Goal: Transaction & Acquisition: Purchase product/service

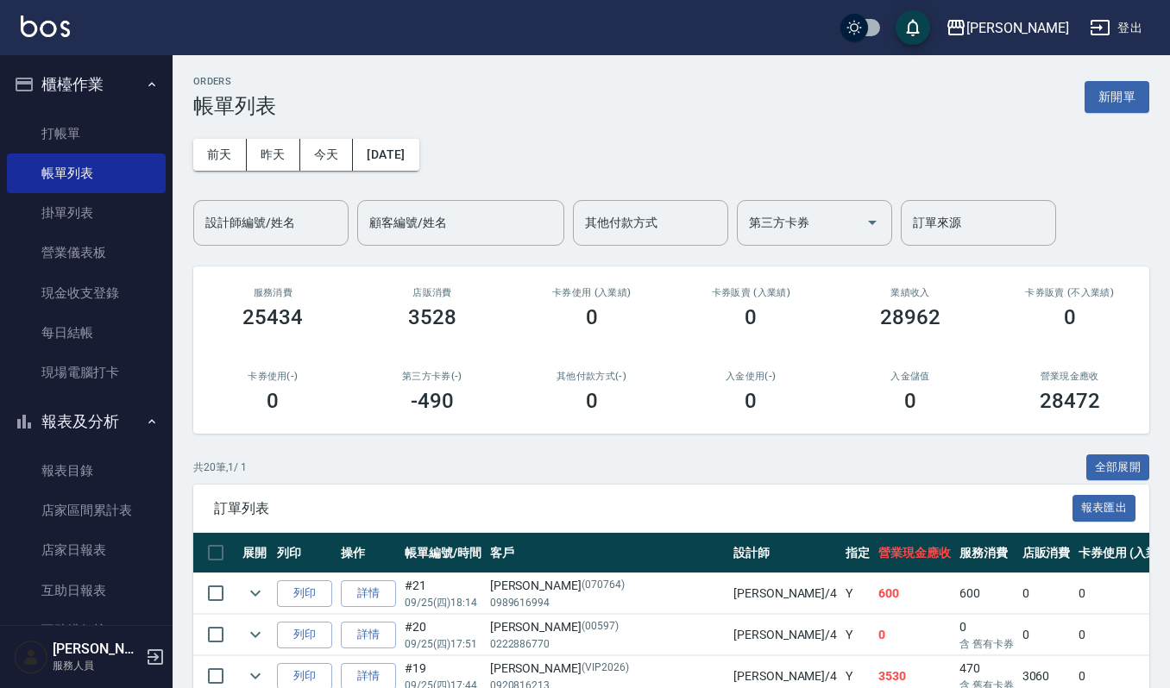
scroll to position [115, 0]
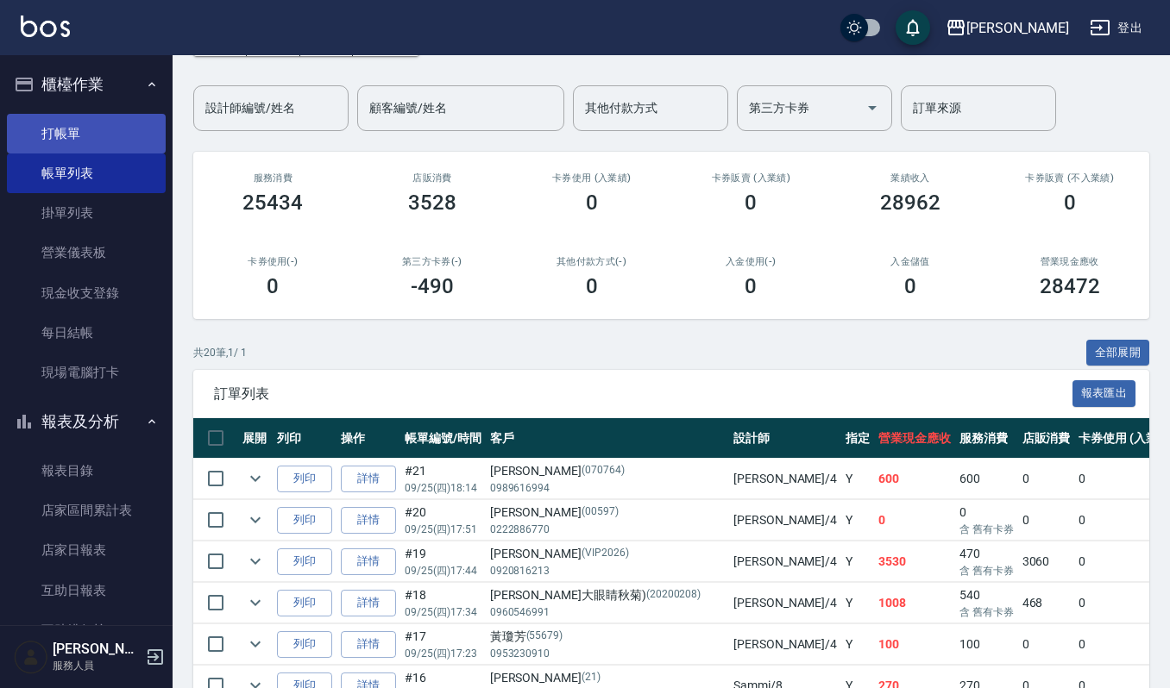
click at [60, 122] on link "打帳單" at bounding box center [86, 134] width 159 height 40
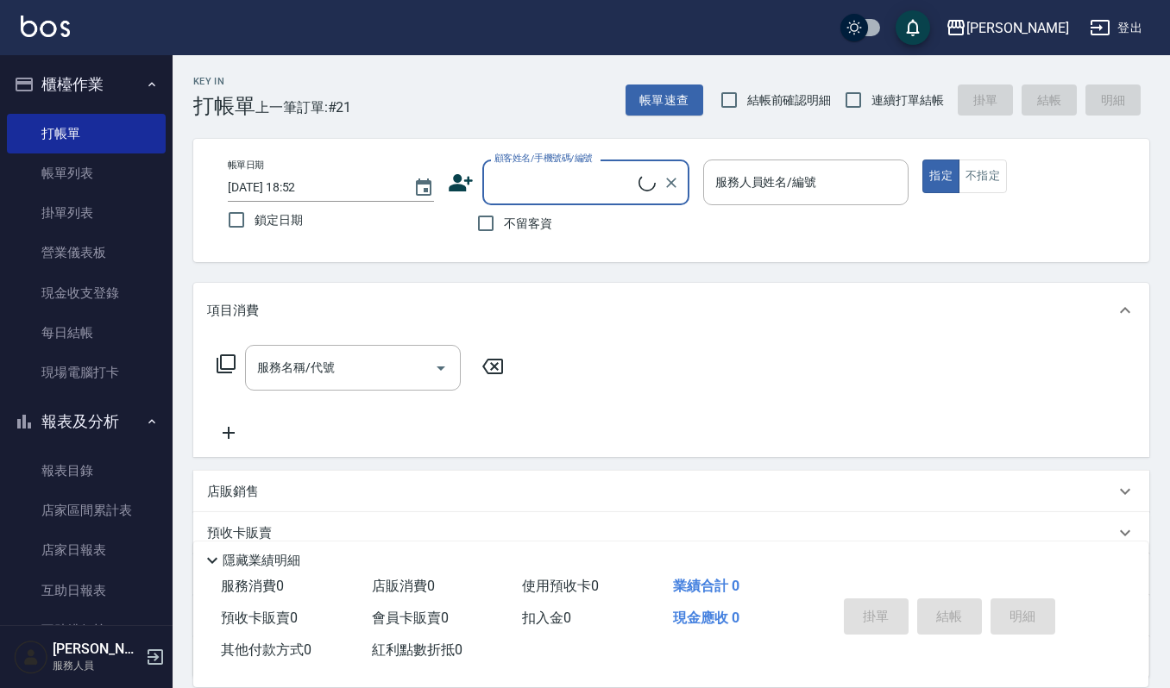
click at [535, 193] on input "顧客姓名/手機號碼/編號" at bounding box center [564, 182] width 148 height 30
type input "奔"
type input "笨"
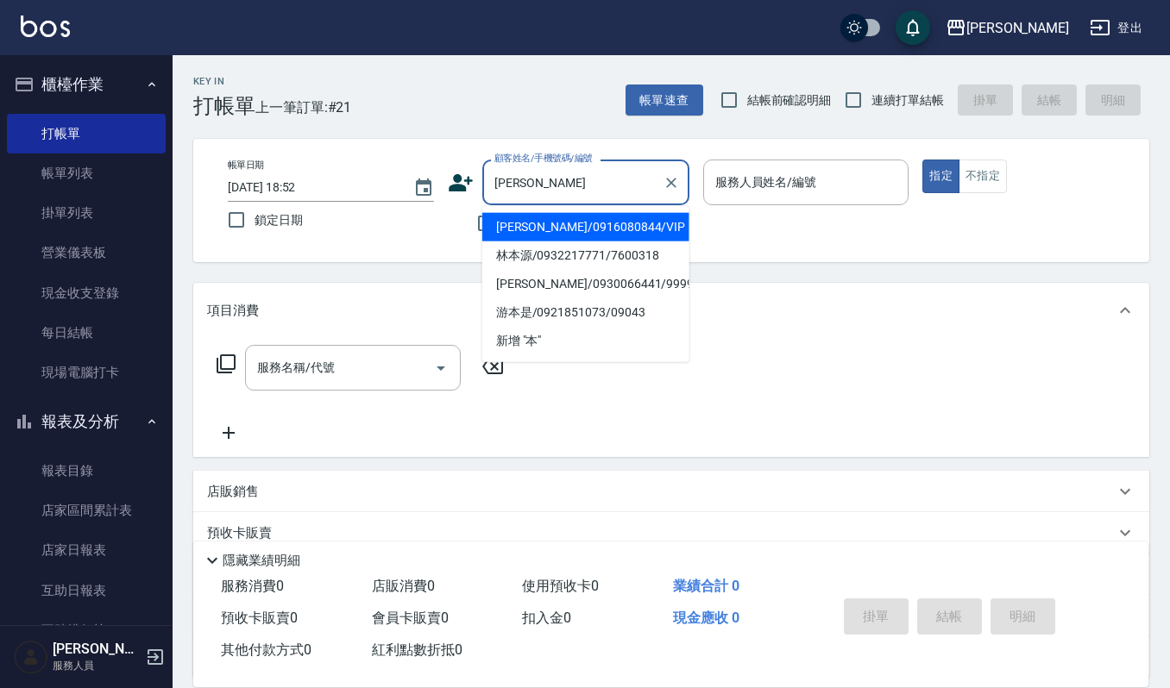
click at [514, 229] on li "[PERSON_NAME]/0916080844/VIP" at bounding box center [585, 227] width 207 height 28
type input "[PERSON_NAME]/0916080844/VIP"
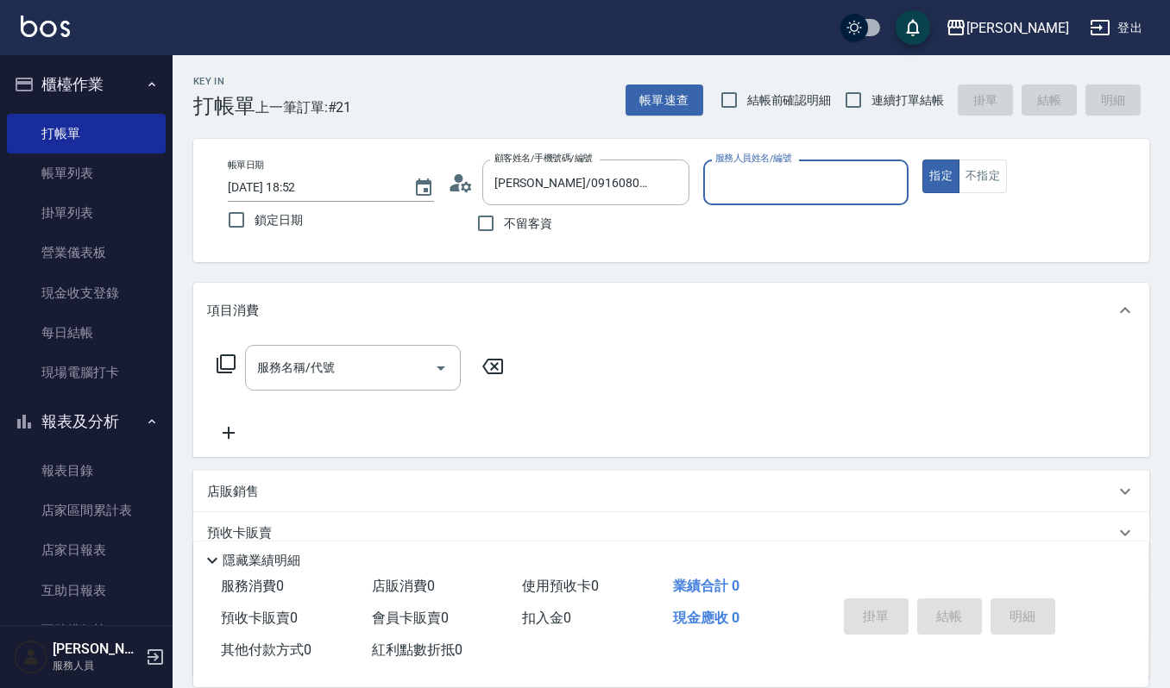
click at [719, 186] on input "服務人員姓名/編號" at bounding box center [806, 182] width 191 height 30
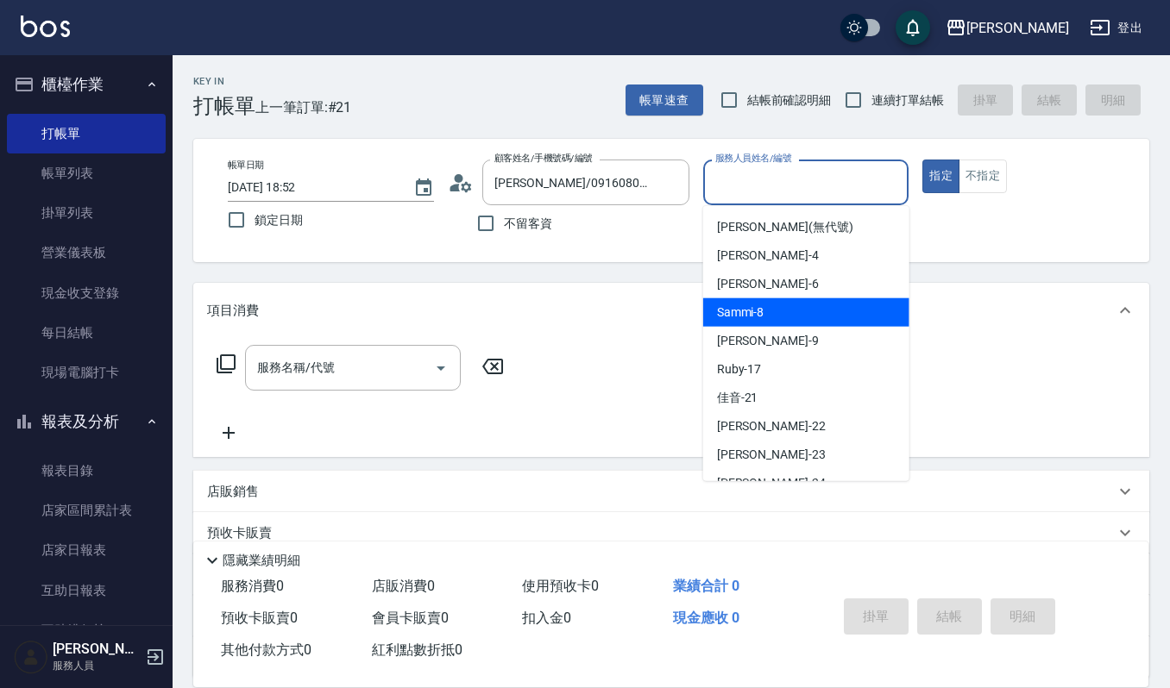
click at [745, 307] on span "Sammi -8" at bounding box center [740, 313] width 47 height 18
type input "Sammi-8"
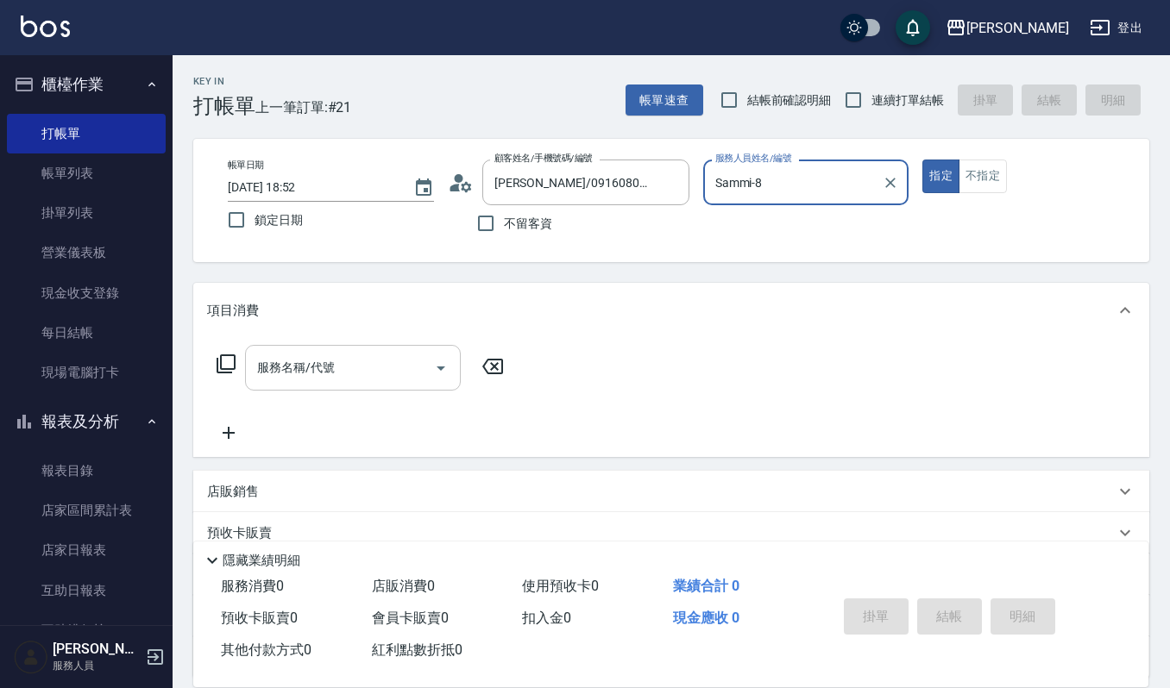
click at [445, 364] on icon "Open" at bounding box center [440, 368] width 21 height 21
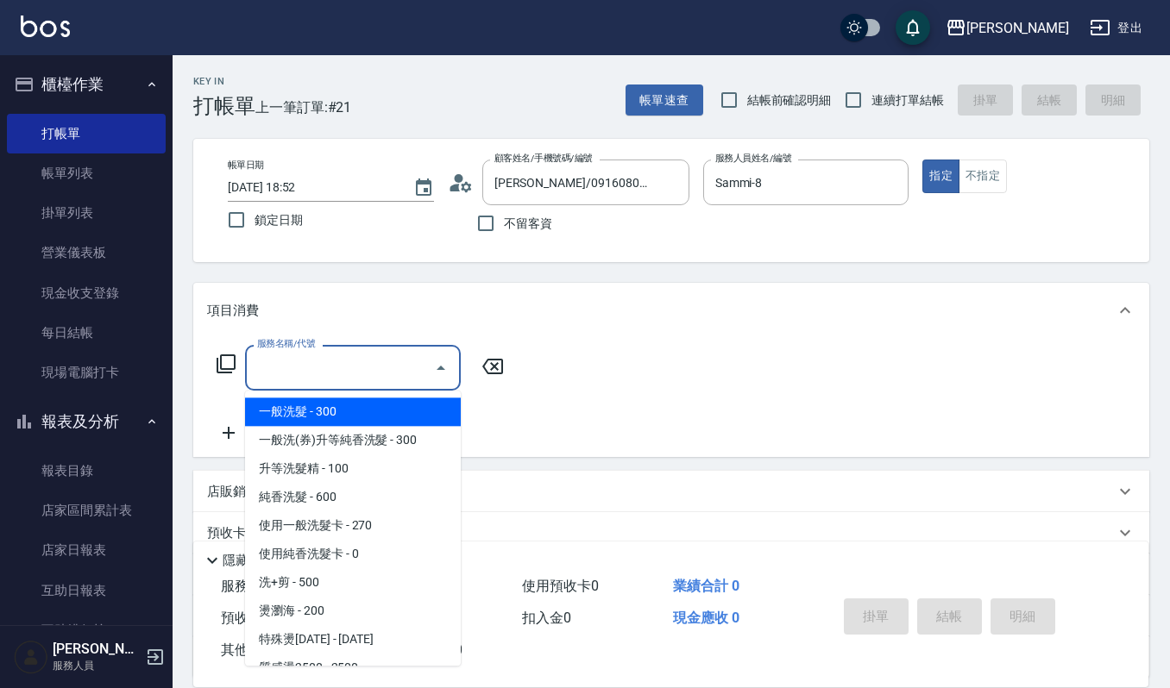
click at [428, 412] on span "一般洗髮 - 300" at bounding box center [353, 412] width 216 height 28
type input "一般洗髮(101)"
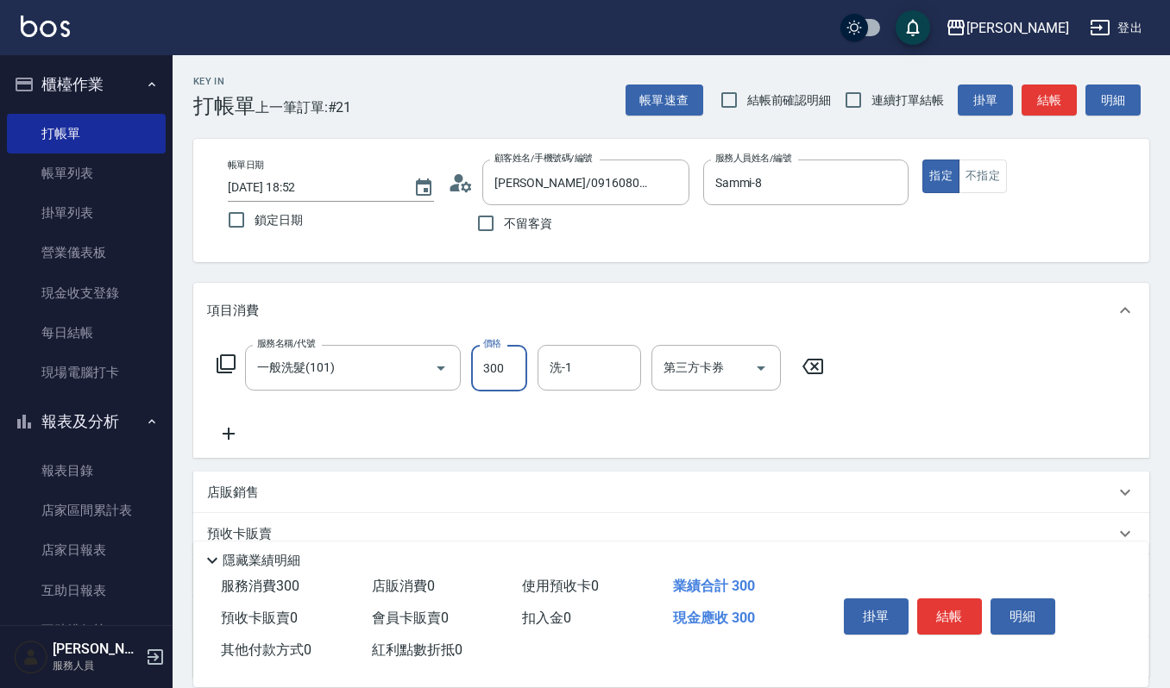
click at [515, 361] on input "300" at bounding box center [499, 368] width 56 height 47
type input "270"
click at [554, 369] on input "洗-1" at bounding box center [589, 368] width 88 height 30
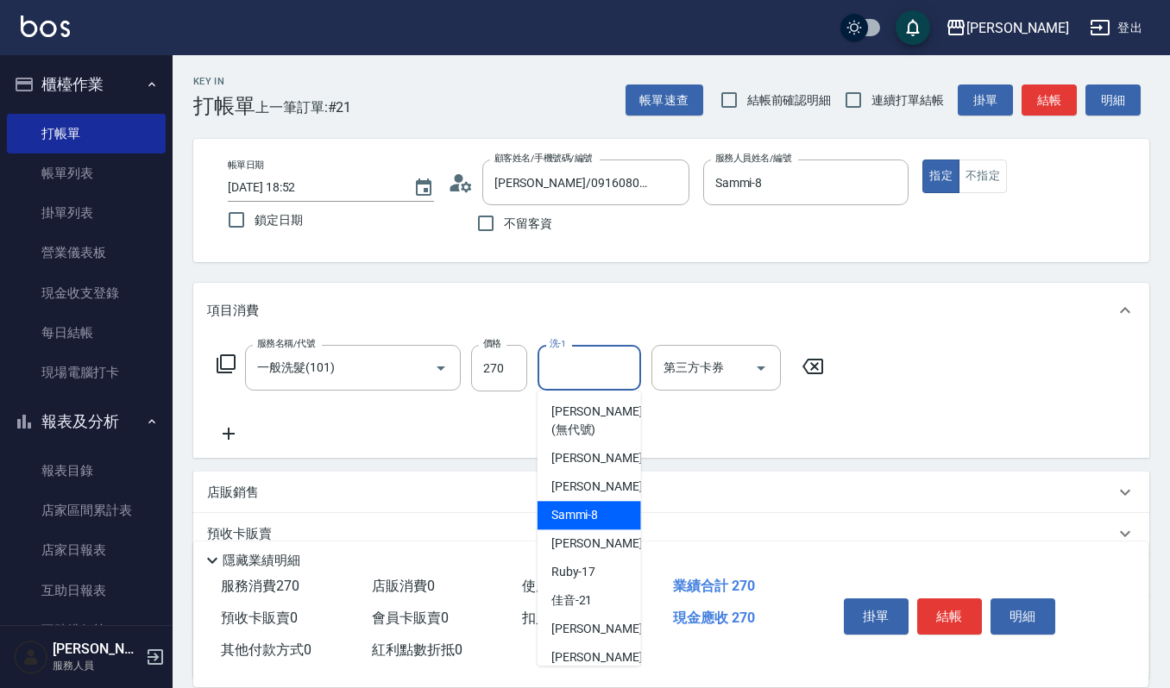
click at [567, 519] on span "Sammi -8" at bounding box center [574, 515] width 47 height 18
type input "Sammi-8"
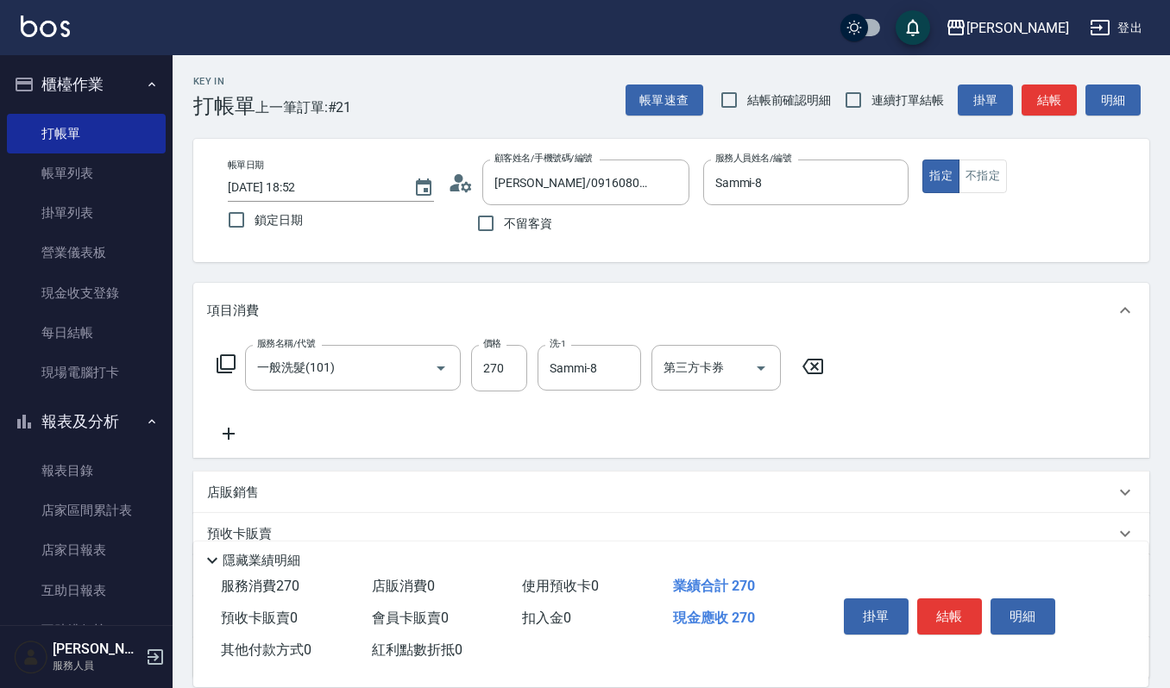
click at [228, 436] on icon at bounding box center [229, 434] width 12 height 12
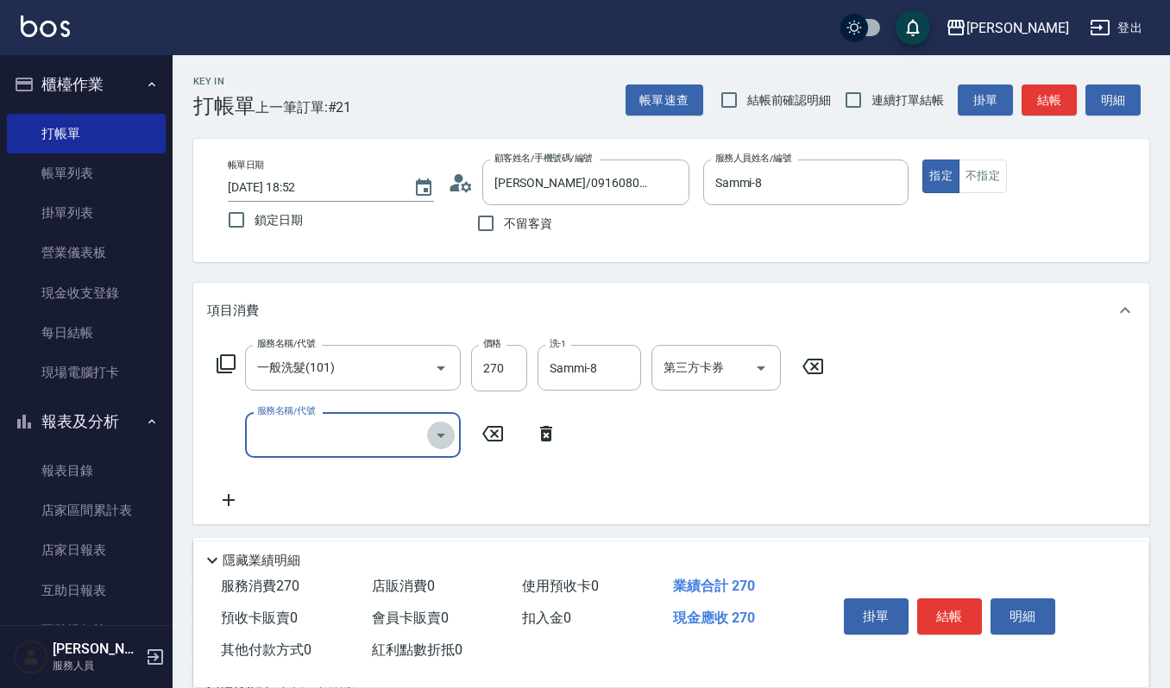
click at [435, 432] on icon "Open" at bounding box center [440, 435] width 21 height 21
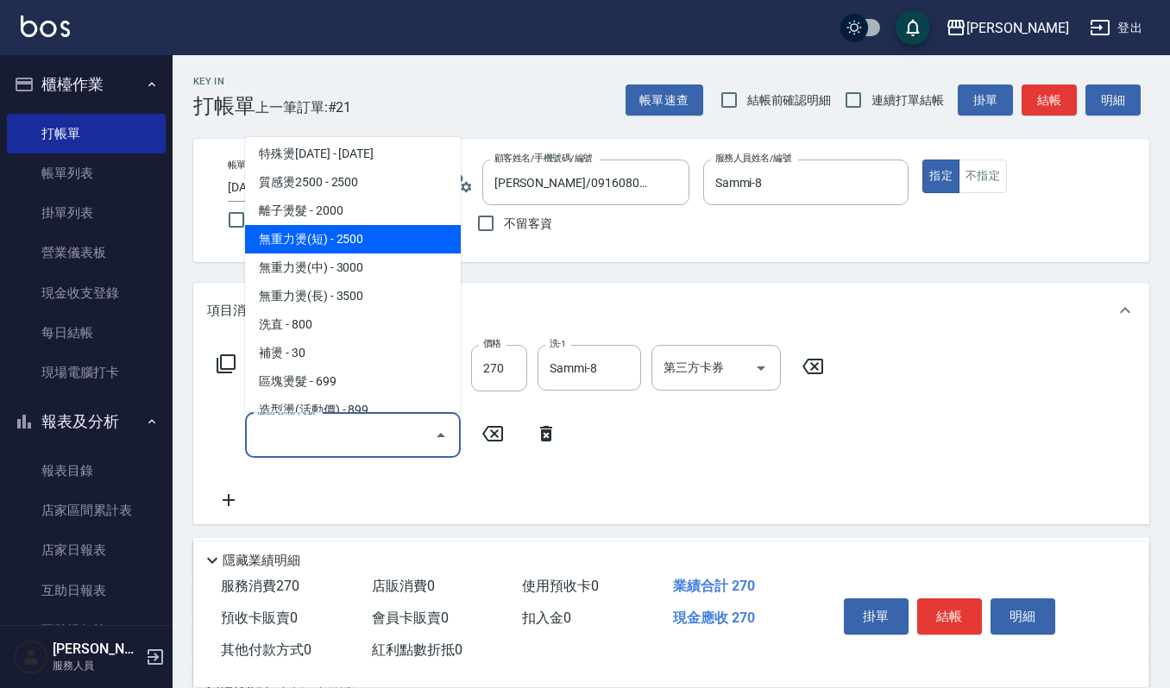
scroll to position [460, 0]
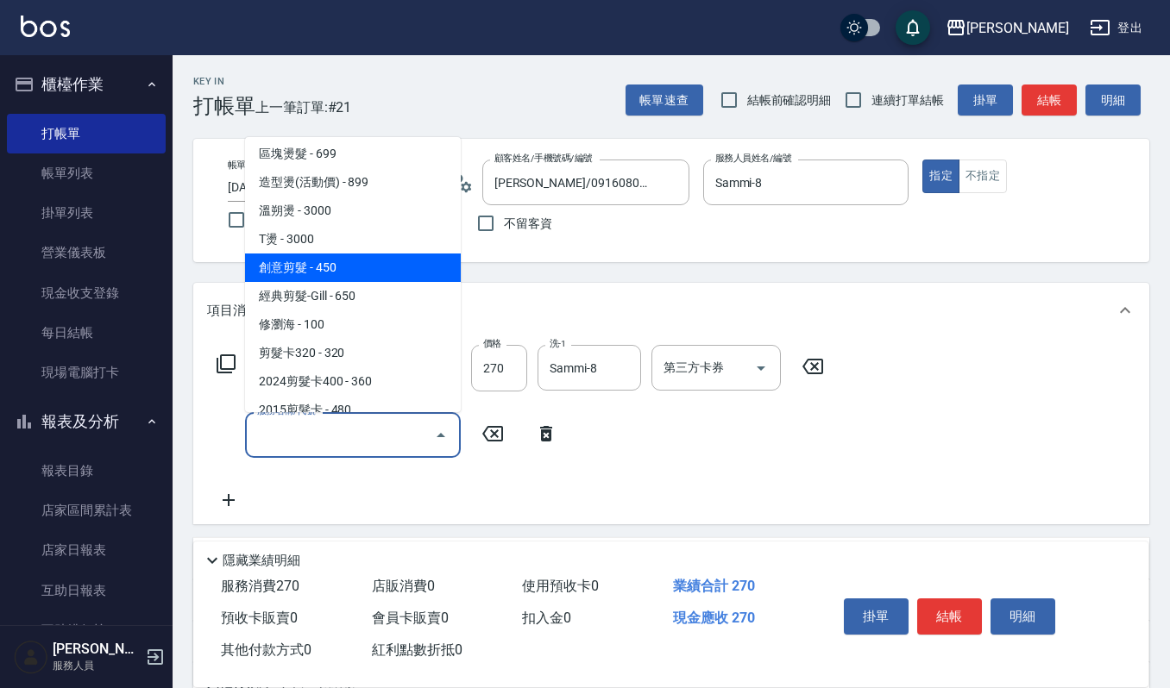
click at [342, 262] on span "創意剪髮 - 450" at bounding box center [353, 268] width 216 height 28
type input "創意剪髮(301)"
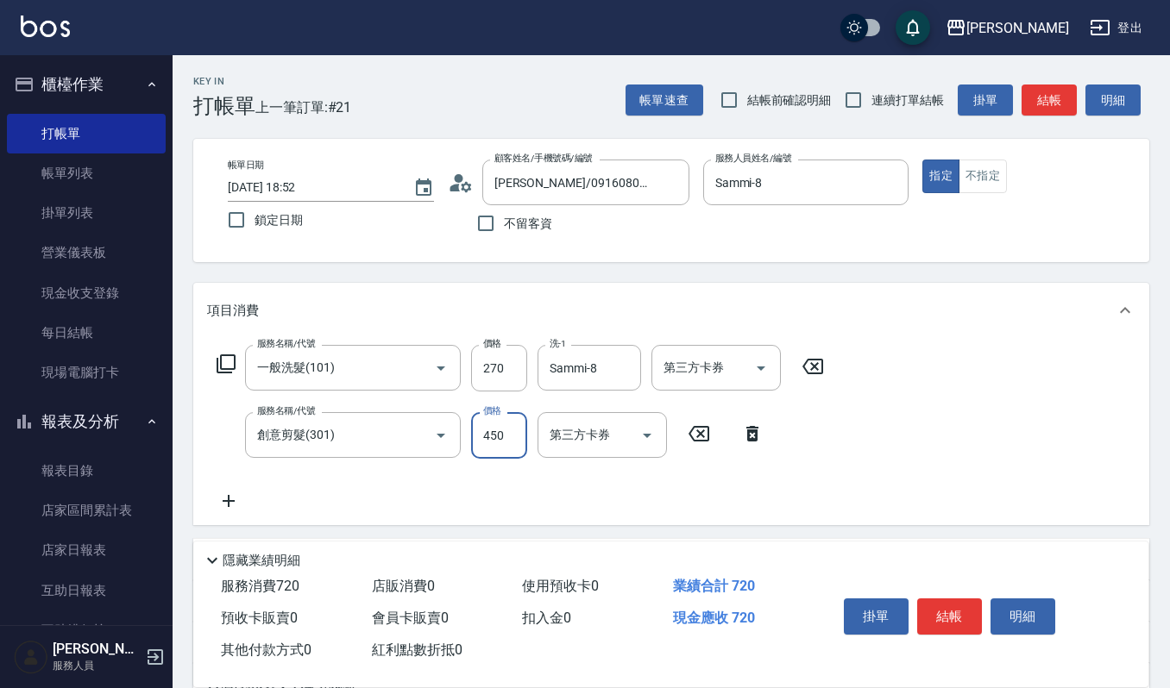
click at [512, 431] on input "450" at bounding box center [499, 435] width 56 height 47
type input "405"
click at [940, 608] on button "結帳" at bounding box center [949, 617] width 65 height 36
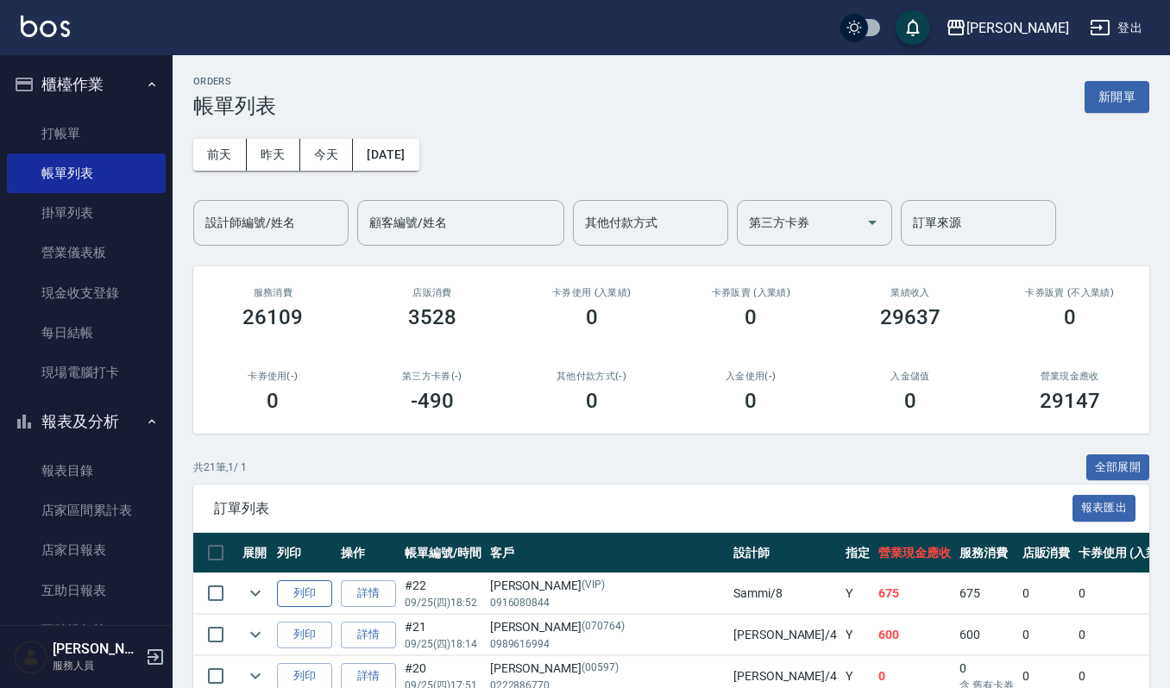
click at [305, 594] on button "列印" at bounding box center [304, 594] width 55 height 27
click at [235, 223] on input "設計師編號/姓名" at bounding box center [271, 223] width 140 height 30
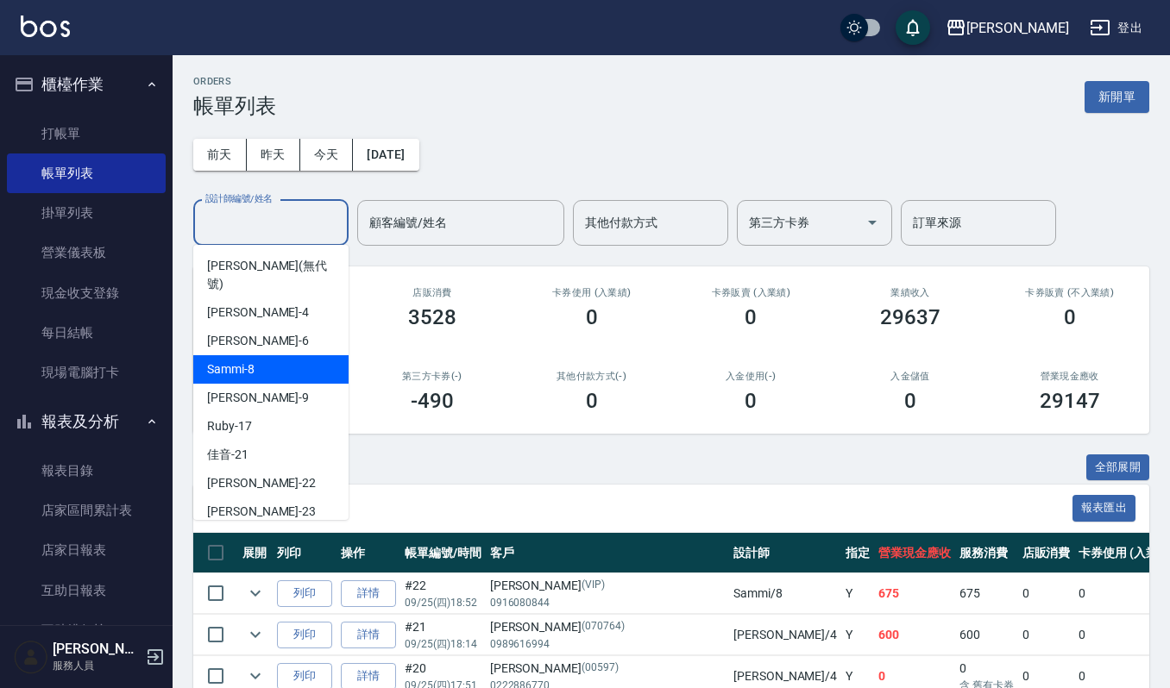
click at [252, 361] on span "Sammi -8" at bounding box center [230, 370] width 47 height 18
type input "Sammi-8"
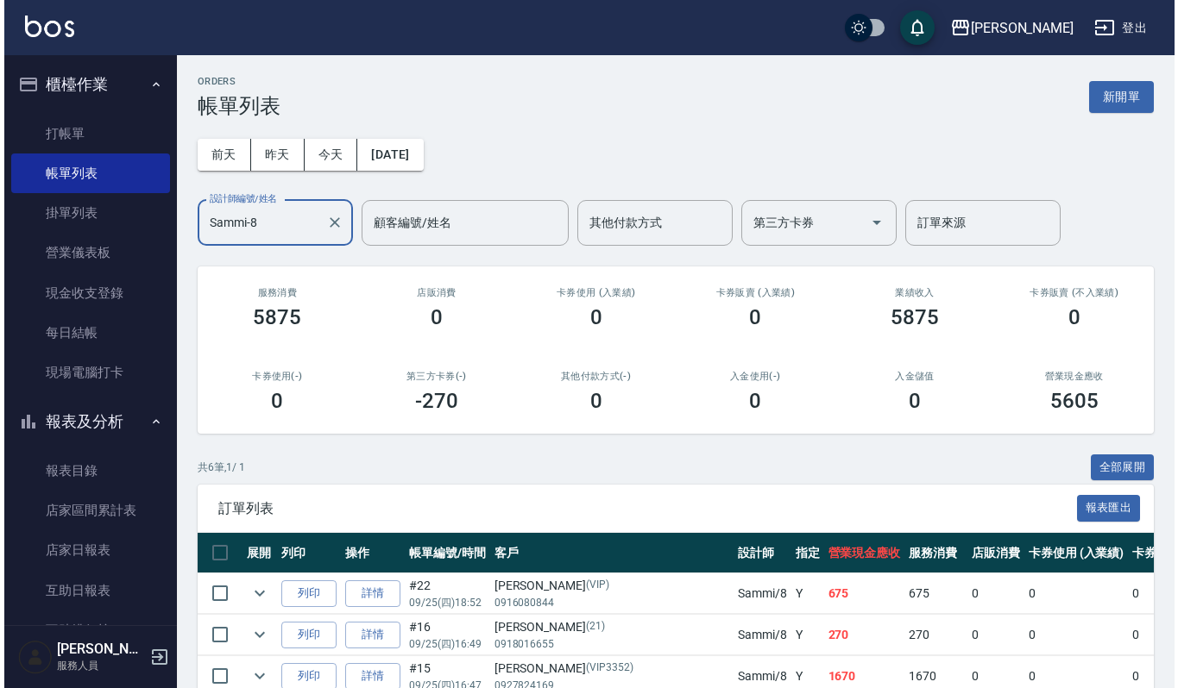
scroll to position [588, 0]
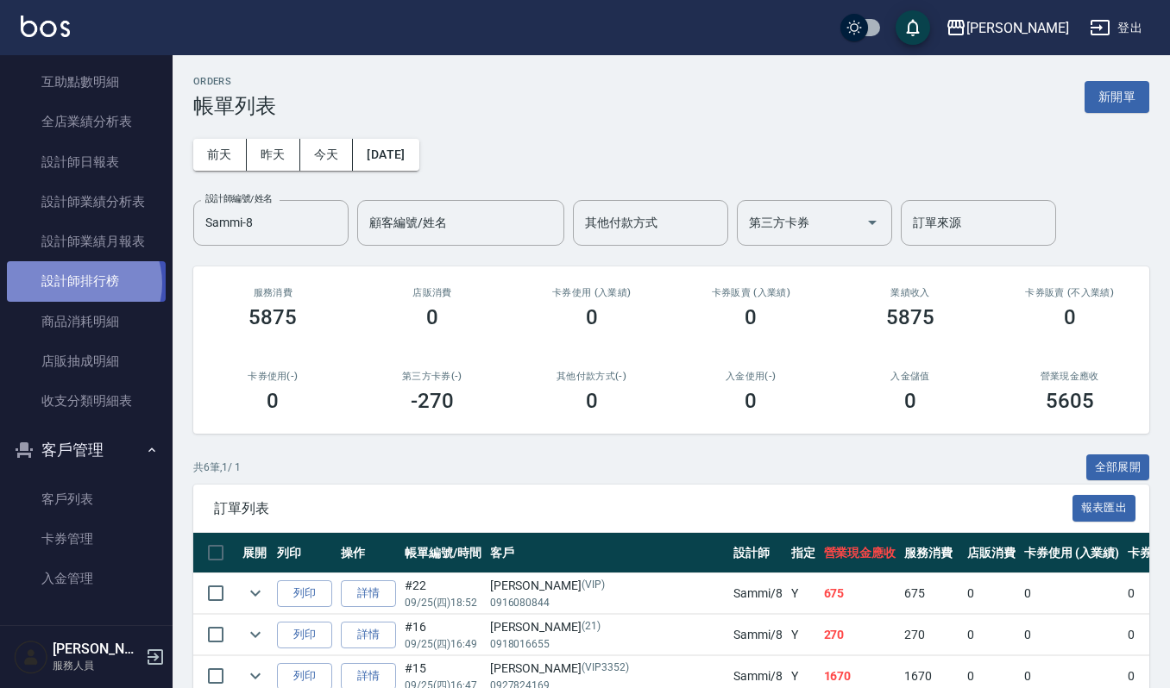
click at [81, 283] on link "設計師排行榜" at bounding box center [86, 281] width 159 height 40
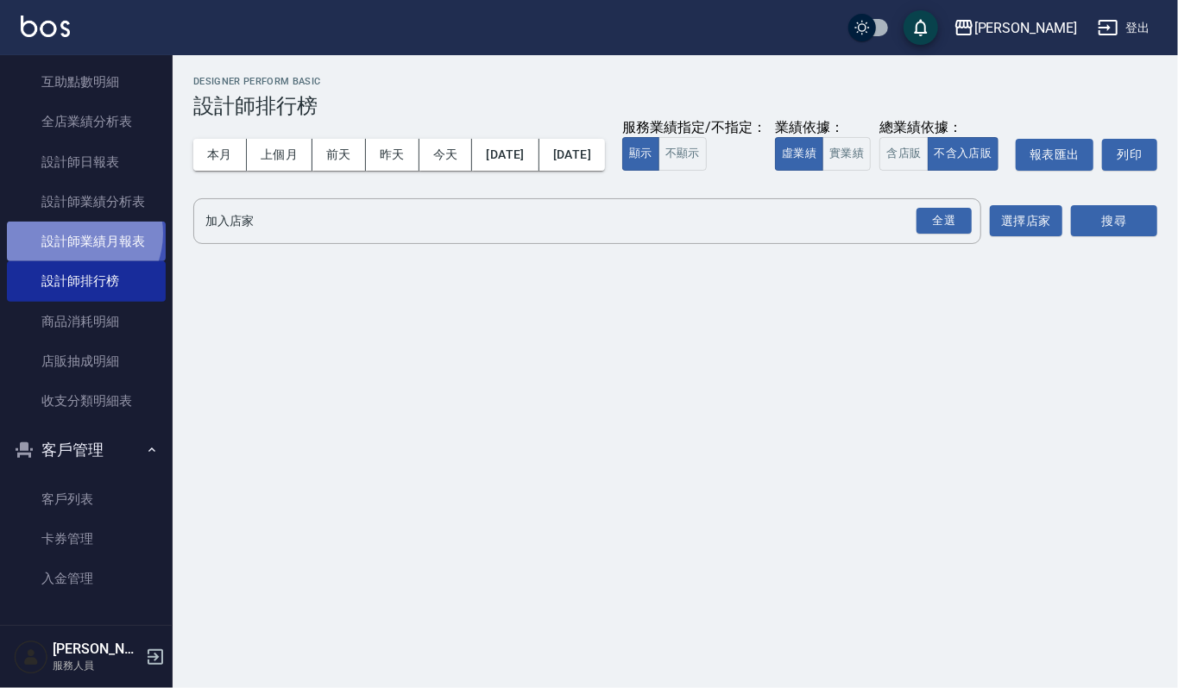
click at [74, 233] on link "設計師業績月報表" at bounding box center [86, 242] width 159 height 40
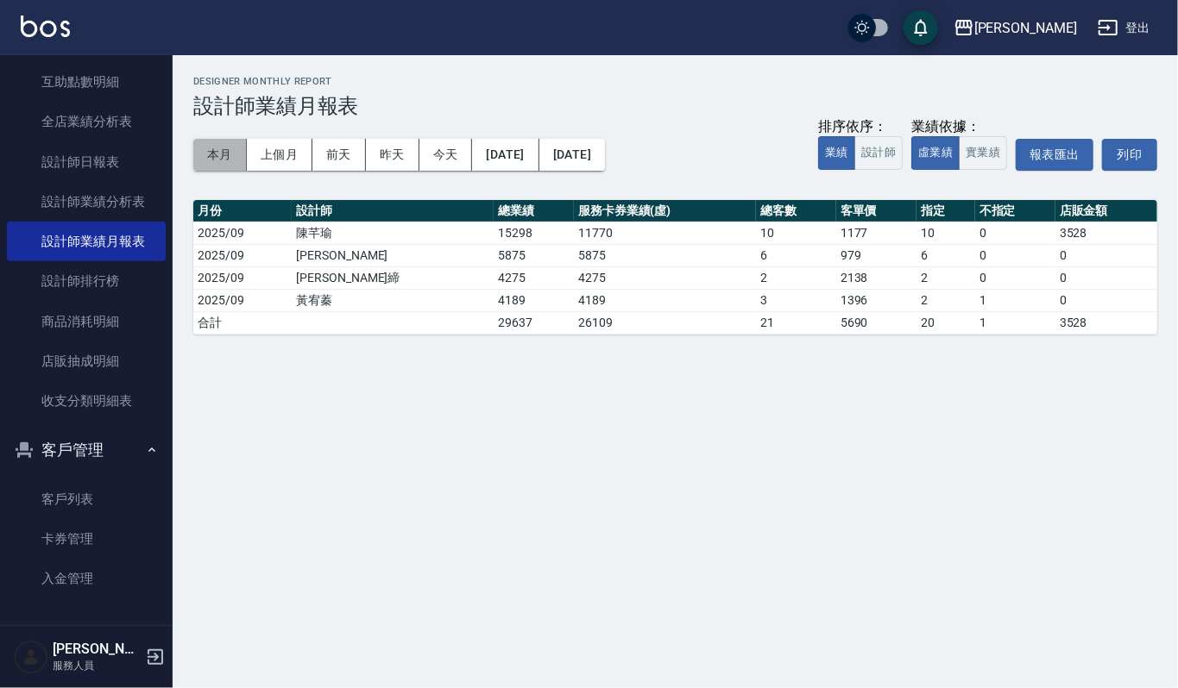
click at [228, 153] on button "本月" at bounding box center [219, 155] width 53 height 32
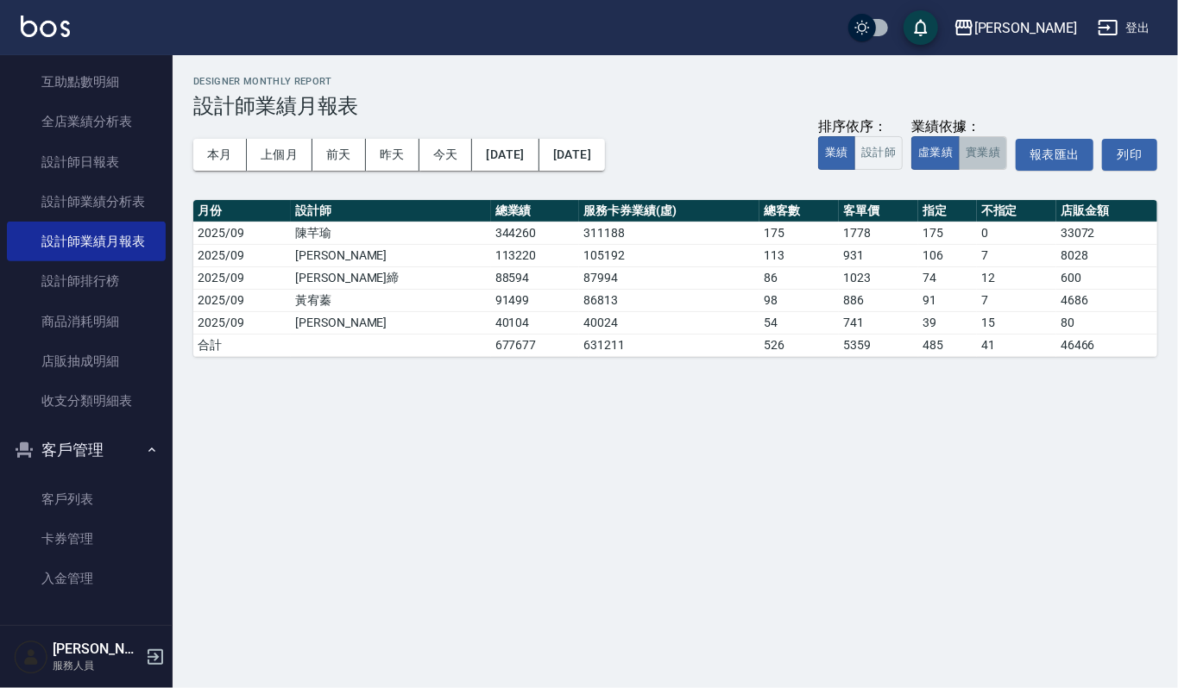
click at [977, 148] on button "實業績" at bounding box center [982, 153] width 48 height 34
click at [918, 149] on button "虛業績" at bounding box center [935, 153] width 48 height 34
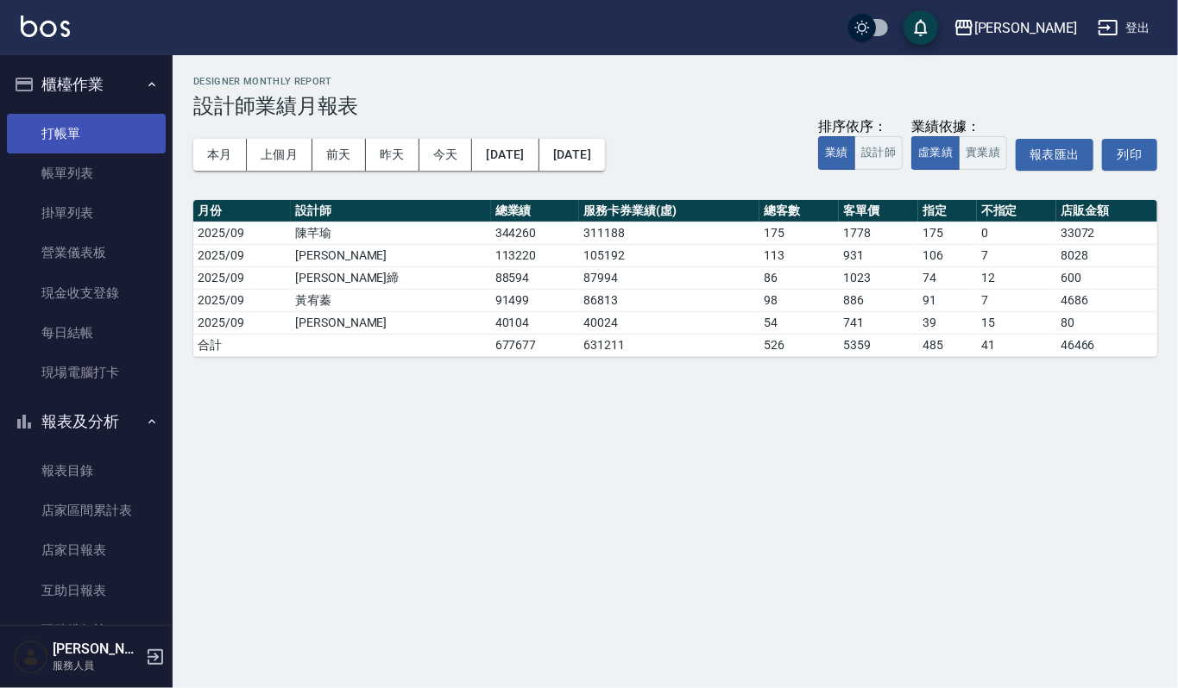
click at [69, 128] on link "打帳單" at bounding box center [86, 134] width 159 height 40
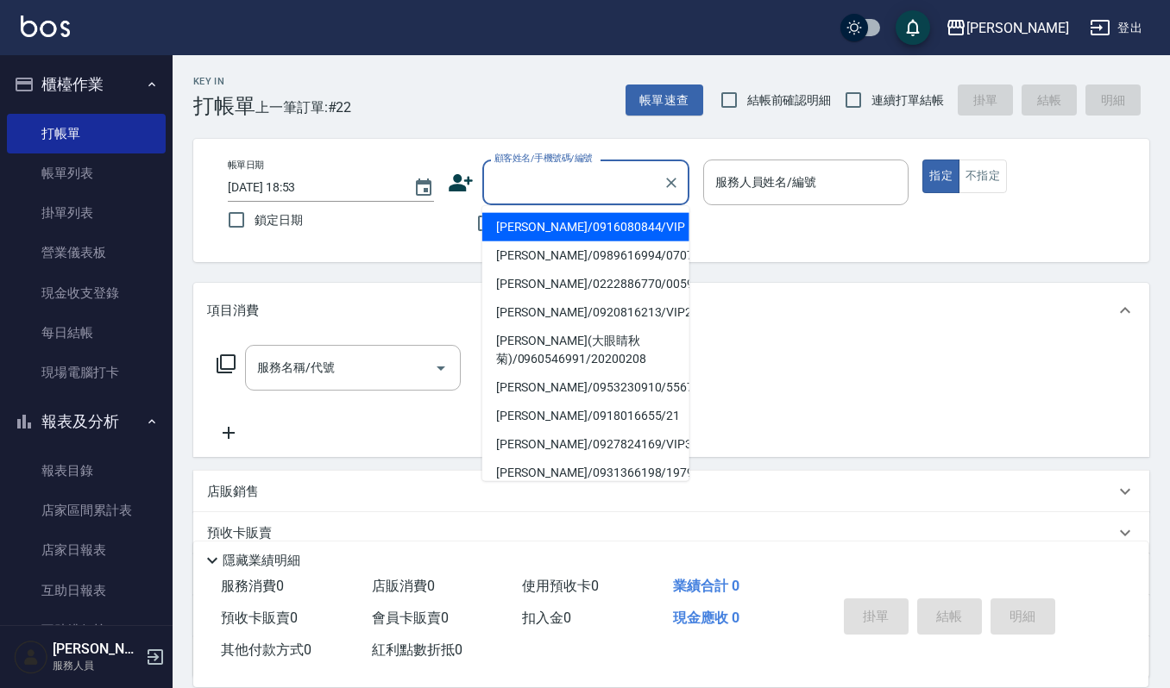
paste input "0953753357"
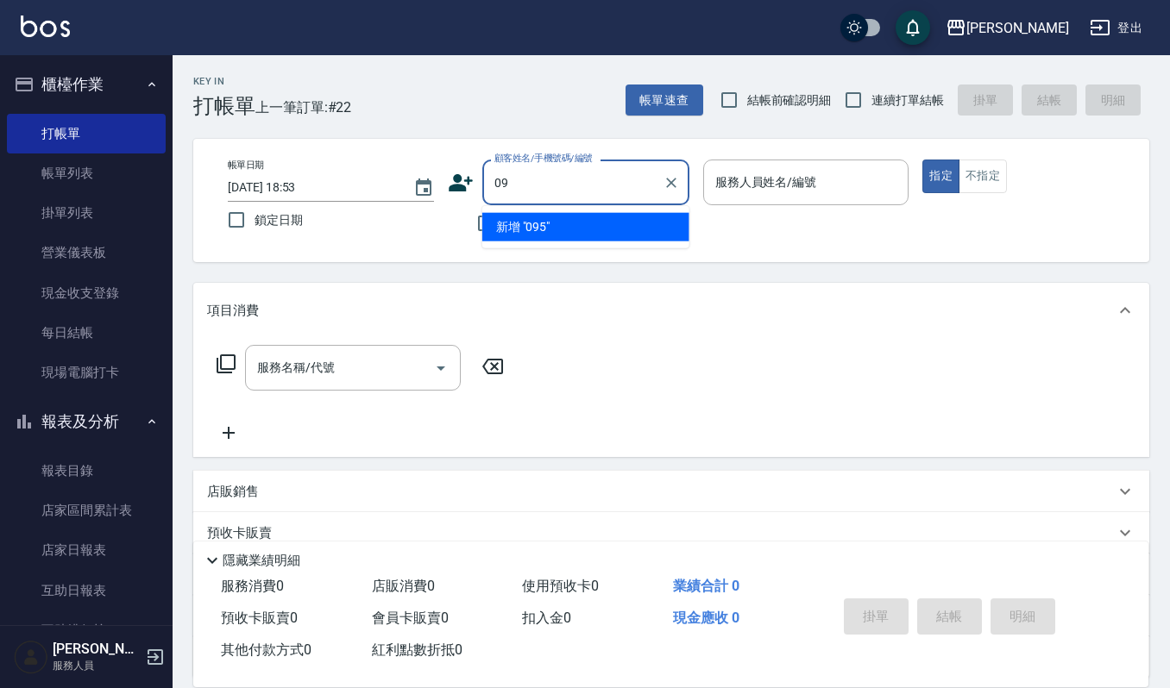
type input "0"
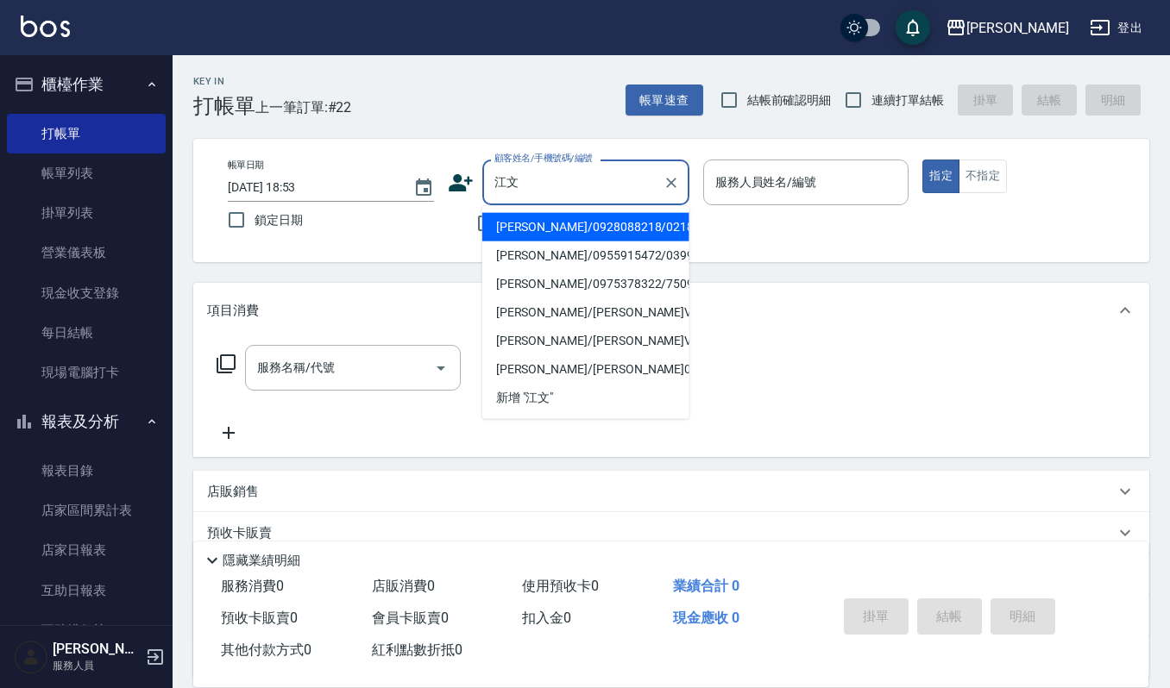
click at [521, 224] on li "江文心/0928088218/0218" at bounding box center [585, 227] width 207 height 28
type input "江文心/0928088218/0218"
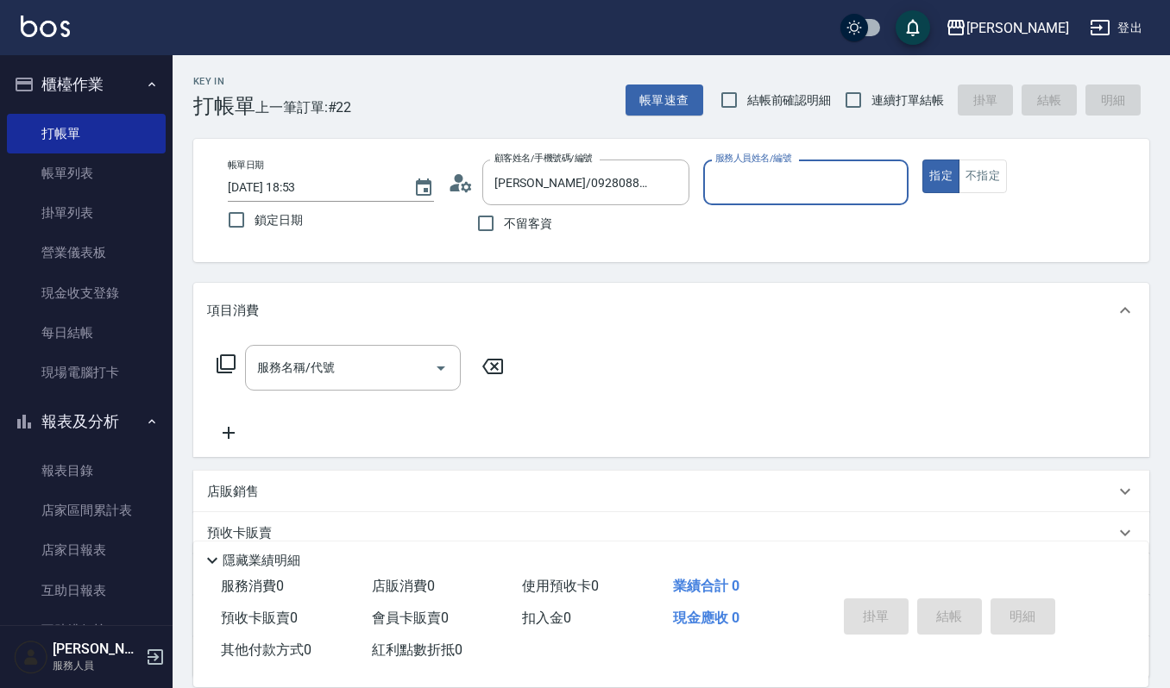
type input "Ruby-17"
click at [336, 383] on input "服務名稱/代號" at bounding box center [340, 368] width 174 height 30
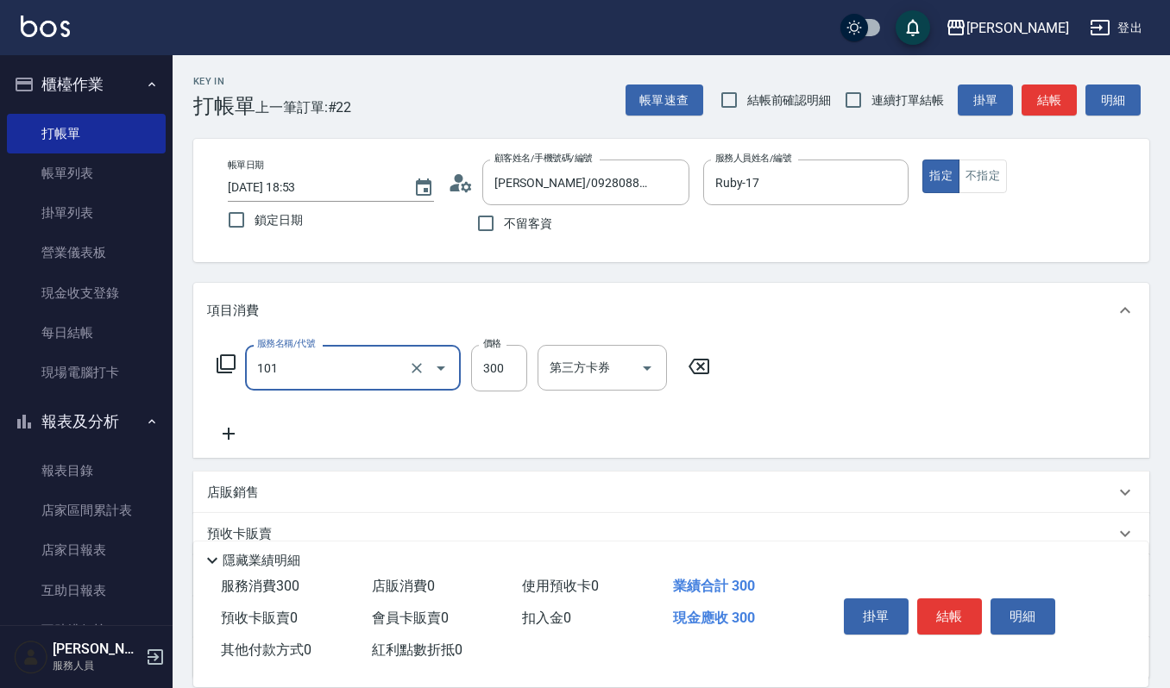
type input "一般洗髮(101)"
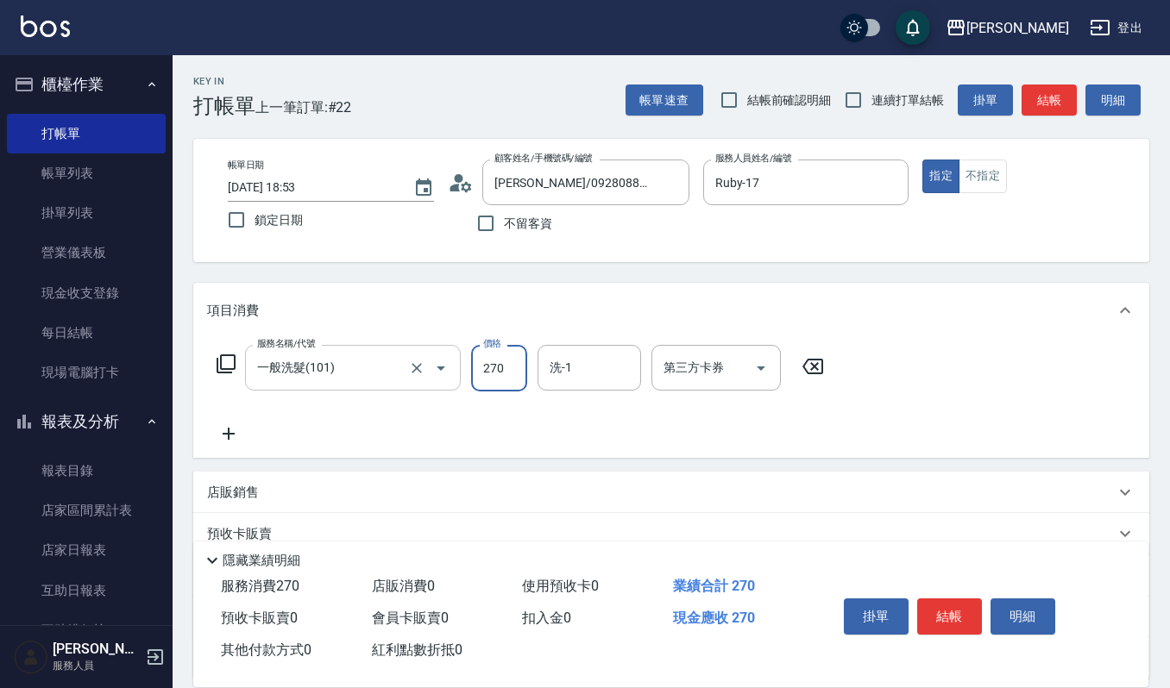
type input "270"
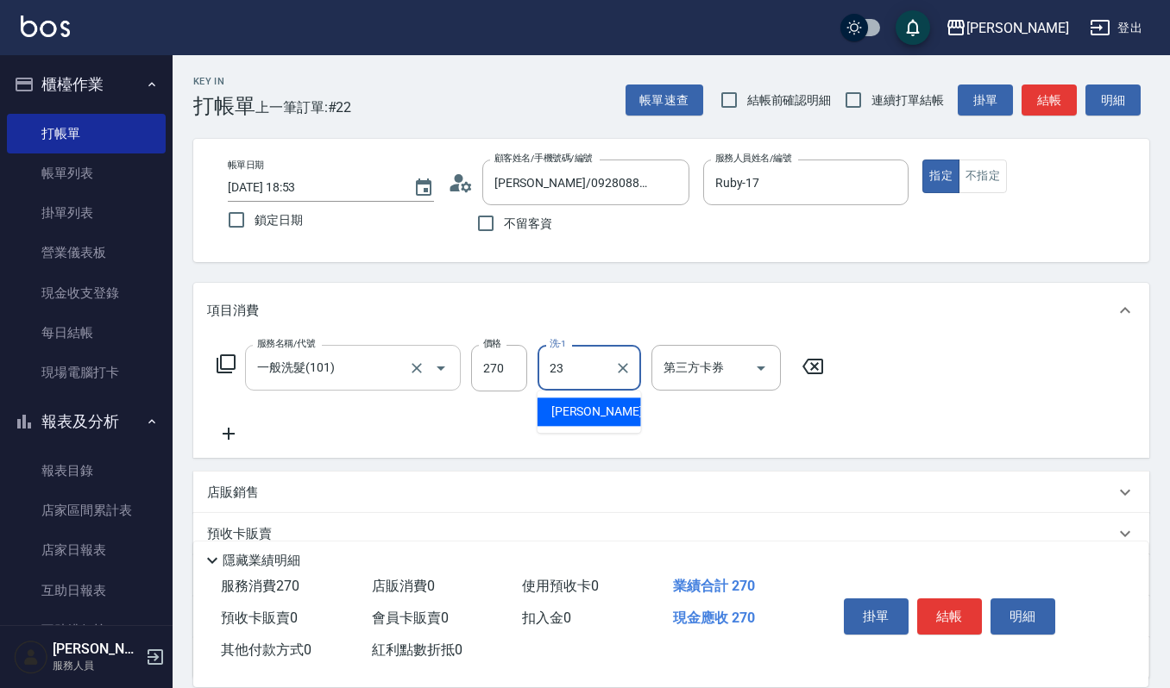
type input "郁涵-23"
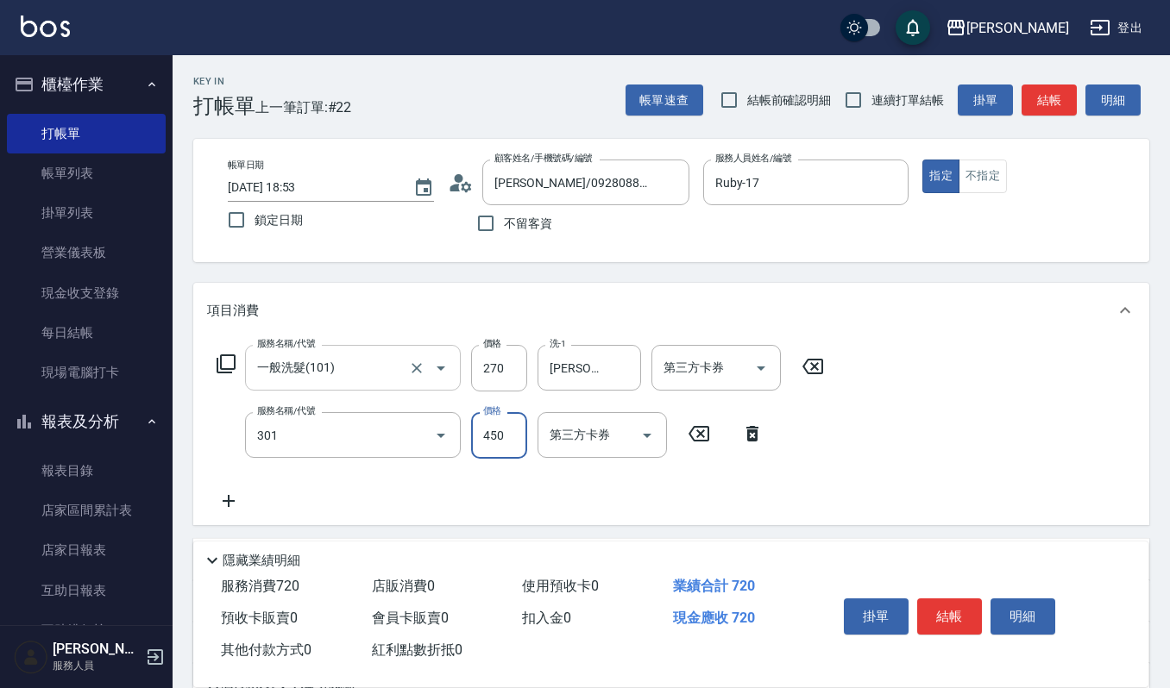
type input "創意剪髮(301)"
type input "405"
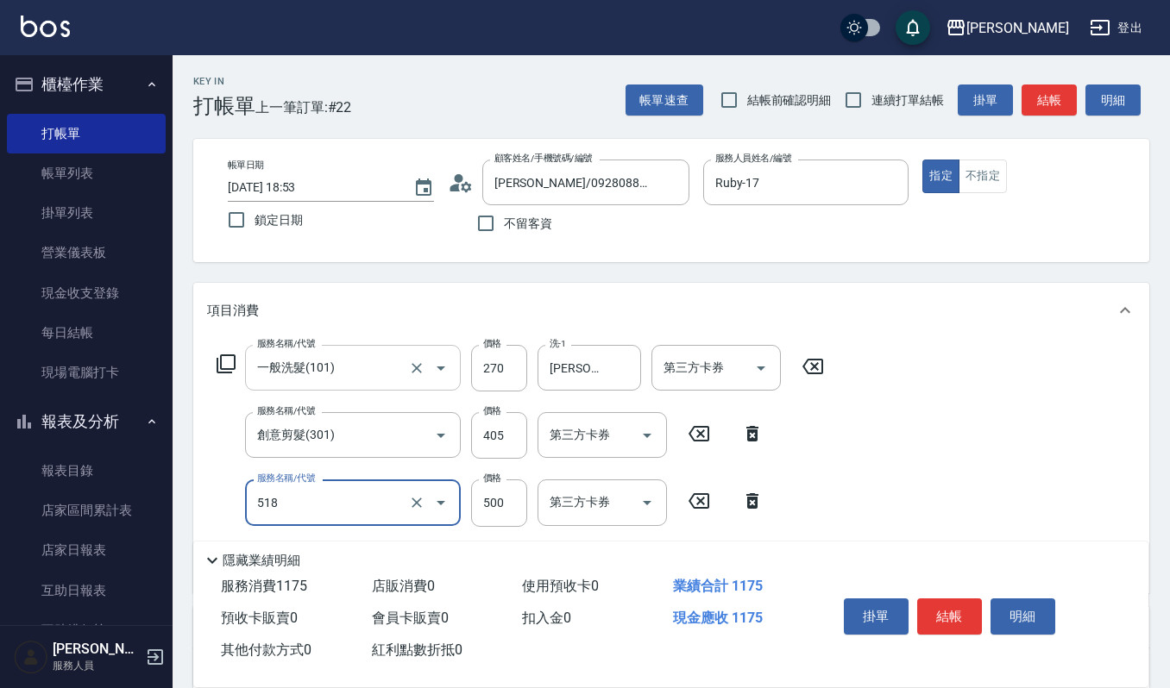
type input "(雲提)燙染前頭皮防護(518)"
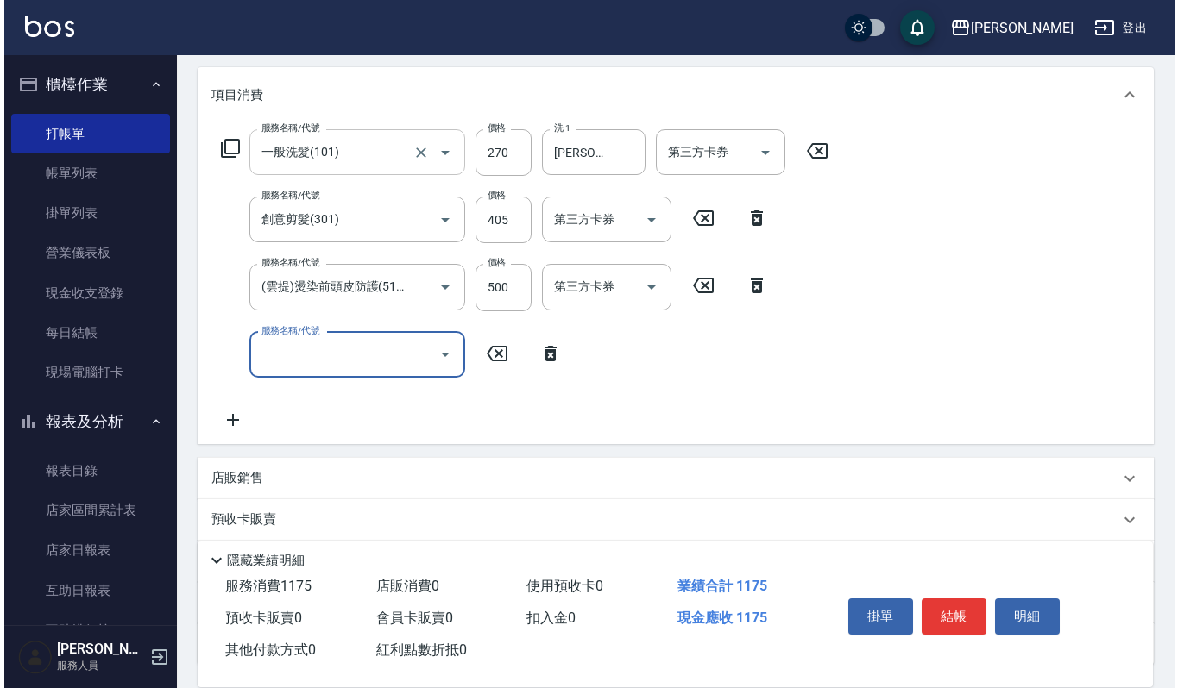
scroll to position [229, 0]
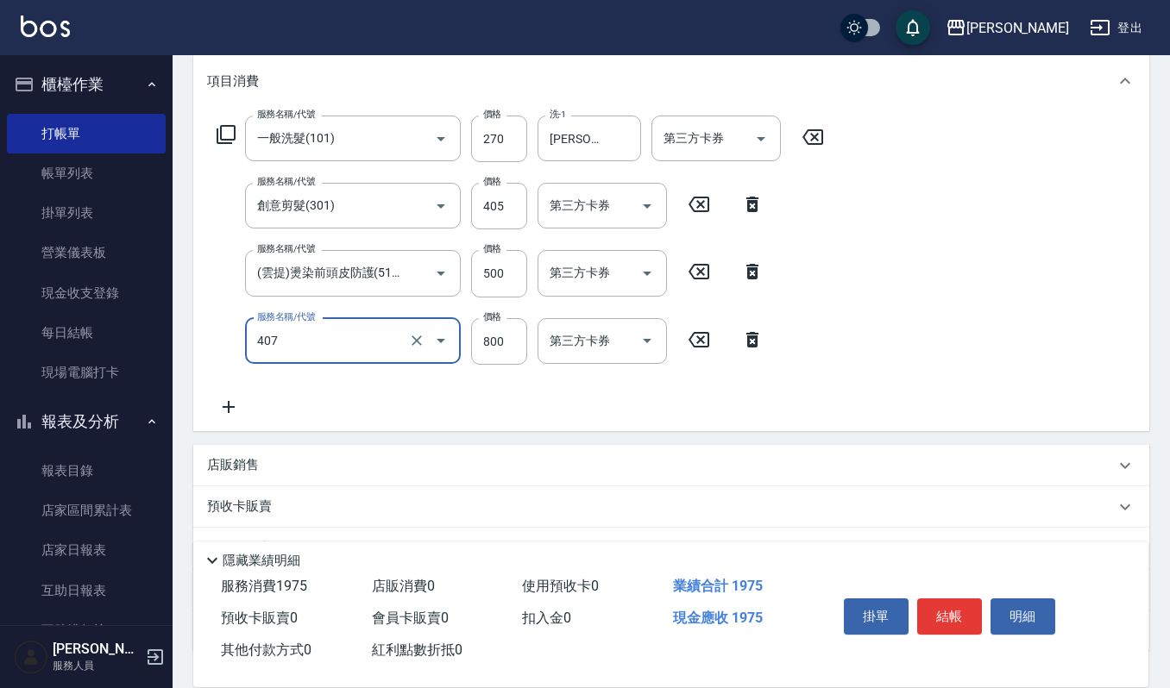
type input "補染(407)"
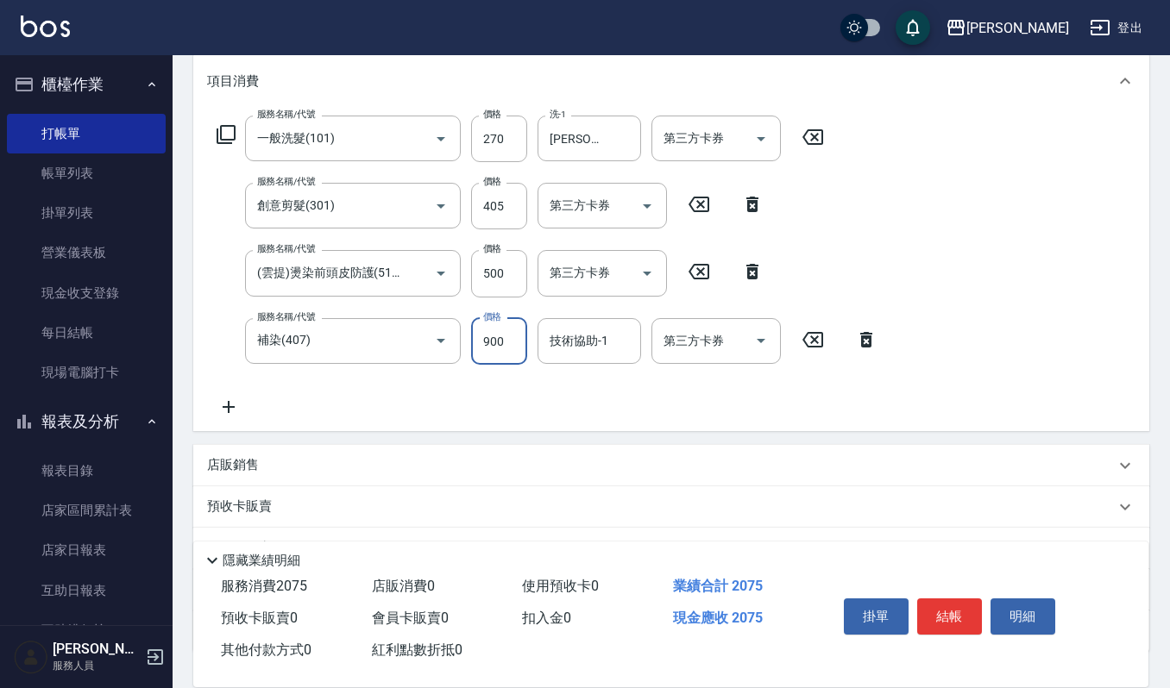
type input "900"
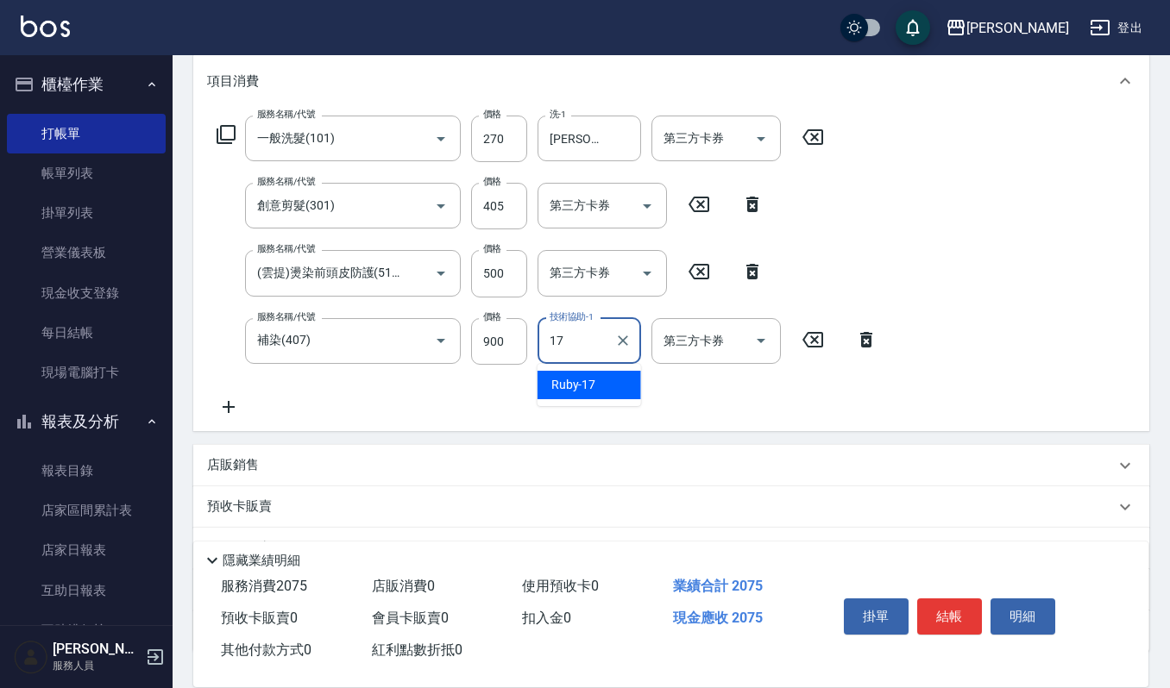
type input "Ruby-17"
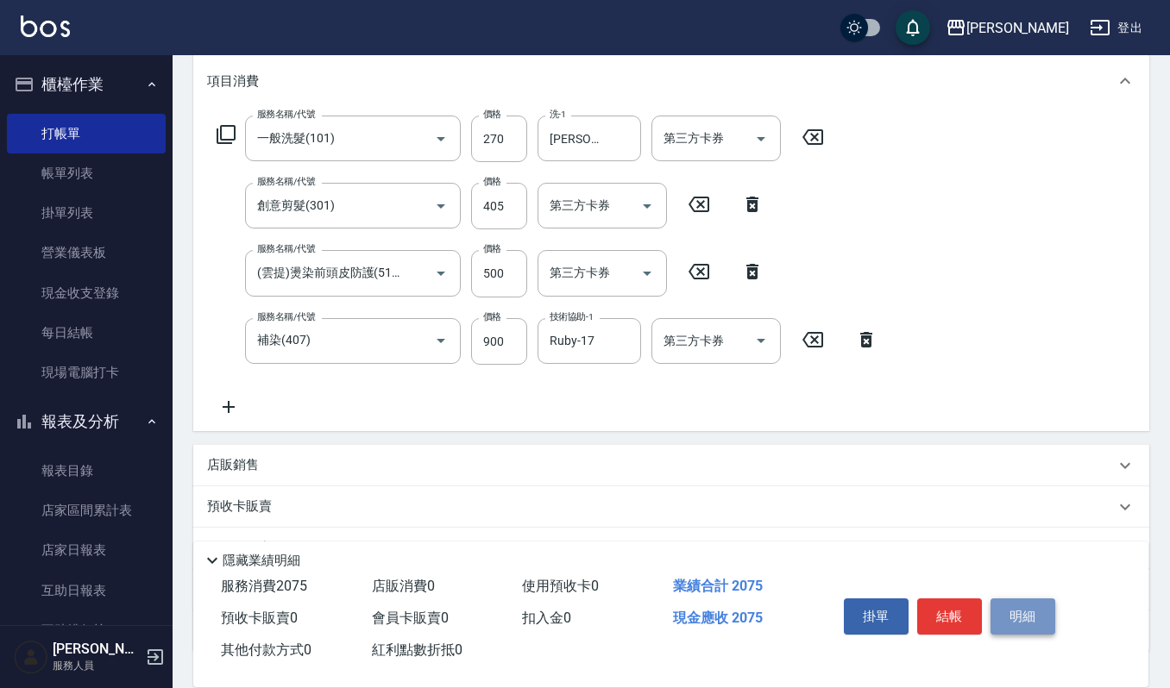
click at [1011, 608] on button "明細" at bounding box center [1022, 617] width 65 height 36
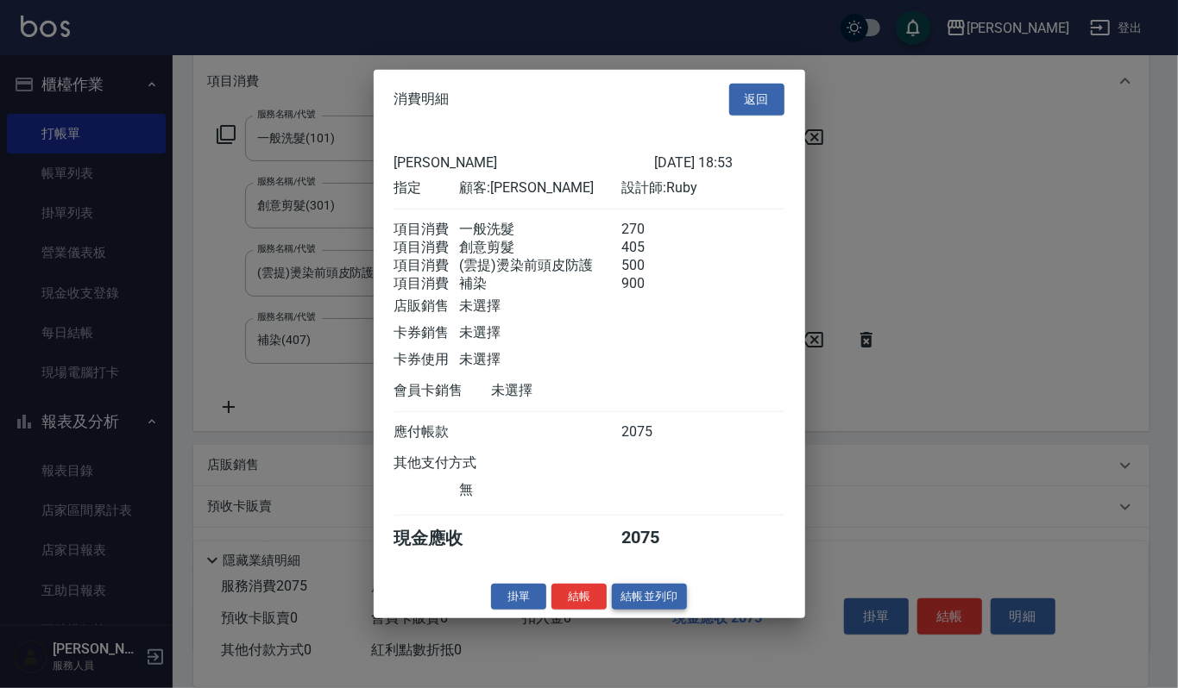
click at [639, 605] on button "結帳並列印" at bounding box center [649, 596] width 75 height 27
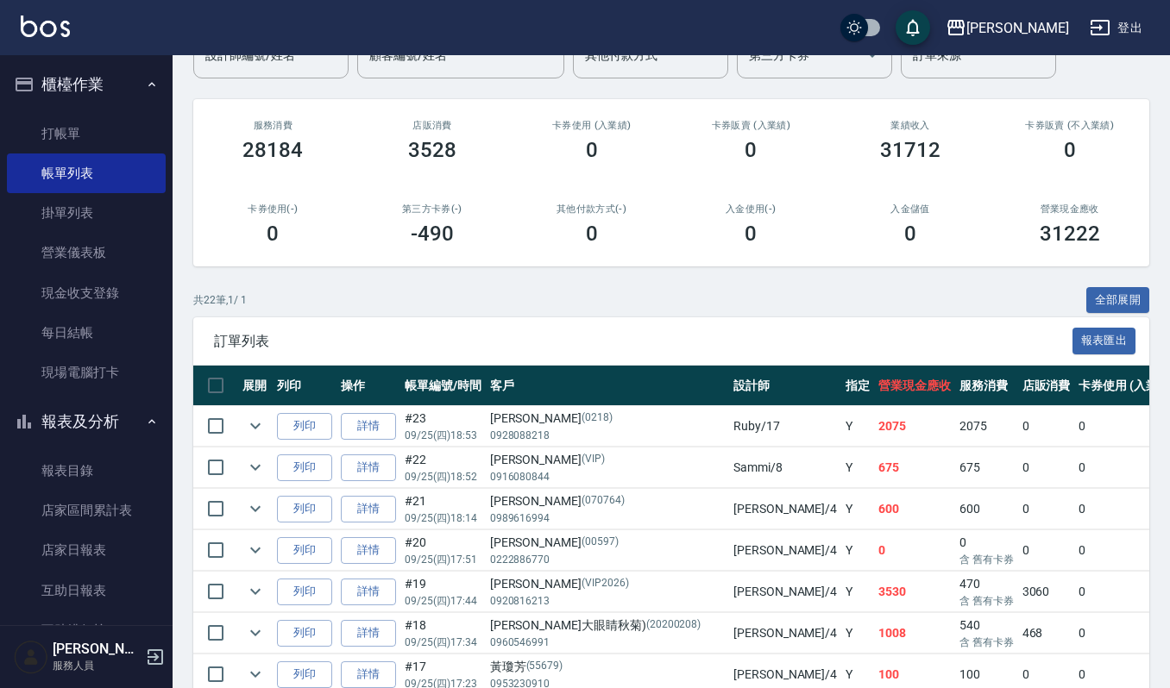
scroll to position [115, 0]
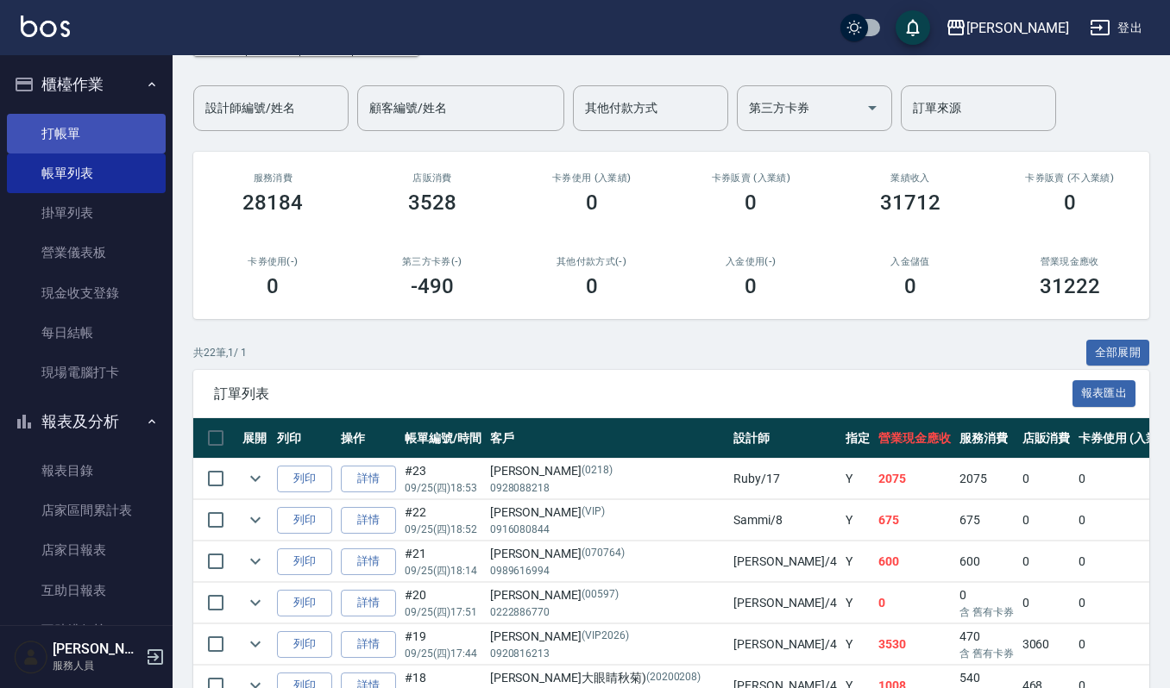
click at [91, 128] on link "打帳單" at bounding box center [86, 134] width 159 height 40
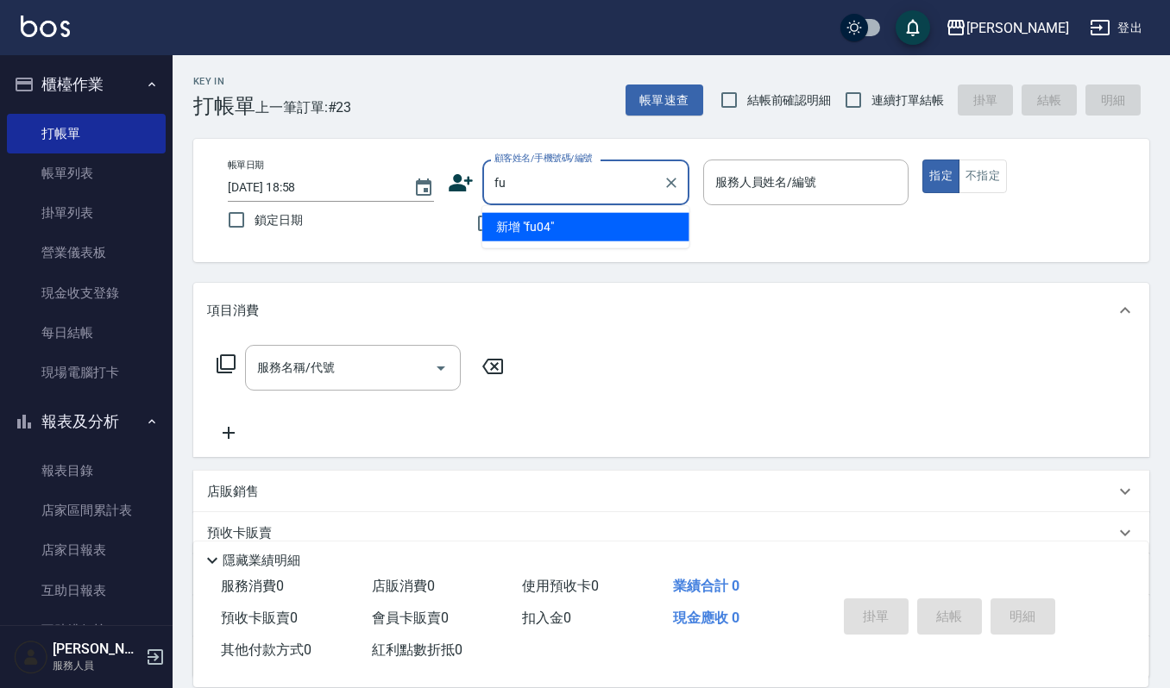
type input "f"
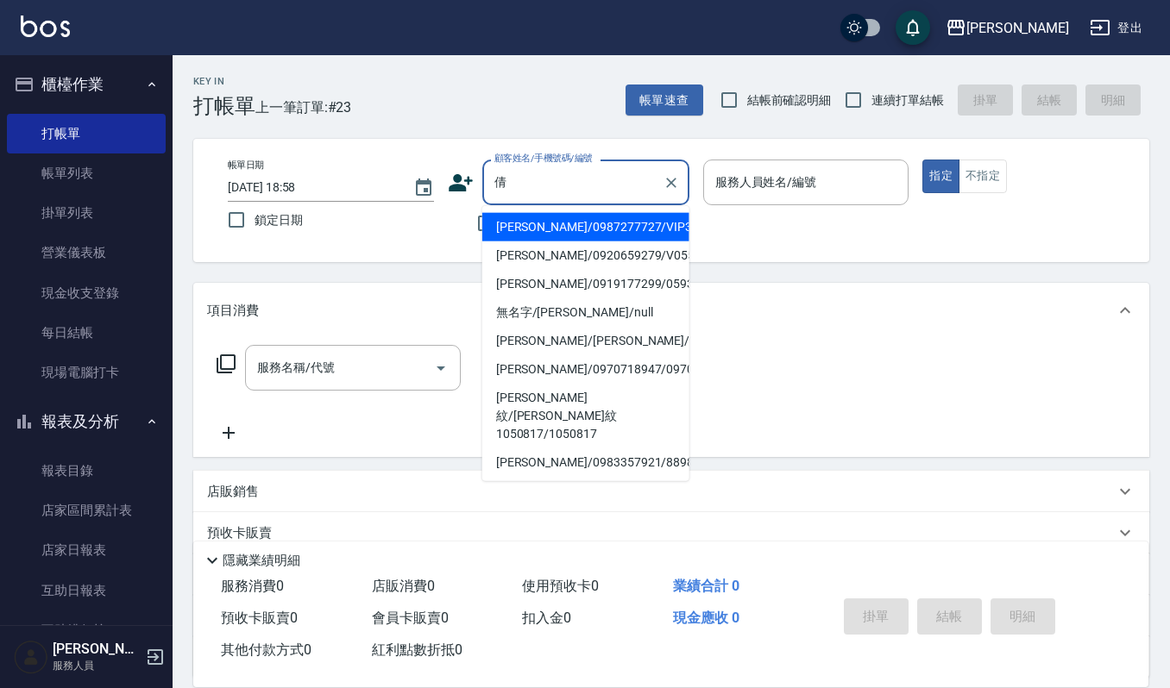
click at [588, 226] on li "林倩芸/0987277727/VIP3116" at bounding box center [585, 227] width 207 height 28
type input "林倩芸/0987277727/VIP3116"
type input "Ruby-17"
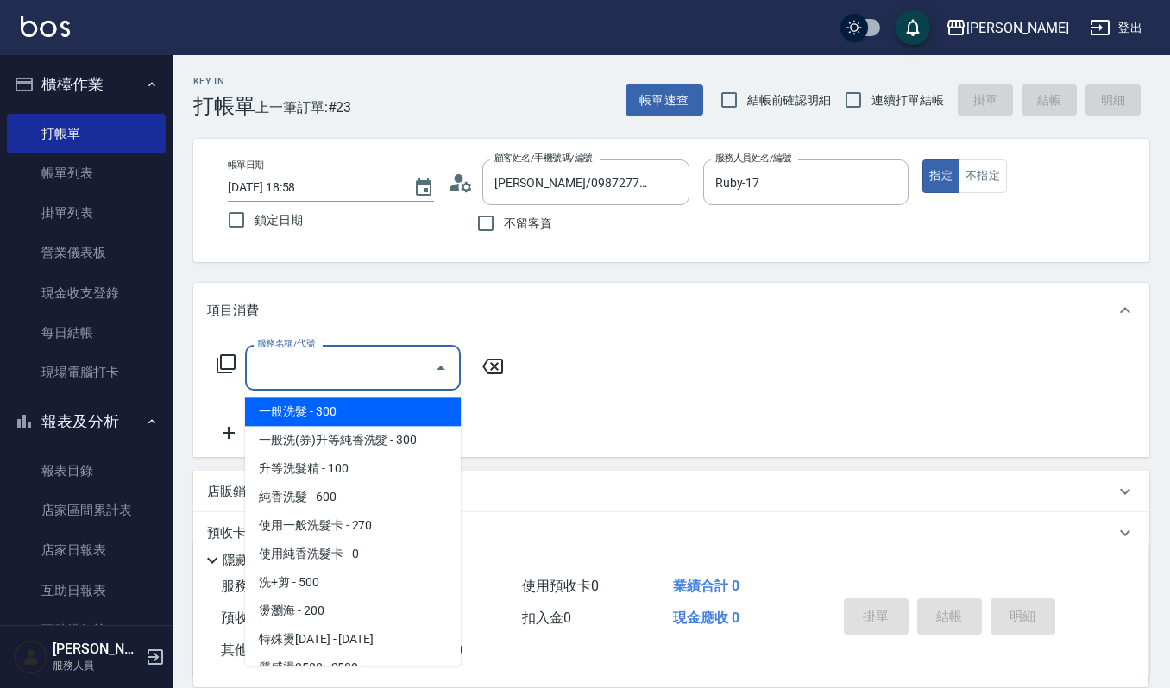
click at [366, 368] on input "服務名稱/代號" at bounding box center [340, 368] width 174 height 30
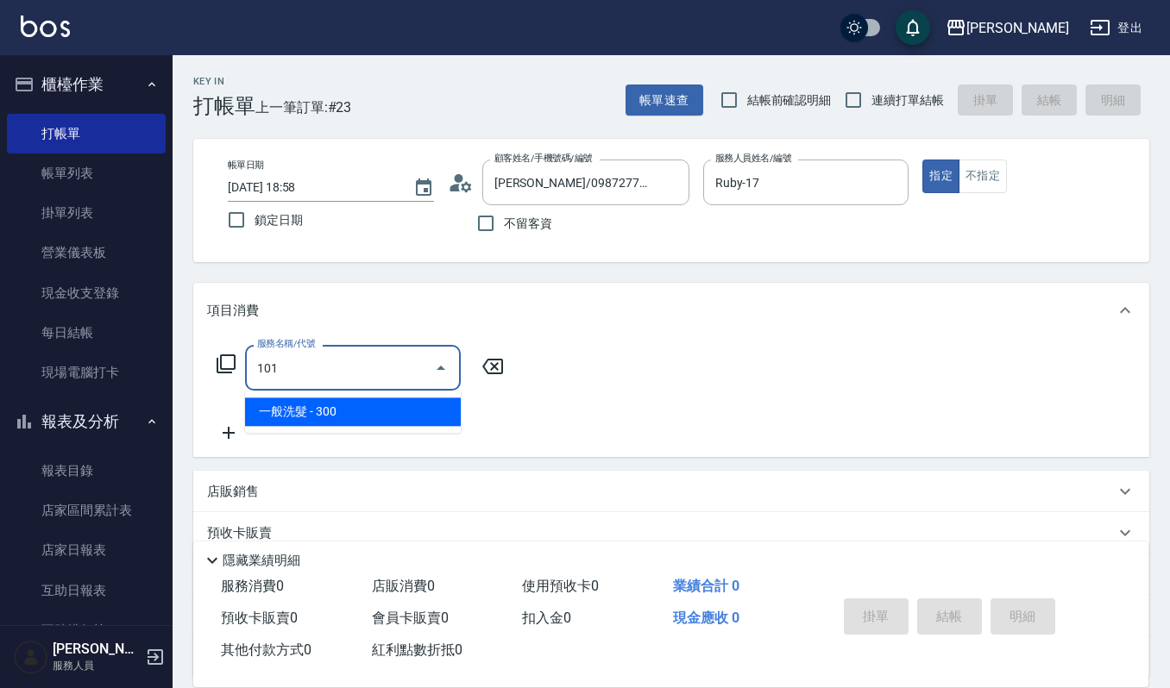
type input "一般洗髮(101)"
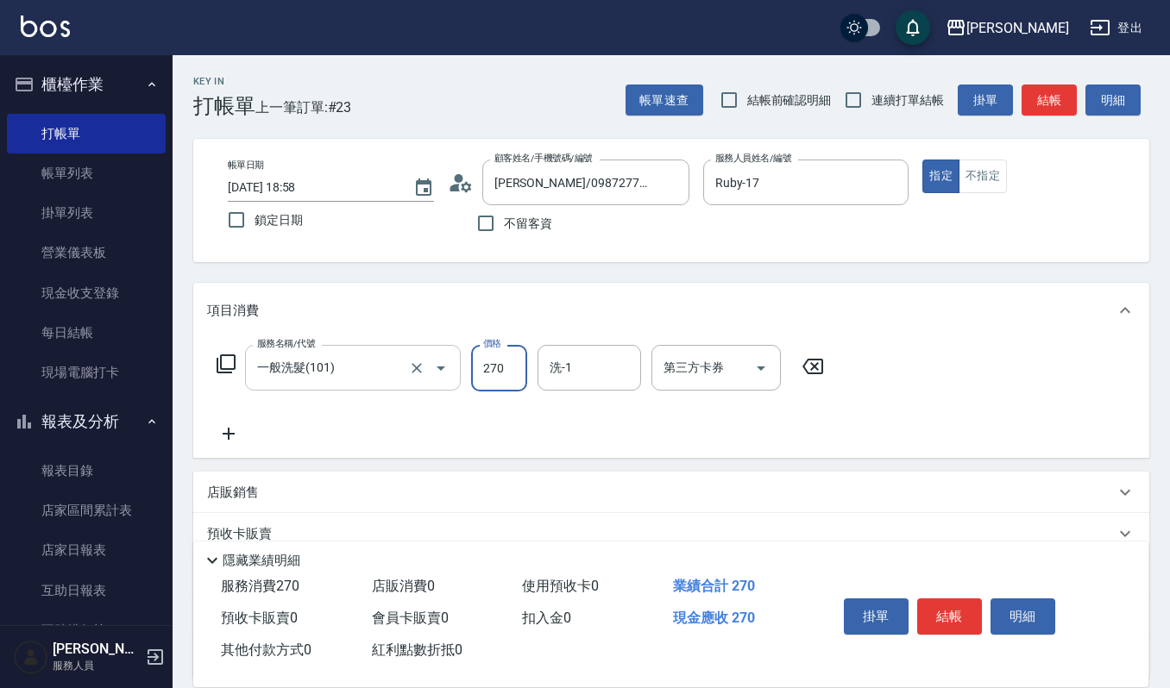
type input "270"
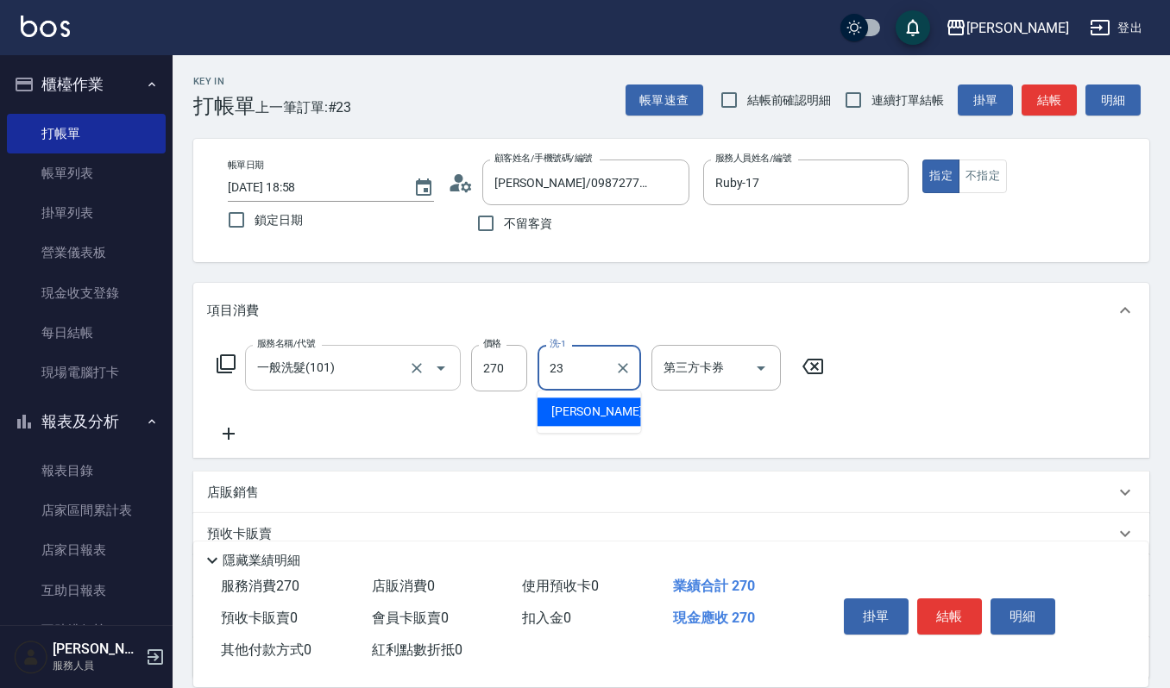
type input "郁涵-23"
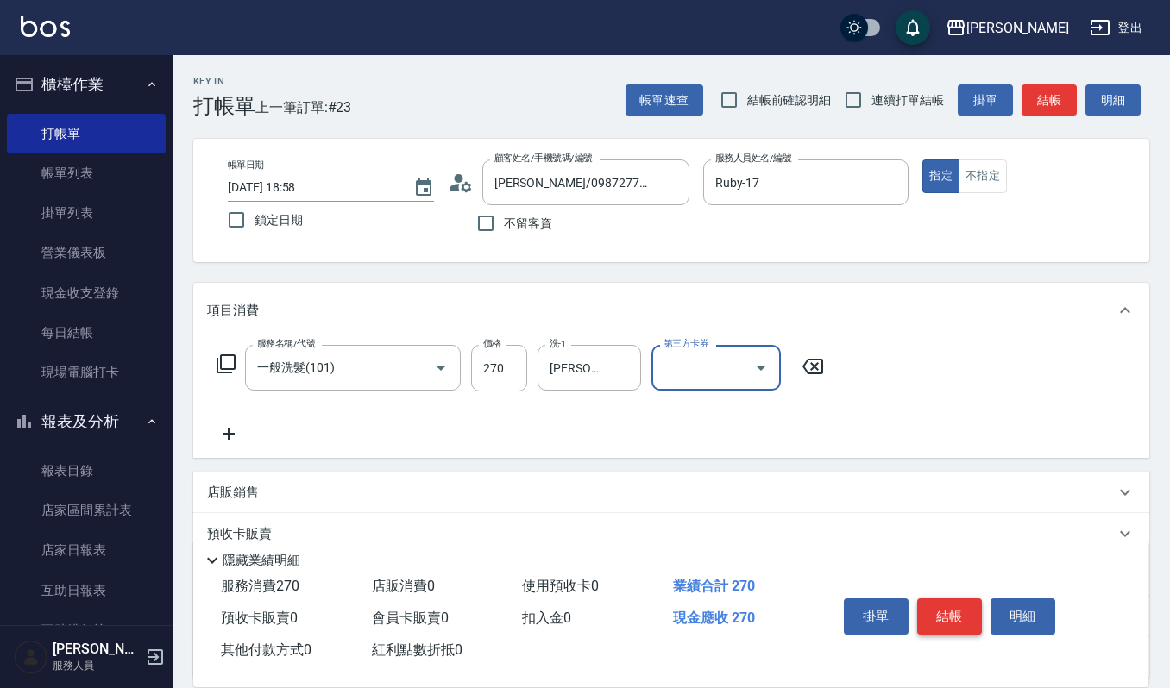
click at [971, 628] on button "結帳" at bounding box center [949, 617] width 65 height 36
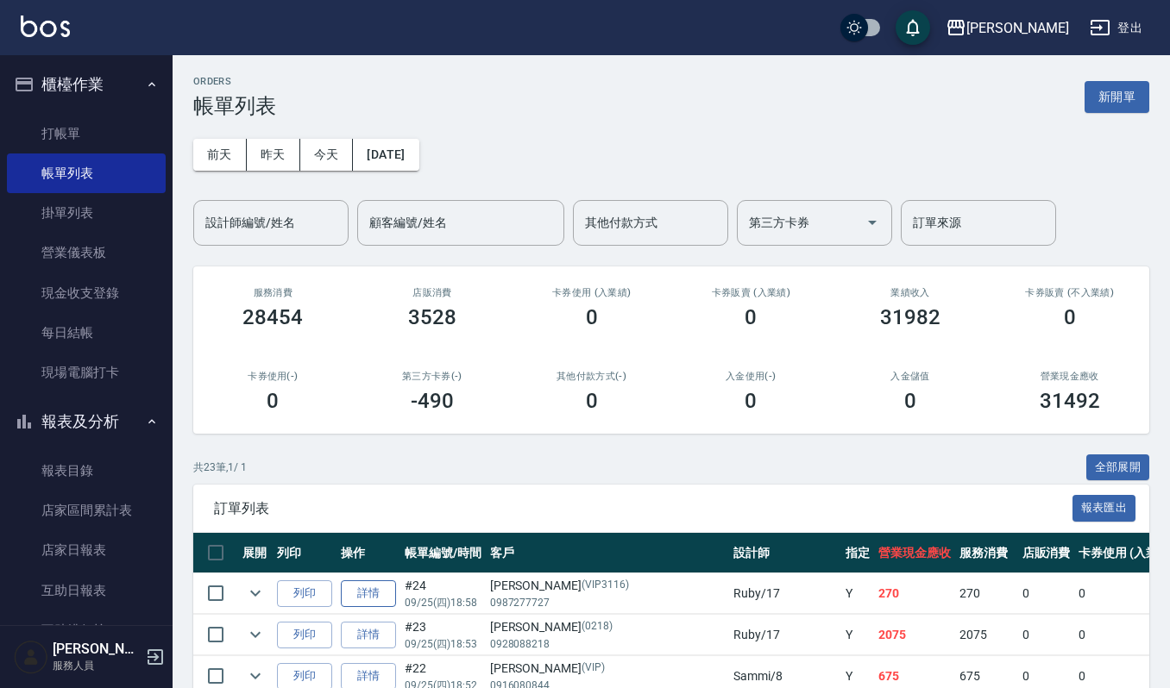
click at [385, 594] on link "詳情" at bounding box center [368, 594] width 55 height 27
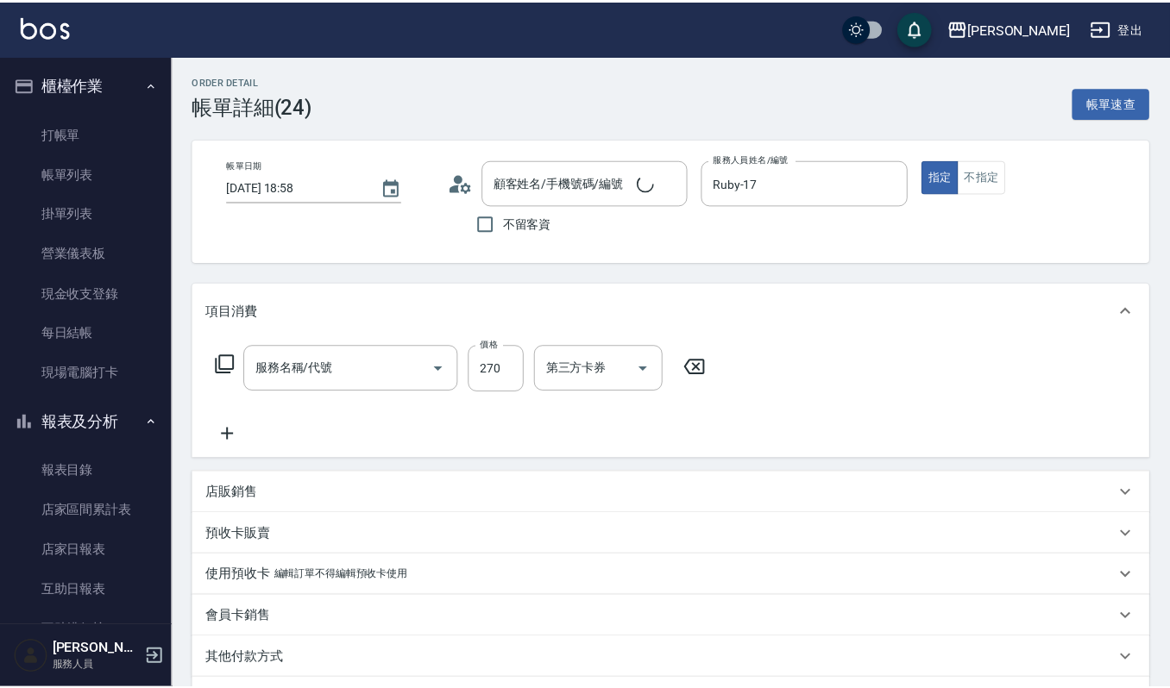
type input "Ruby-17"
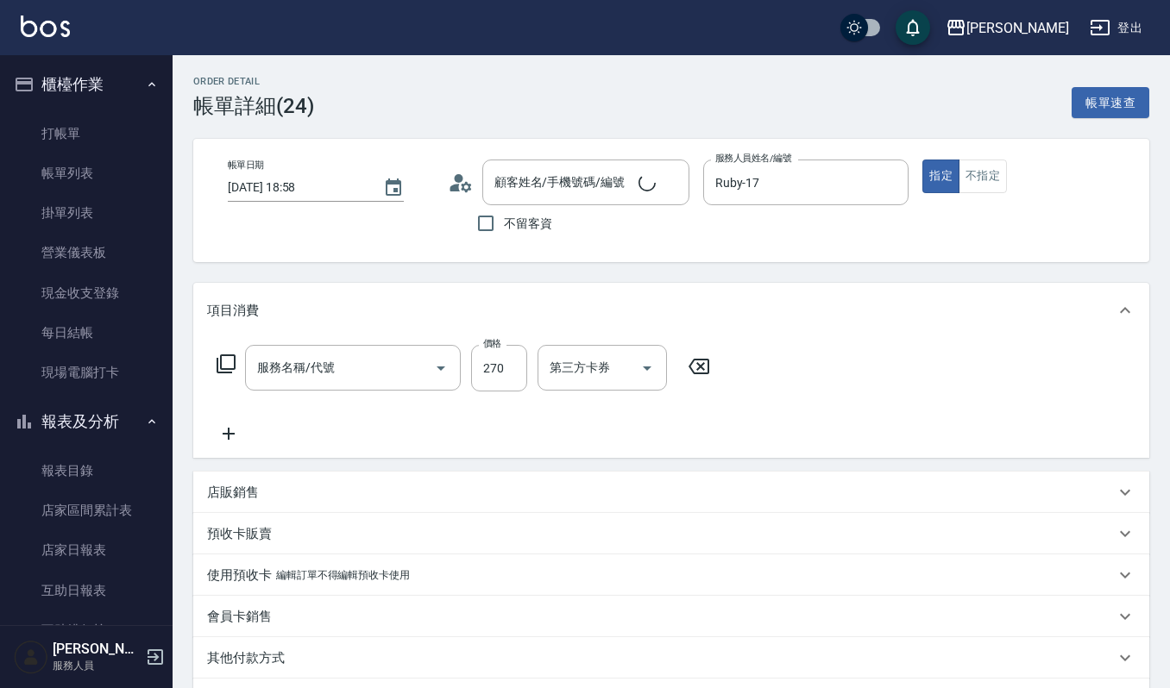
type input "林倩芸/0987277727/VIP3116"
type input "一般洗髮(101)"
click at [229, 433] on icon at bounding box center [229, 434] width 12 height 12
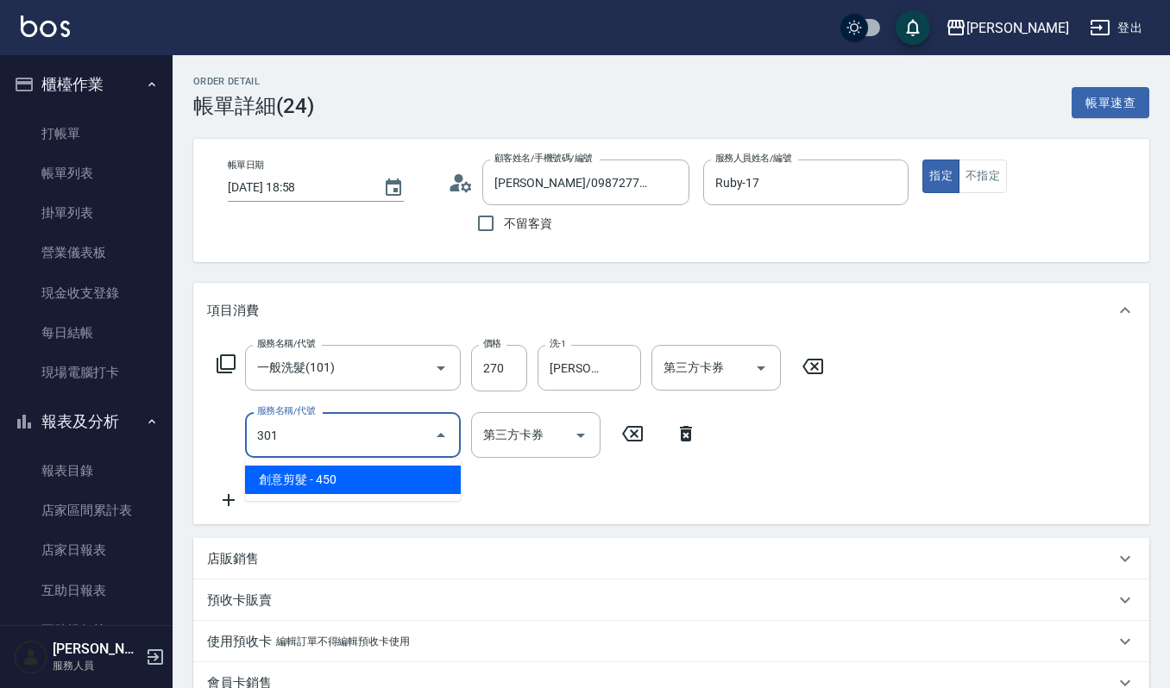
type input "創意剪髮(301)"
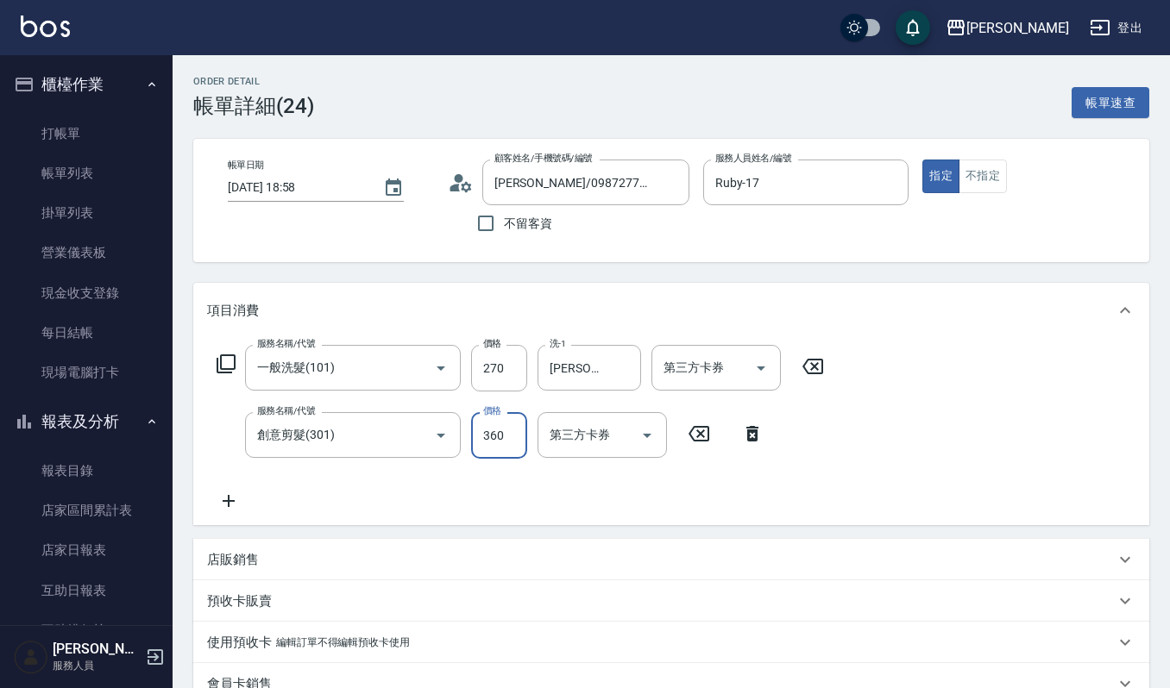
type input "360"
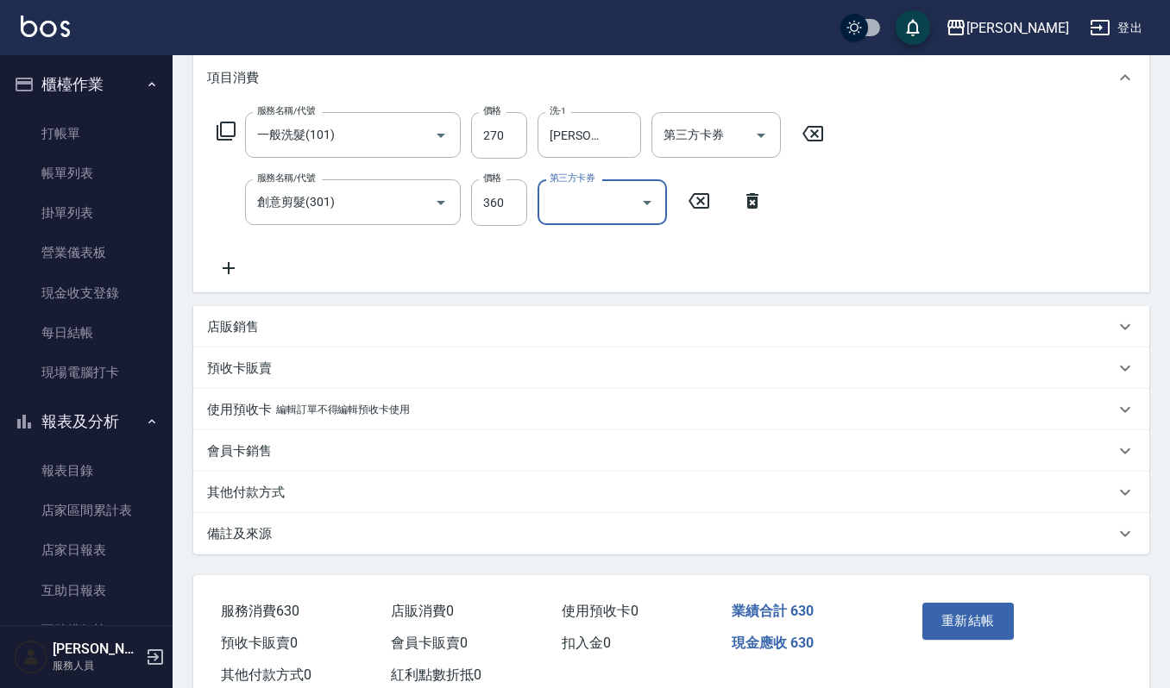
scroll to position [281, 0]
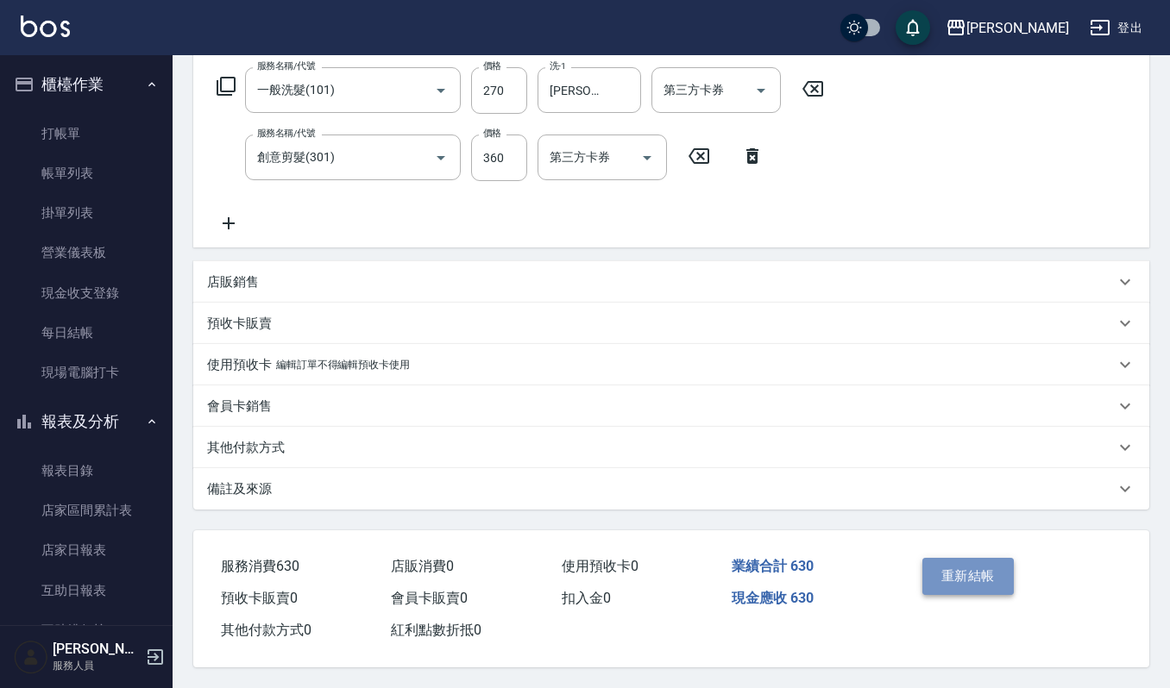
click at [977, 581] on button "重新結帳" at bounding box center [967, 576] width 91 height 36
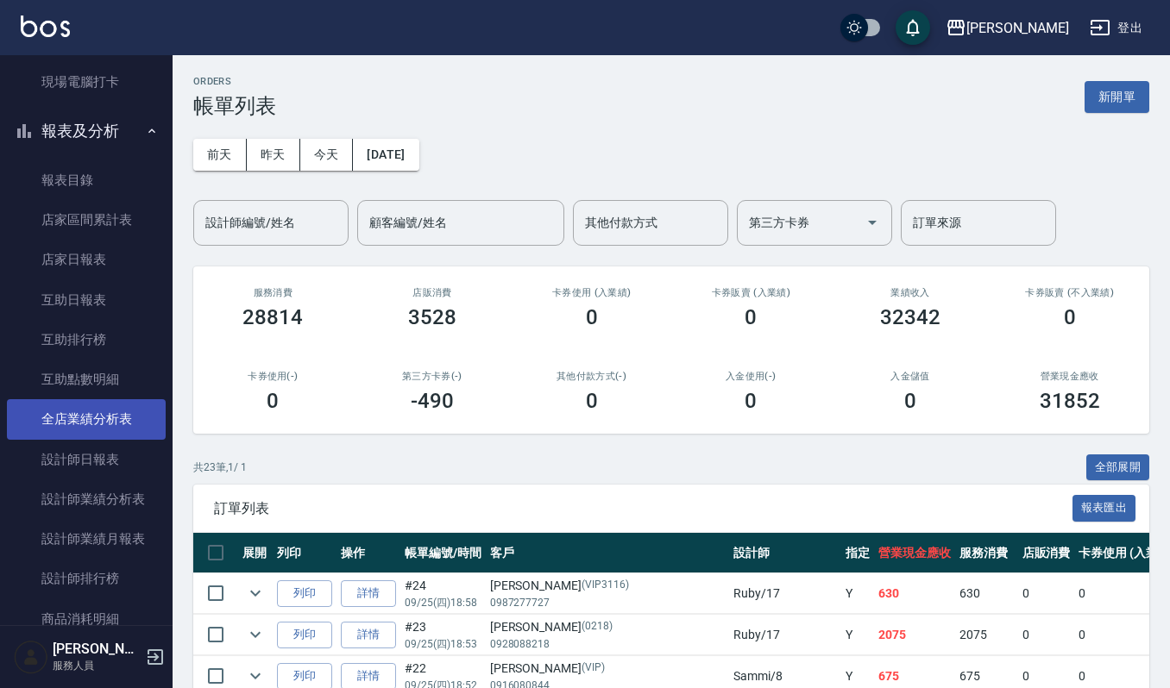
scroll to position [345, 0]
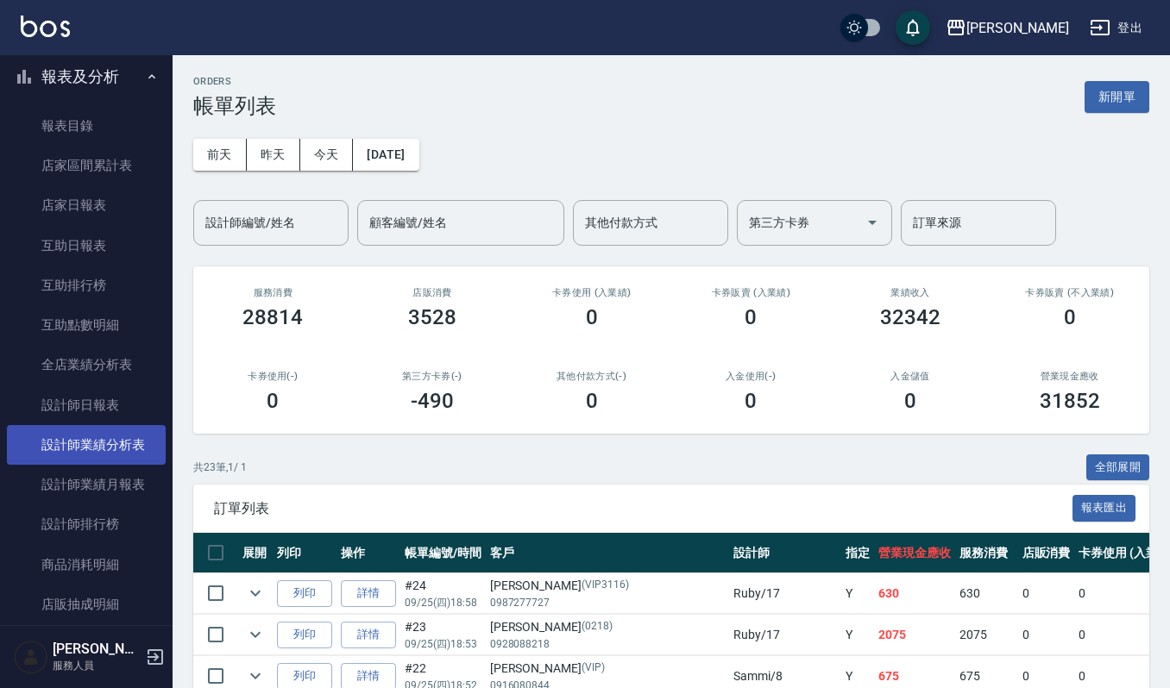
click at [117, 443] on link "設計師業績分析表" at bounding box center [86, 445] width 159 height 40
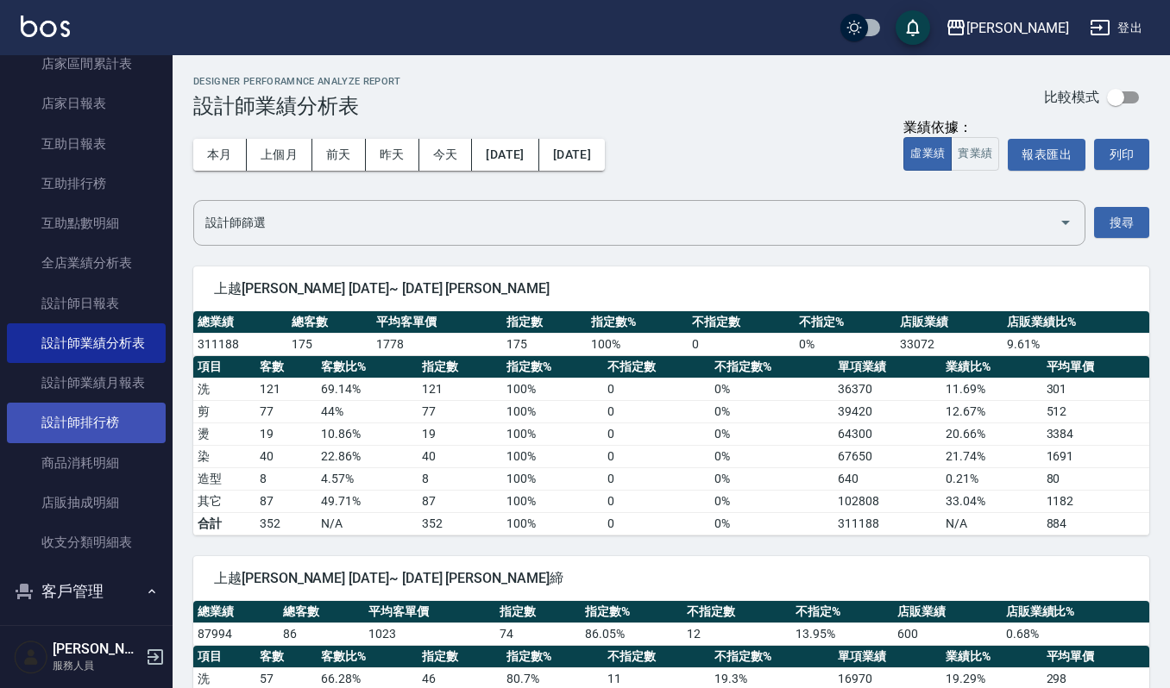
scroll to position [575, 0]
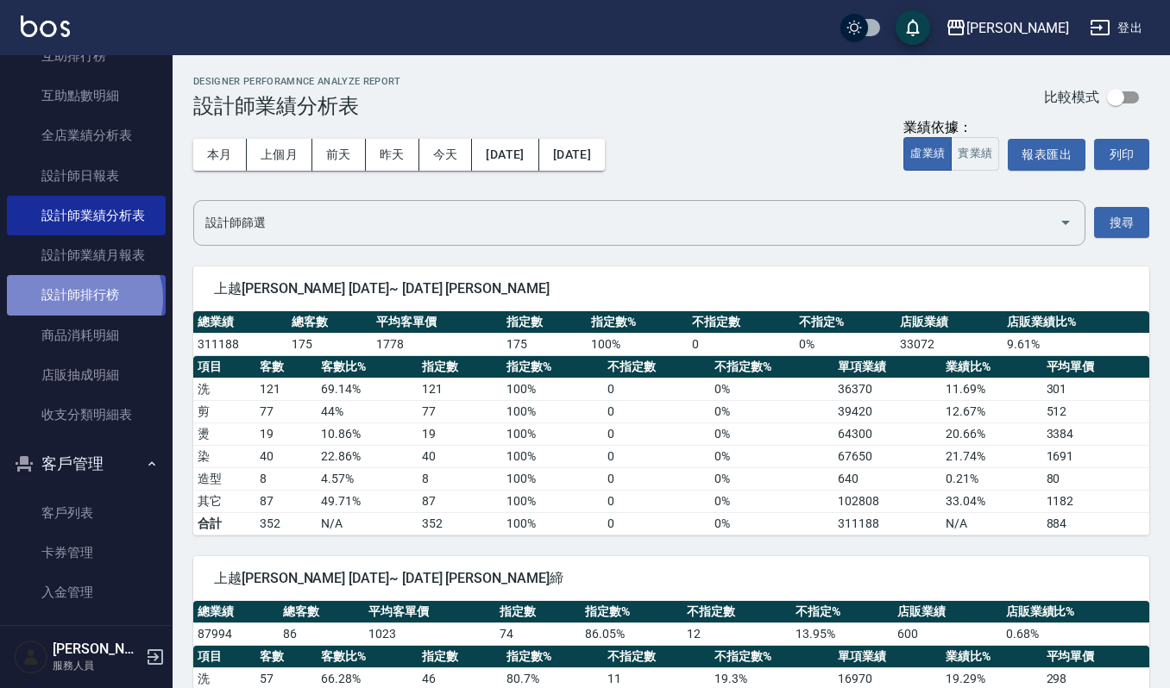
click at [83, 298] on link "設計師排行榜" at bounding box center [86, 295] width 159 height 40
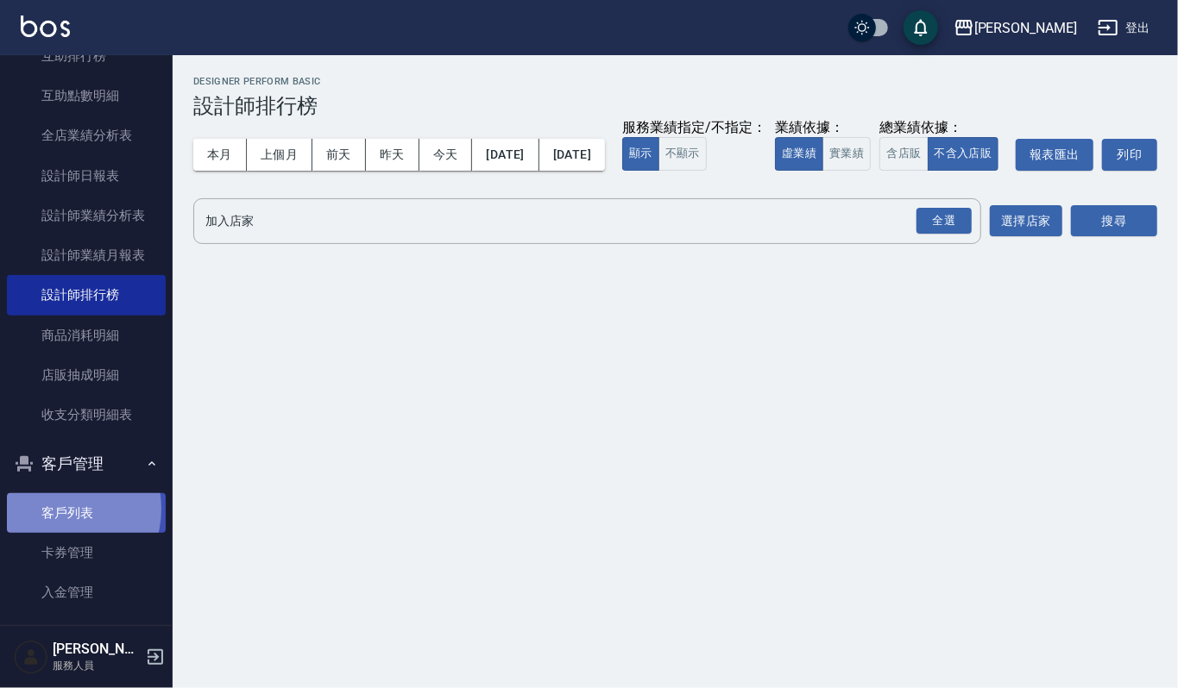
click at [62, 509] on link "客戶列表" at bounding box center [86, 513] width 159 height 40
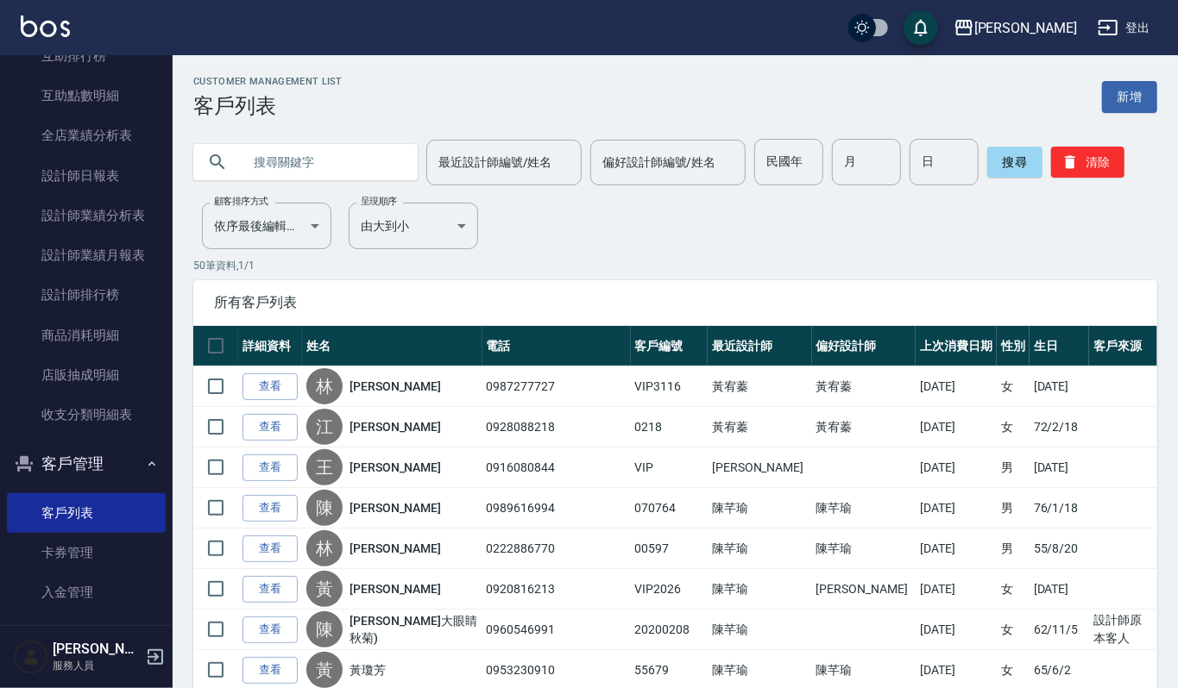
click at [321, 178] on input "text" at bounding box center [323, 162] width 162 height 47
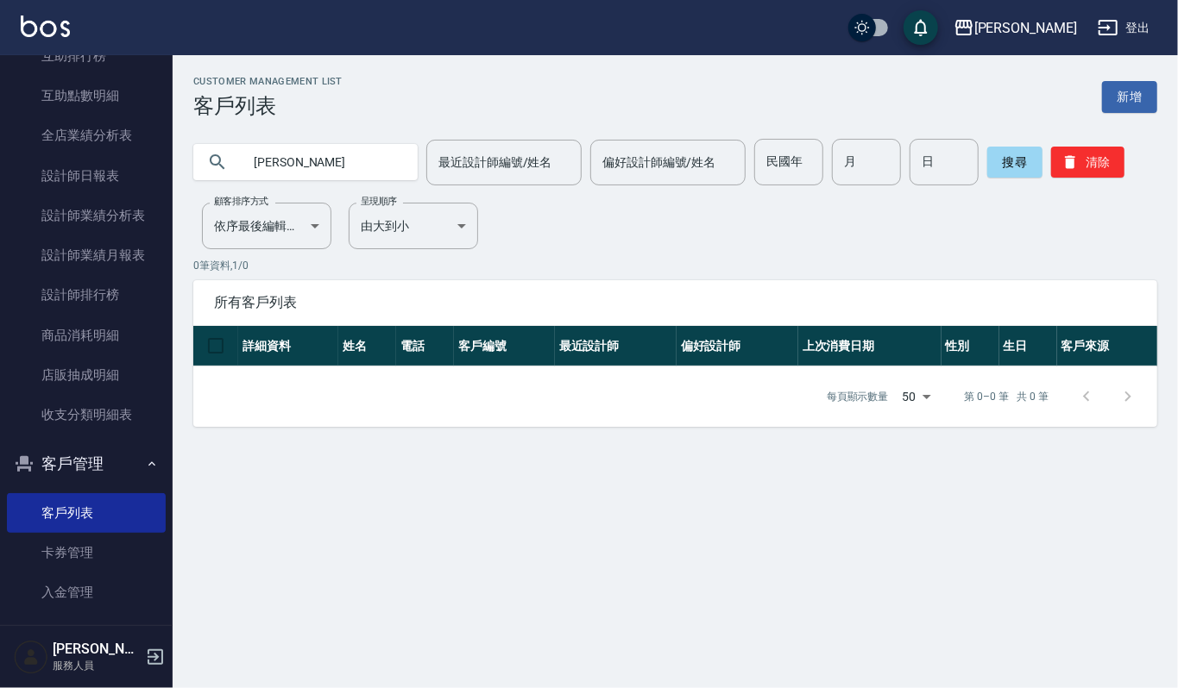
type input "周秀"
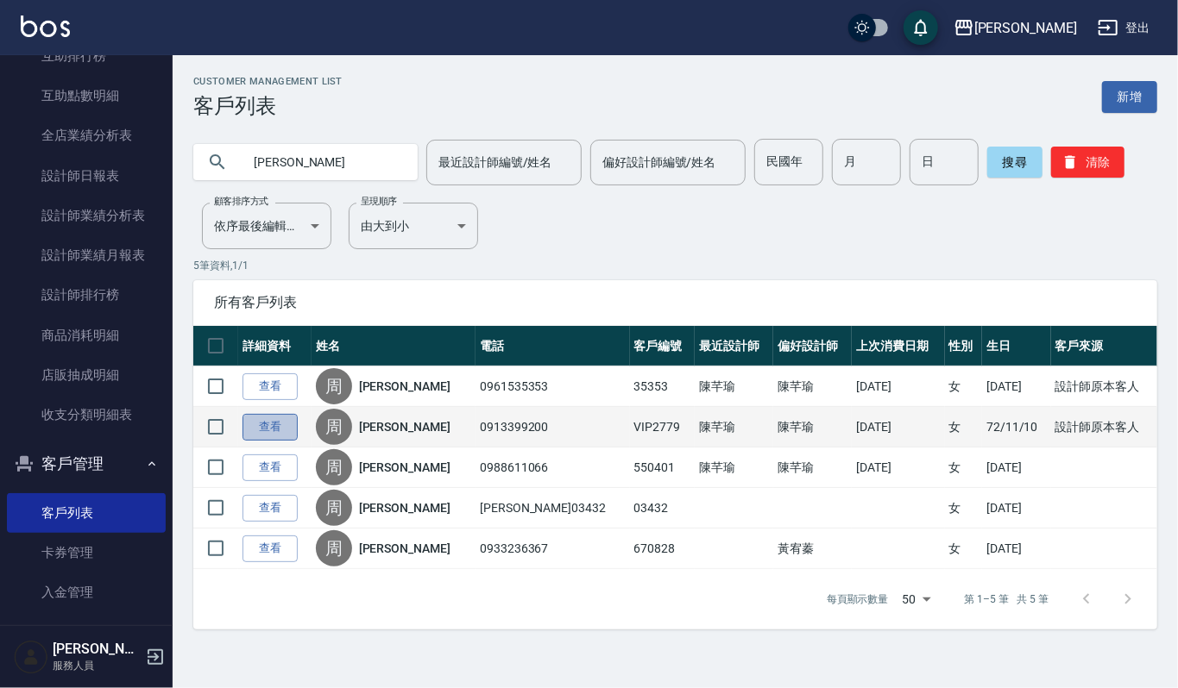
click at [260, 437] on link "查看" at bounding box center [269, 427] width 55 height 27
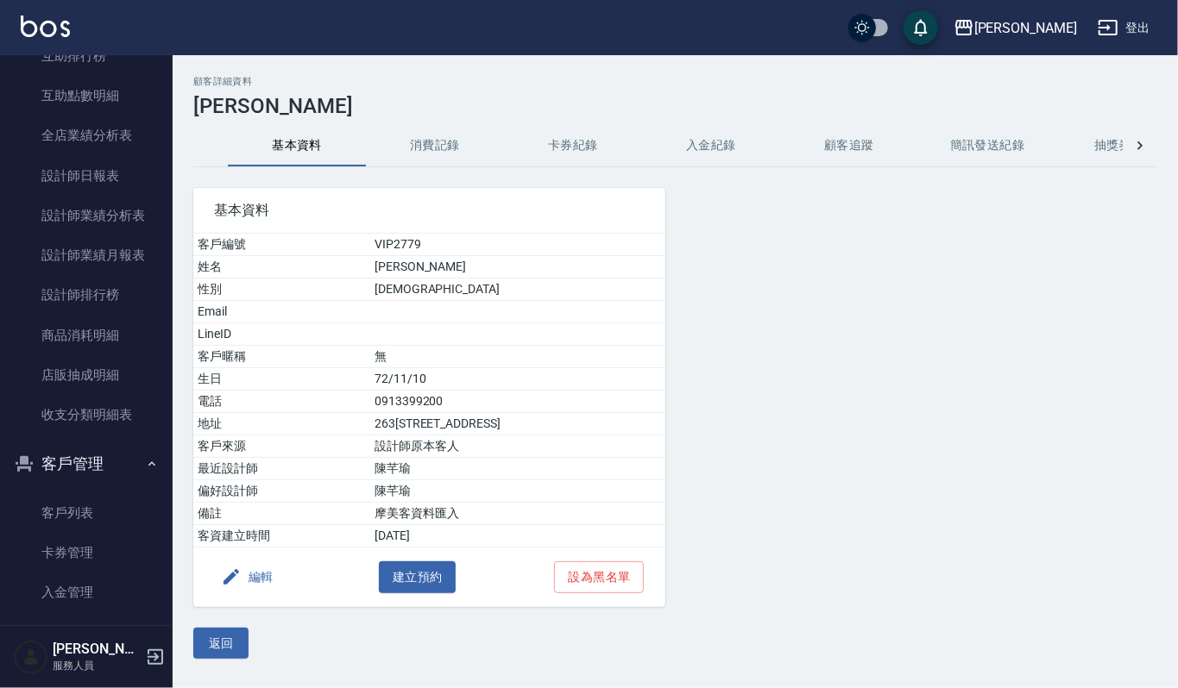
click at [470, 135] on button "消費記錄" at bounding box center [435, 145] width 138 height 41
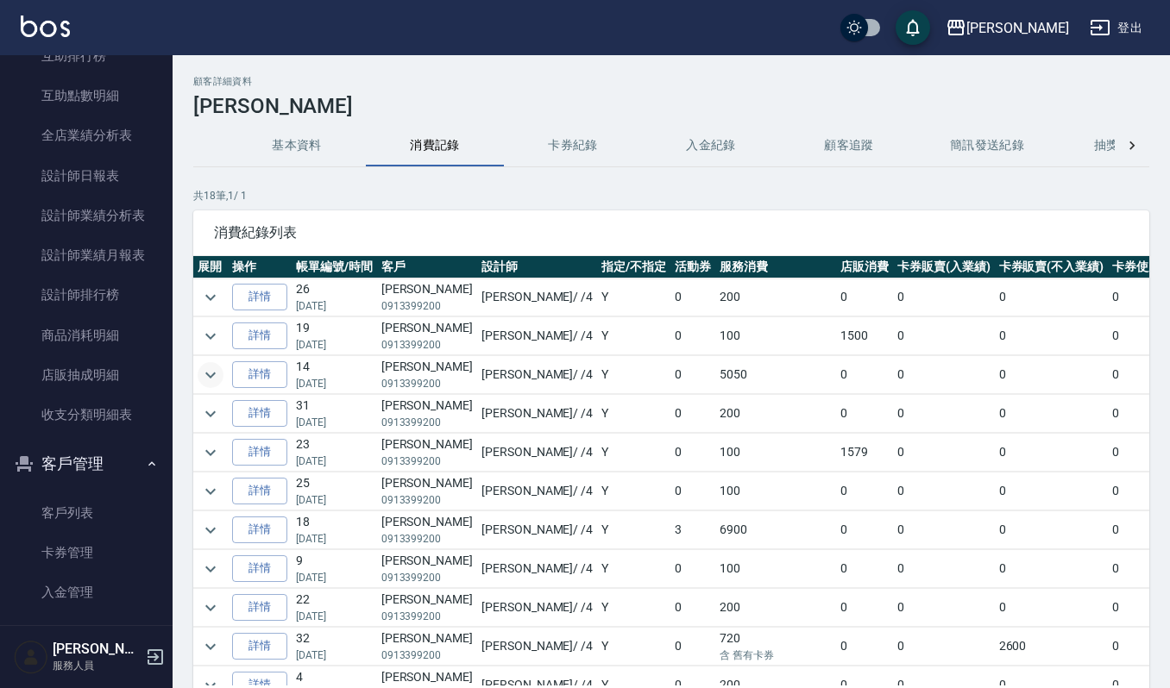
click at [207, 377] on icon "expand row" at bounding box center [210, 375] width 21 height 21
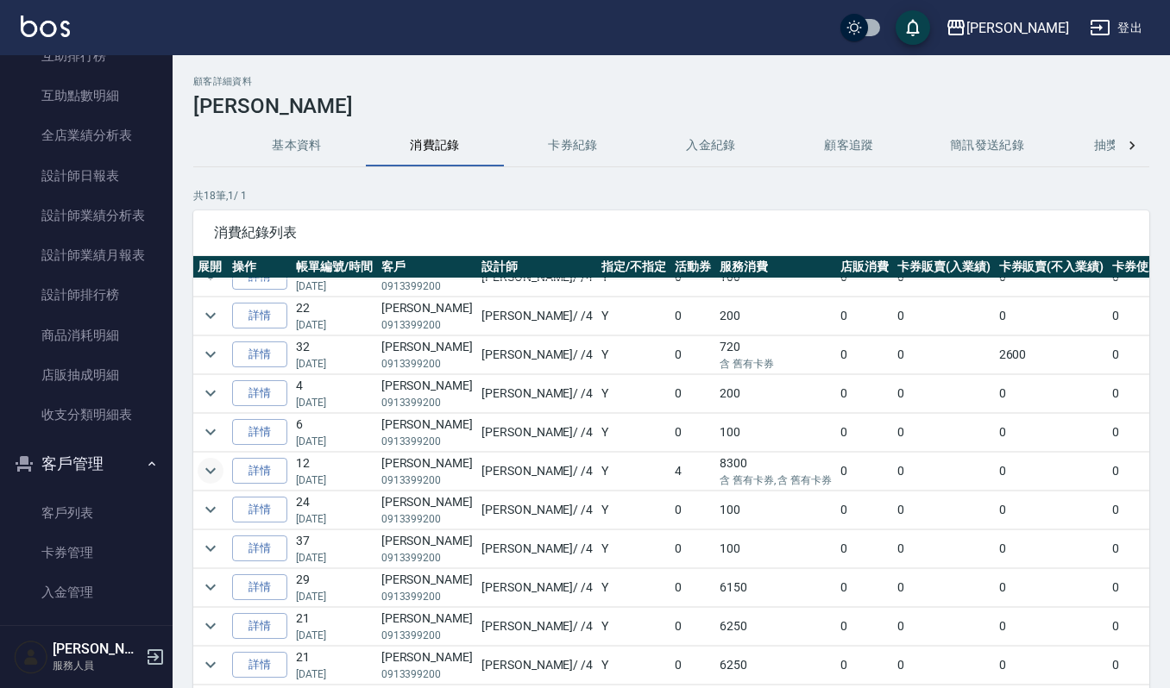
scroll to position [481, 0]
click at [204, 577] on icon "expand row" at bounding box center [210, 587] width 21 height 21
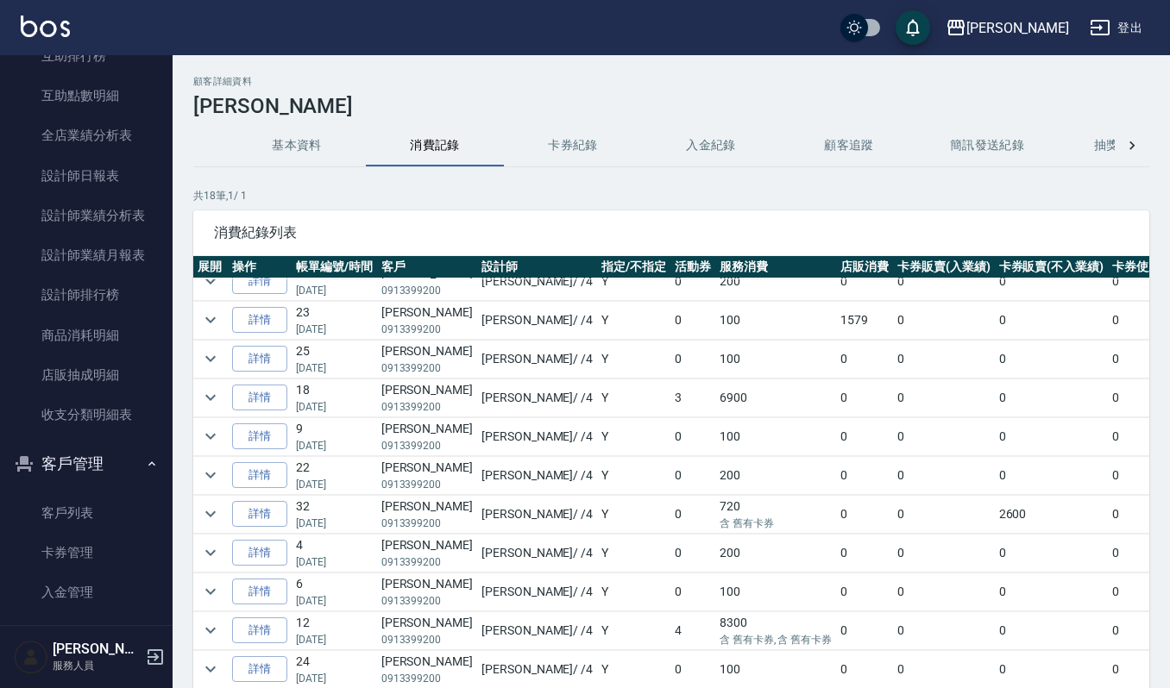
scroll to position [135, 0]
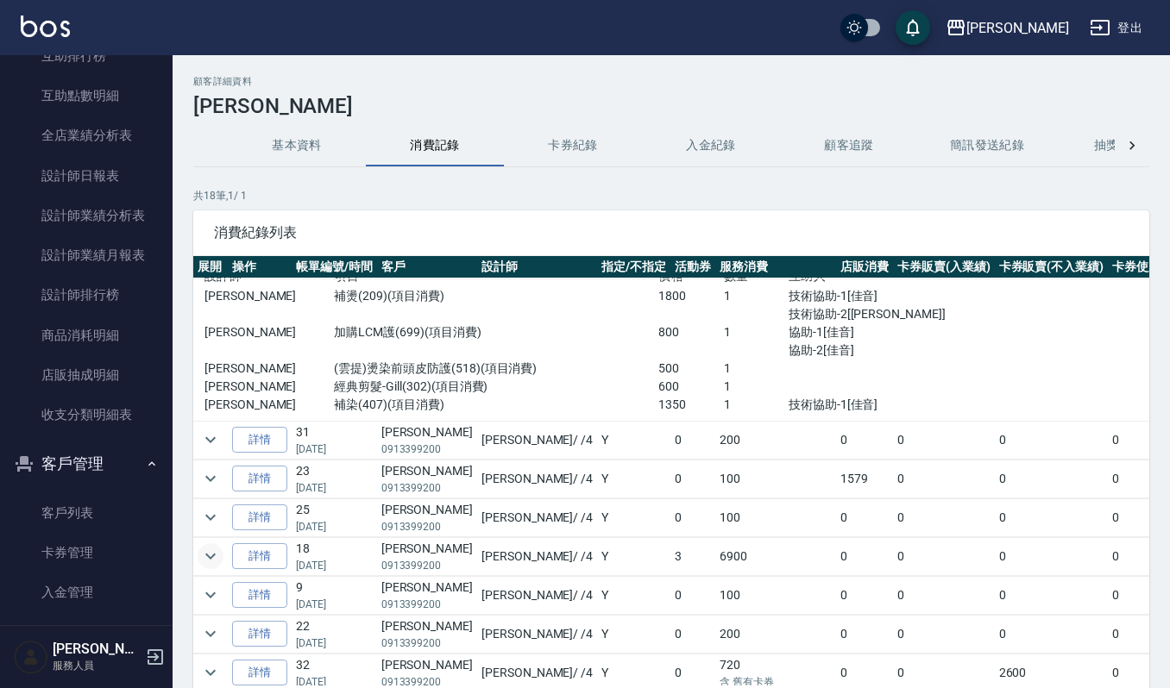
click at [217, 557] on icon "expand row" at bounding box center [210, 556] width 21 height 21
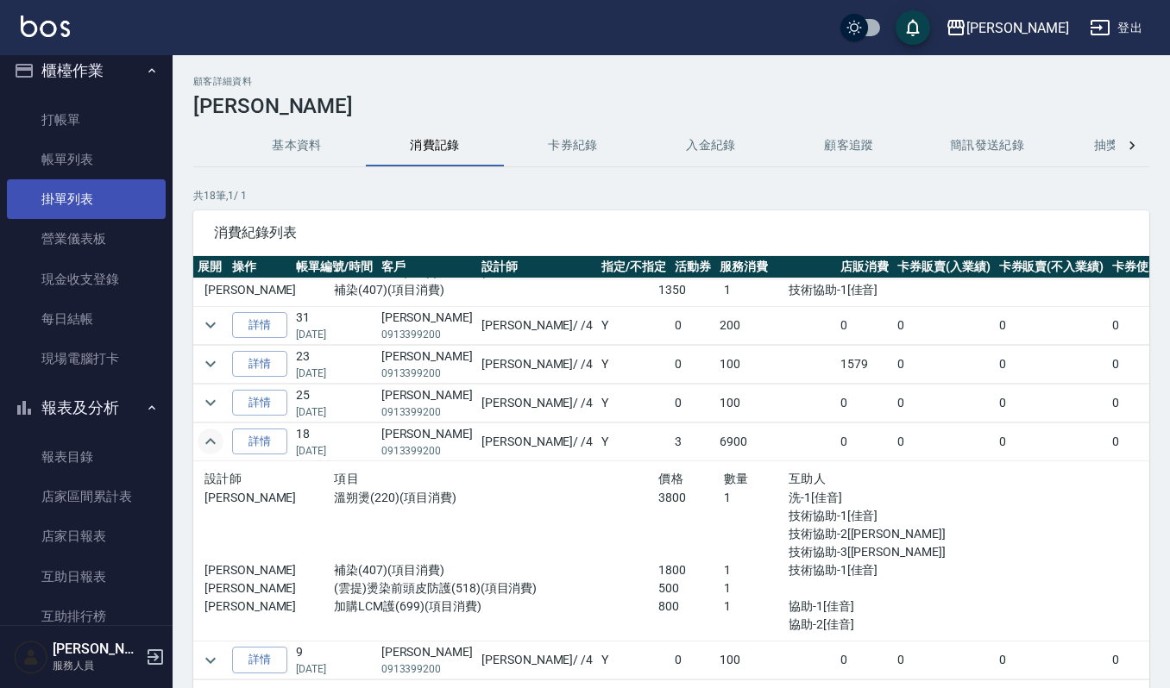
scroll to position [0, 0]
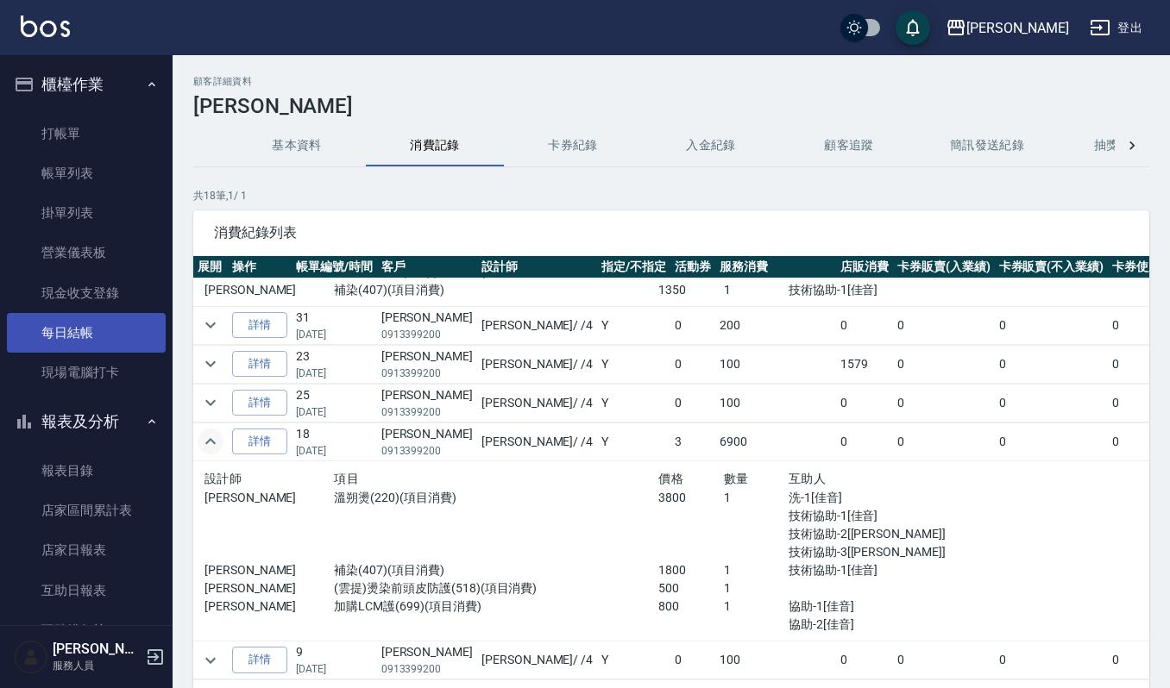
click at [128, 342] on link "每日結帳" at bounding box center [86, 333] width 159 height 40
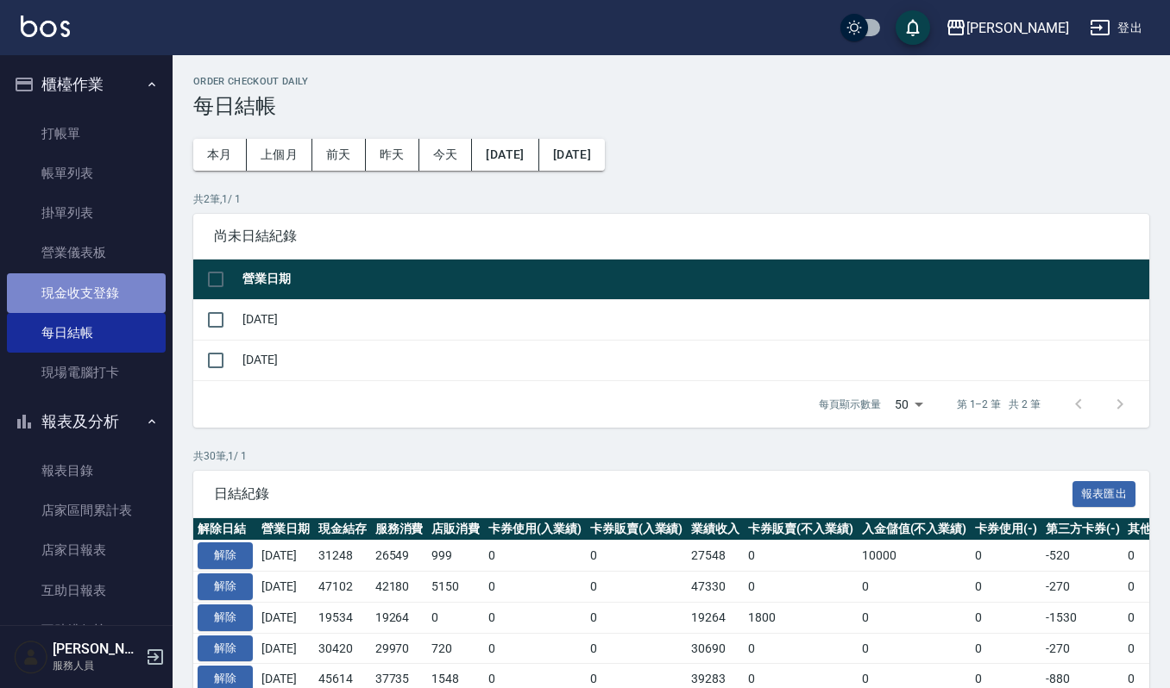
click at [128, 290] on link "現金收支登錄" at bounding box center [86, 293] width 159 height 40
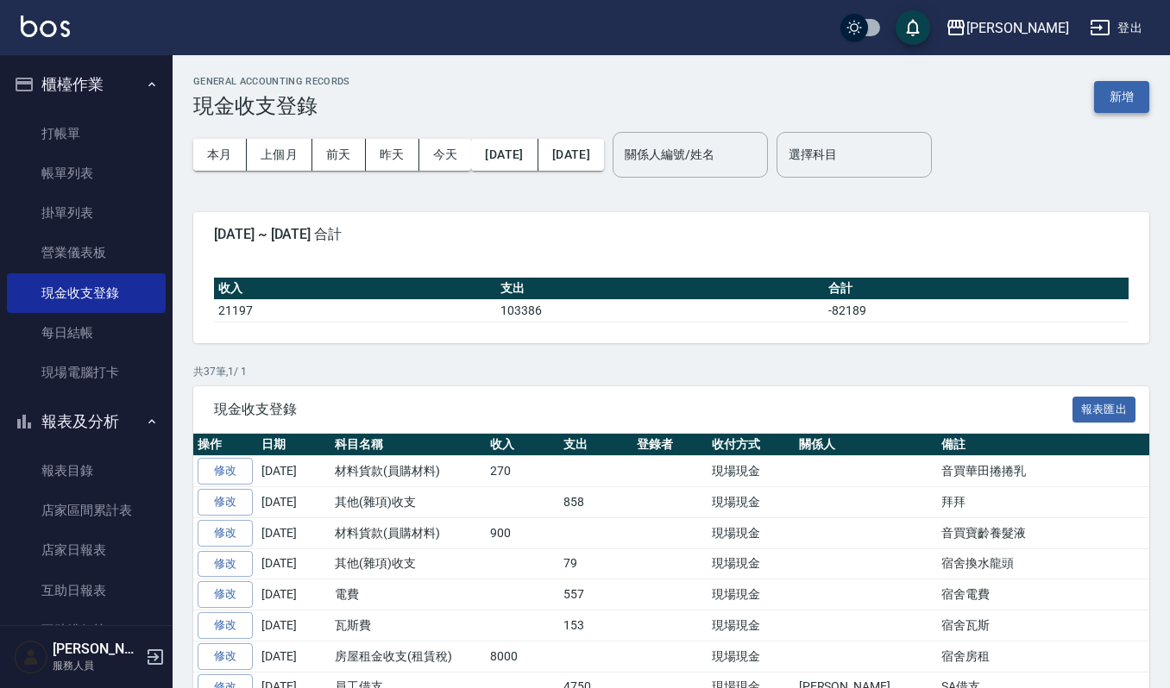
click at [1103, 95] on button "新增" at bounding box center [1121, 97] width 55 height 32
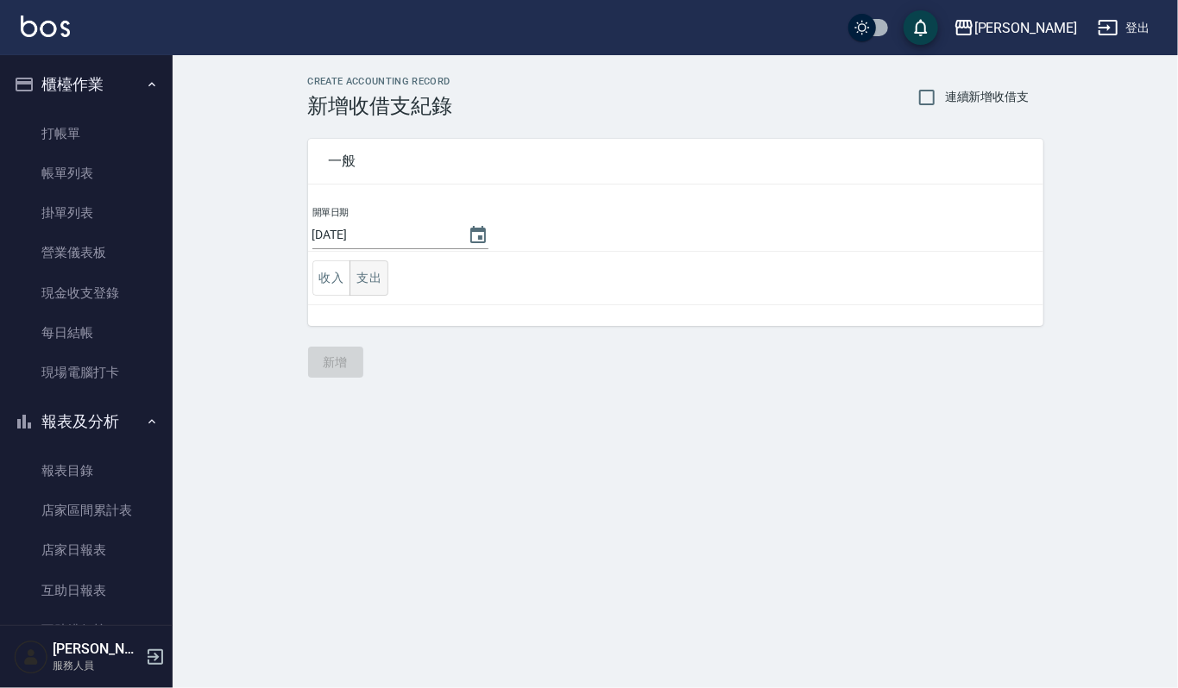
click at [366, 278] on button "支出" at bounding box center [368, 278] width 39 height 35
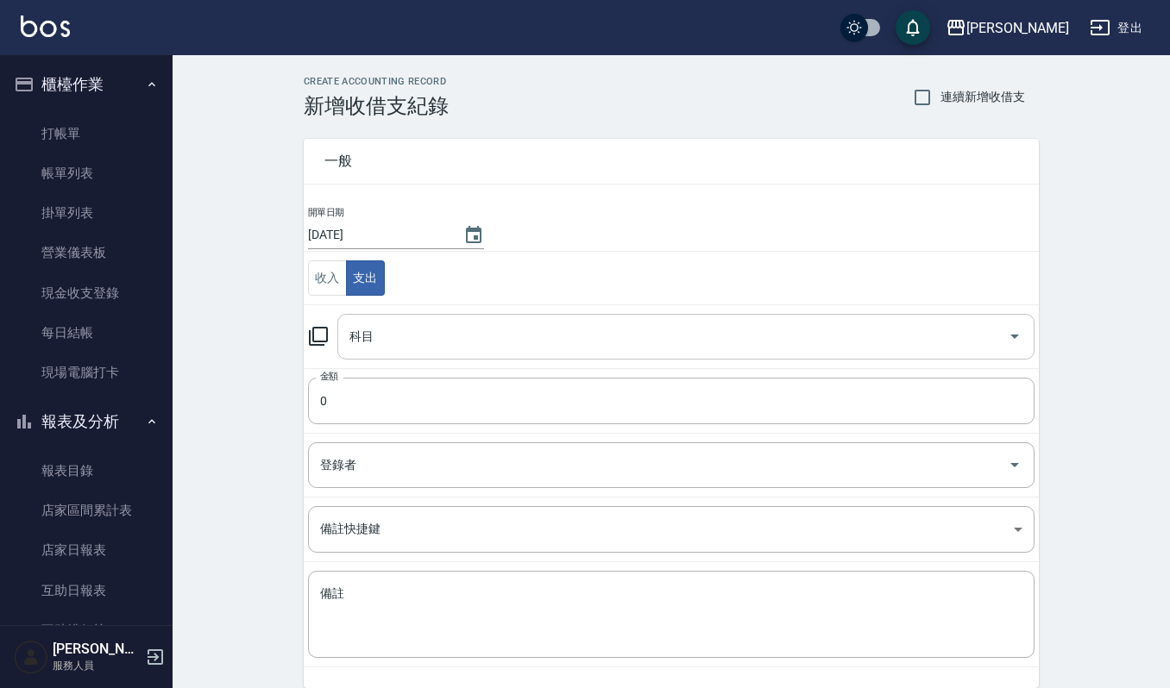
click at [367, 332] on div "科目 科目" at bounding box center [685, 337] width 697 height 46
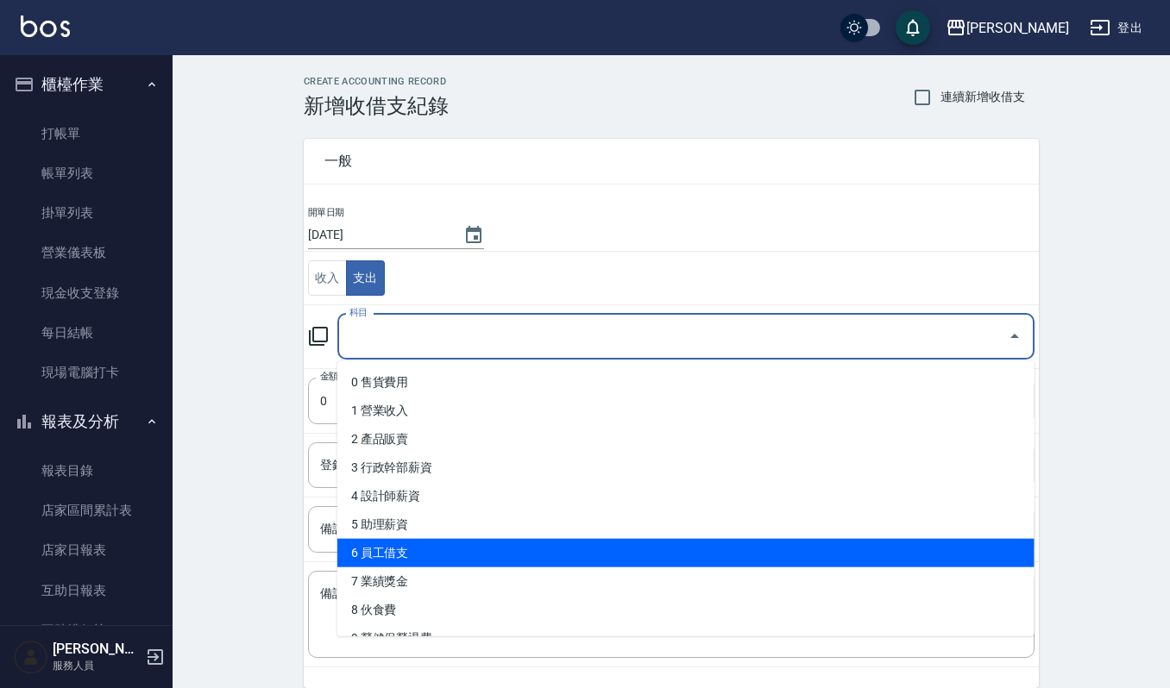
click at [474, 550] on li "6 員工借支" at bounding box center [685, 553] width 697 height 28
type input "6 員工借支"
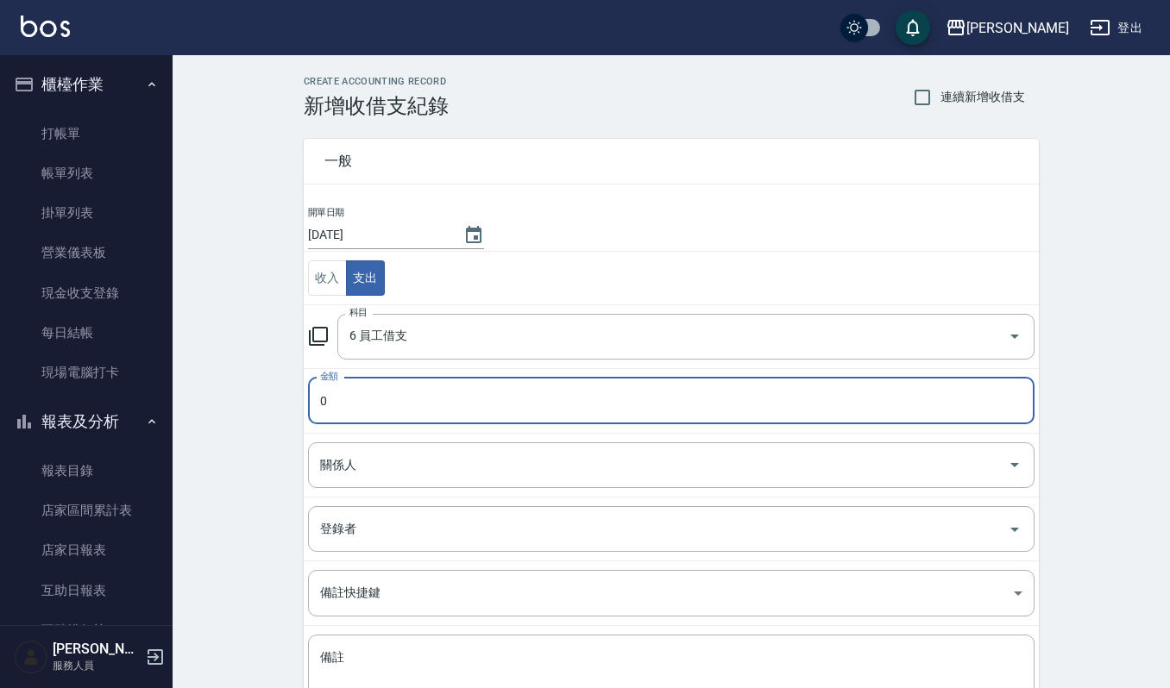
click at [412, 401] on input "0" at bounding box center [671, 401] width 726 height 47
type input "250"
click at [430, 460] on input "關係人" at bounding box center [658, 465] width 685 height 30
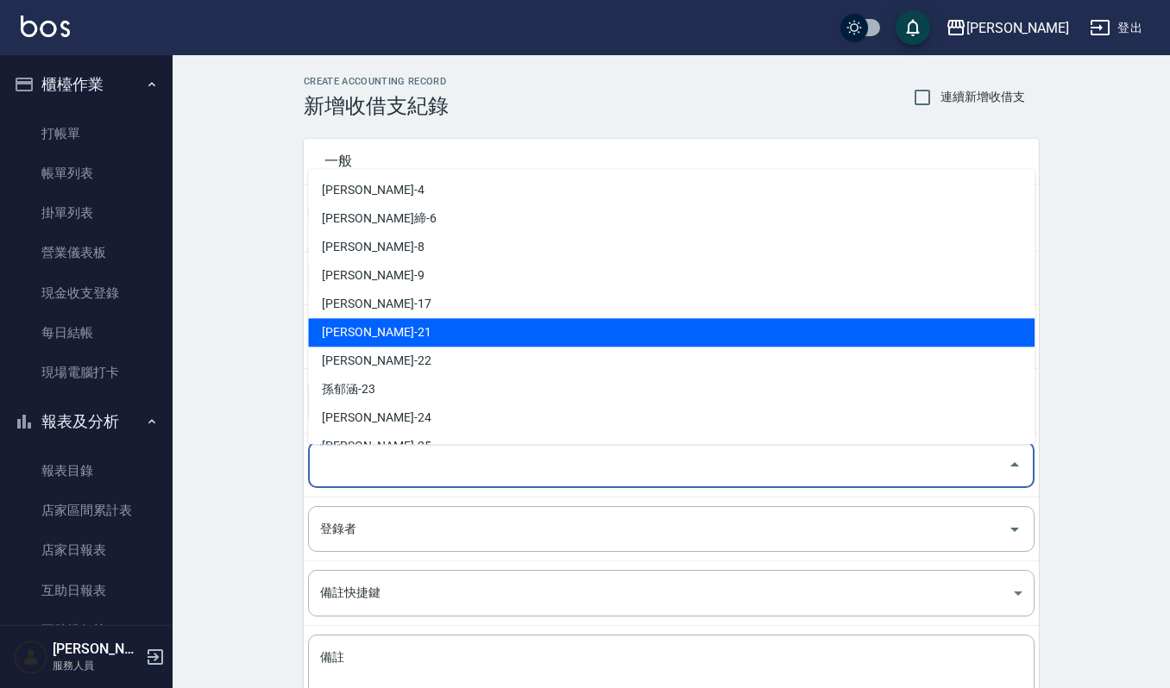
click at [362, 332] on li "謝佳音-21" at bounding box center [671, 332] width 726 height 28
type input "謝佳音-21"
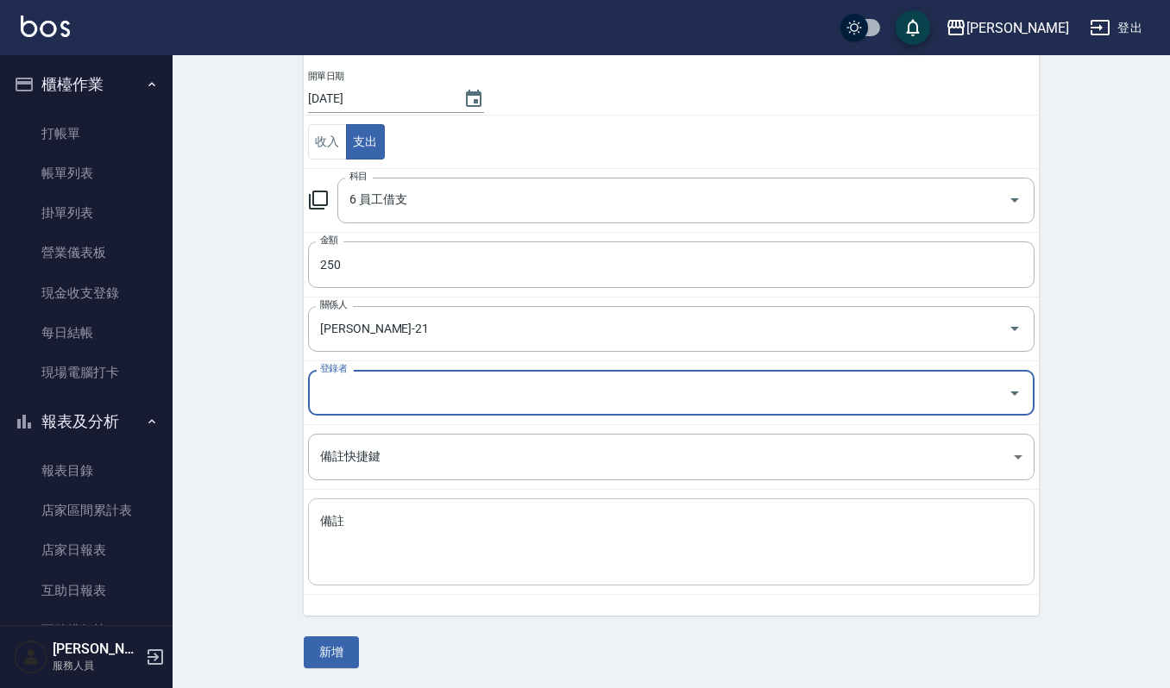
scroll to position [139, 0]
click at [437, 521] on textarea "備註" at bounding box center [671, 541] width 702 height 59
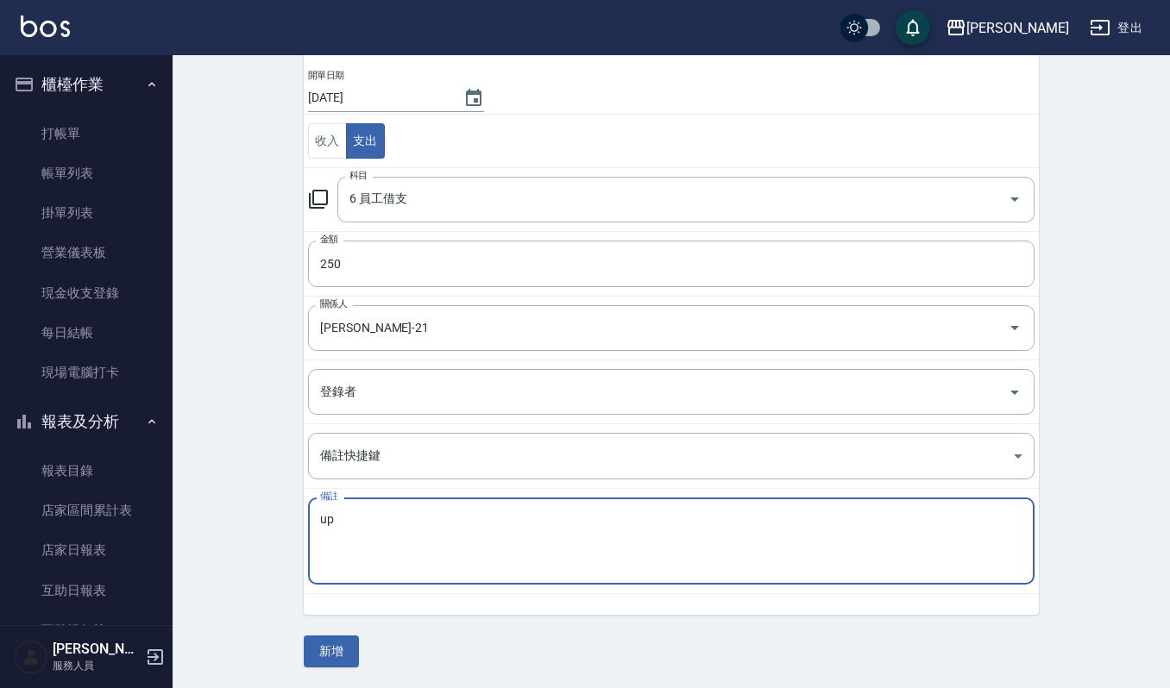
type textarea "u"
type textarea "音借支"
click at [335, 652] on button "新增" at bounding box center [331, 652] width 55 height 32
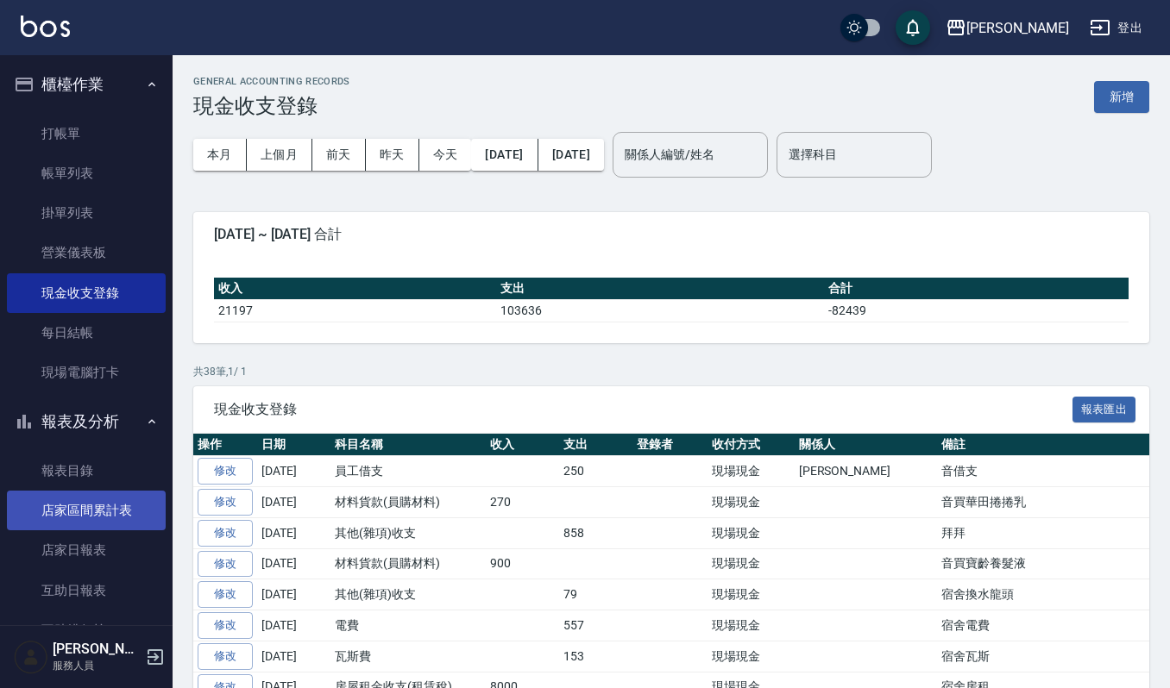
click at [114, 511] on link "店家區間累計表" at bounding box center [86, 511] width 159 height 40
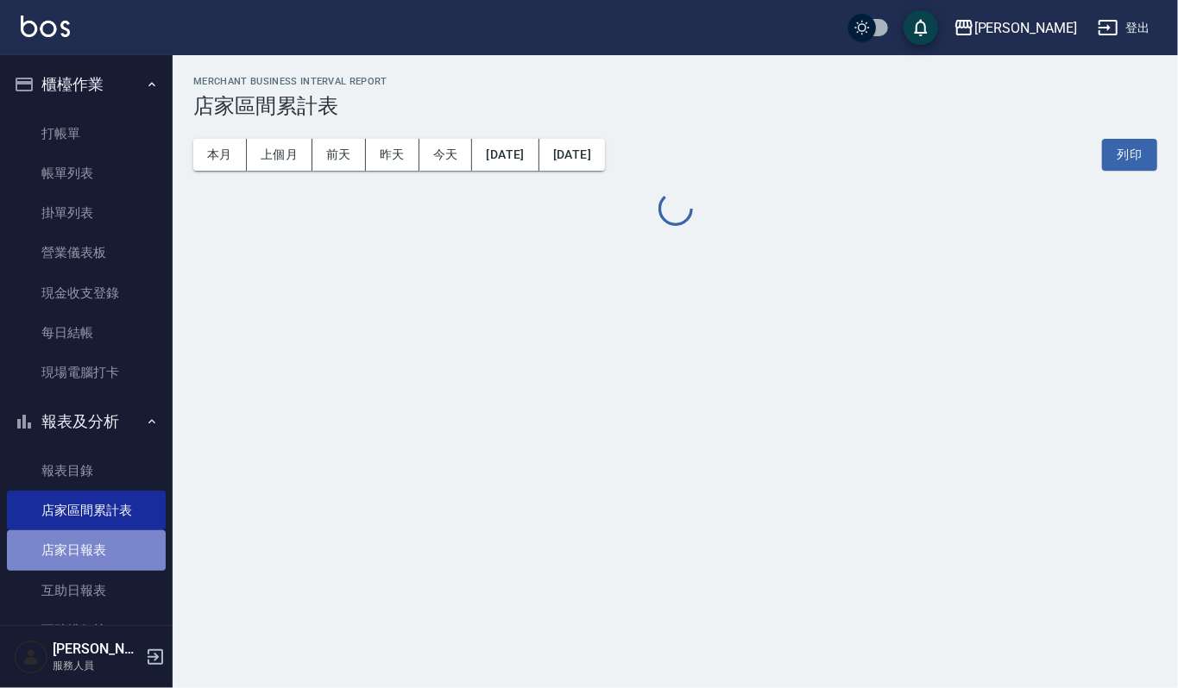
click at [98, 543] on link "店家日報表" at bounding box center [86, 551] width 159 height 40
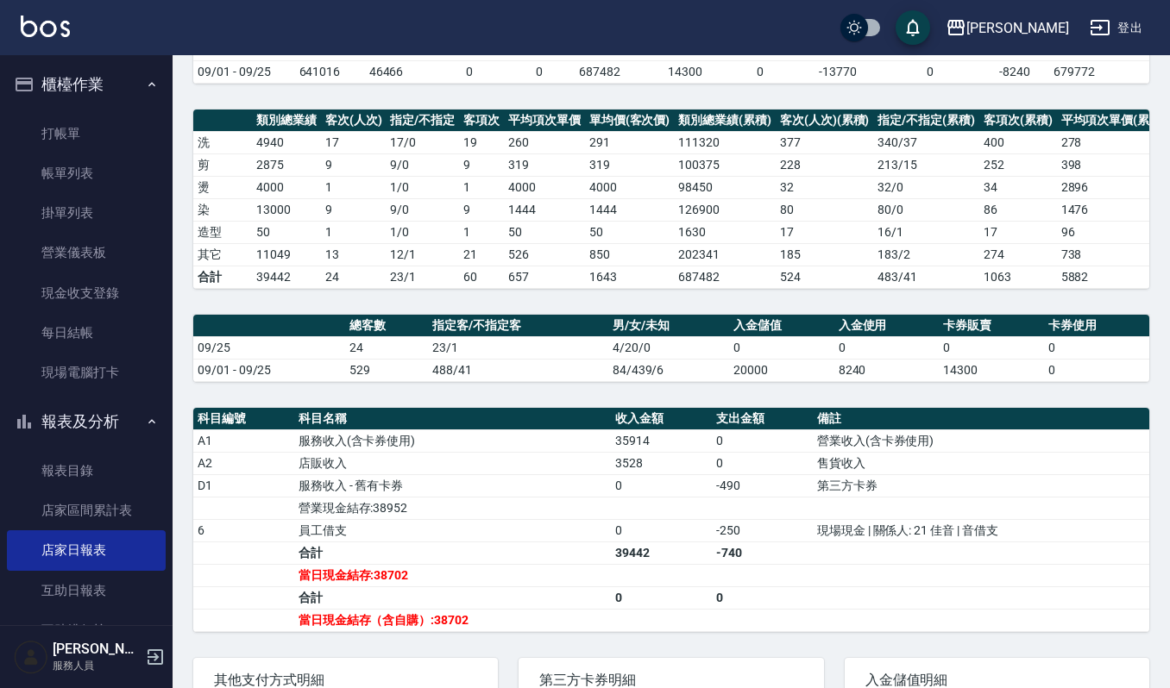
scroll to position [229, 0]
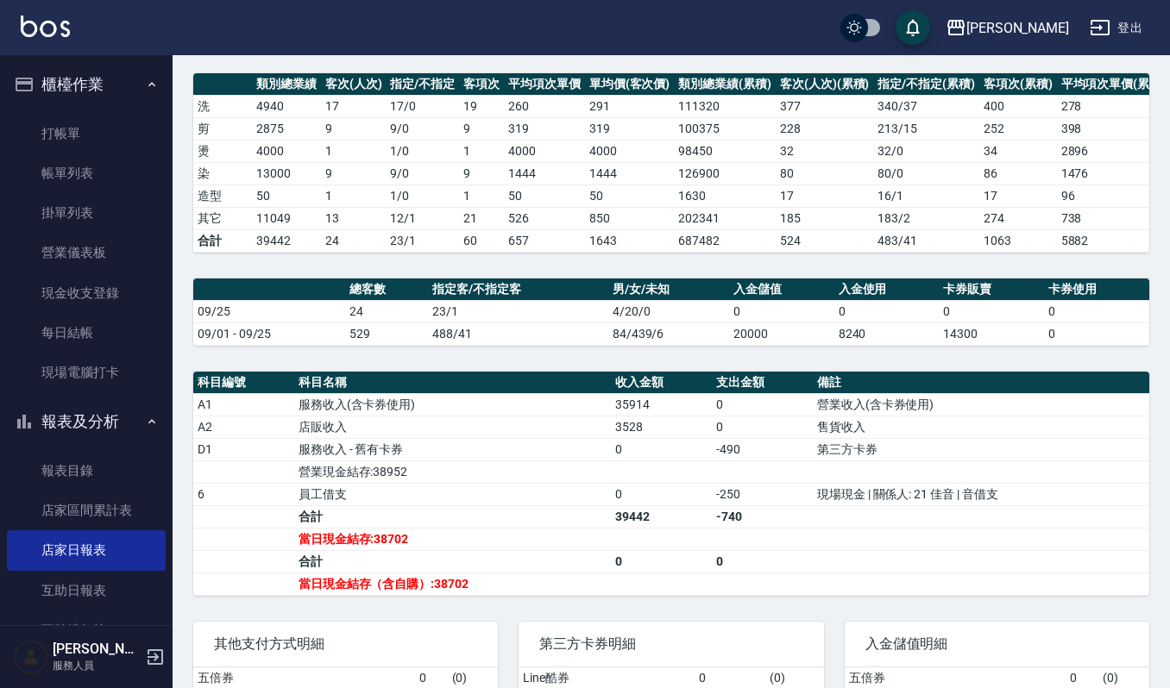
click at [473, 323] on td "23/1" at bounding box center [517, 311] width 179 height 22
click at [516, 369] on div "上越傑森 2025-09-25 店家日報表 列印時間： 2025-09-25-19:14 Merchant Daily Report 店家日報表 前天 昨天 …" at bounding box center [671, 324] width 997 height 996
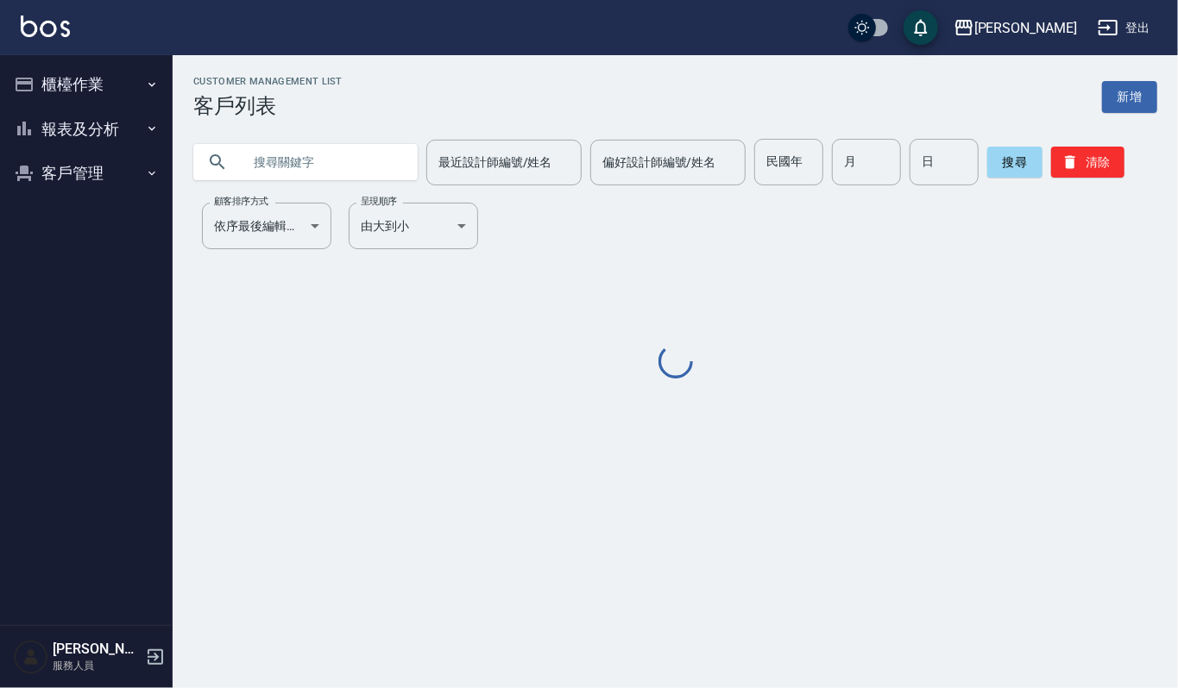
click at [329, 163] on input "text" at bounding box center [323, 162] width 162 height 47
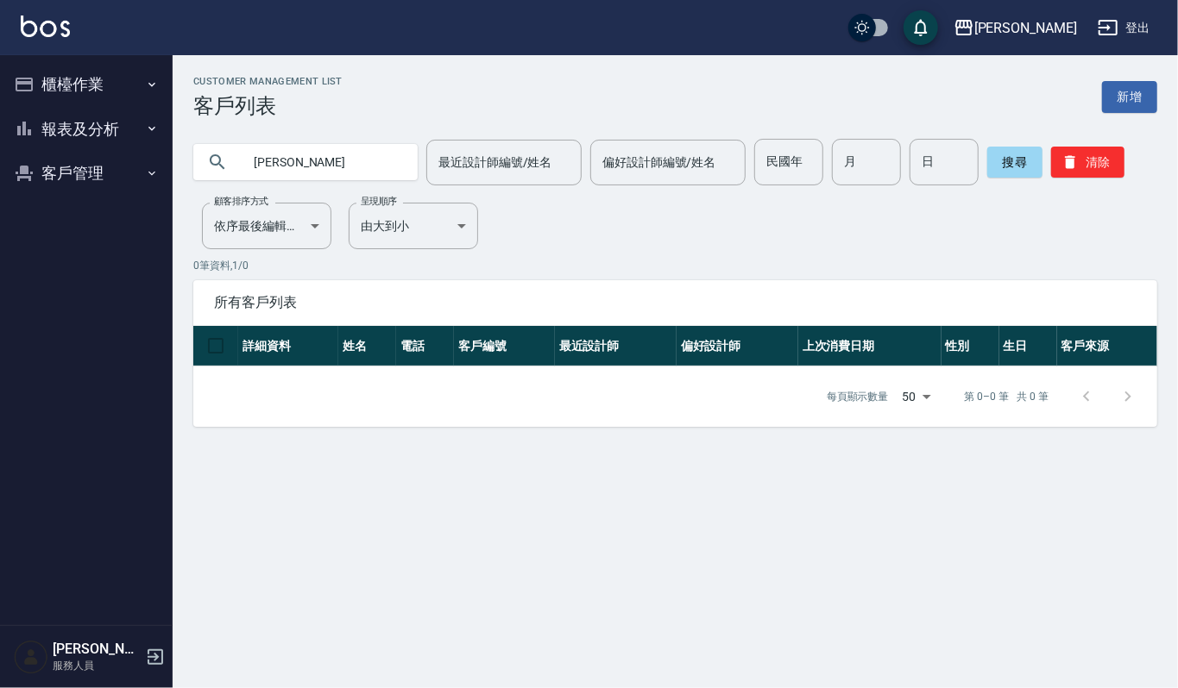
type input "江"
type input "0953753357"
click at [214, 160] on icon at bounding box center [217, 162] width 21 height 21
click at [357, 154] on input "0953753357" at bounding box center [323, 162] width 162 height 47
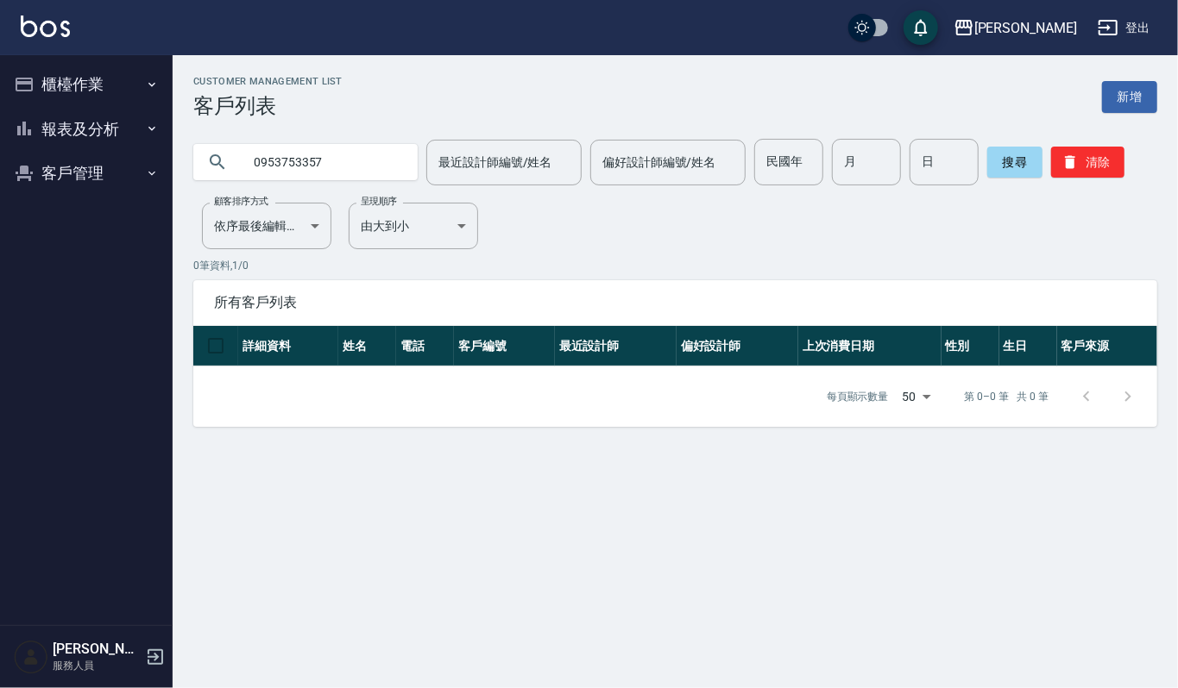
drag, startPoint x: 336, startPoint y: 164, endPoint x: 229, endPoint y: 150, distance: 108.7
click at [229, 150] on div "0953753357" at bounding box center [305, 162] width 224 height 36
type input "江文"
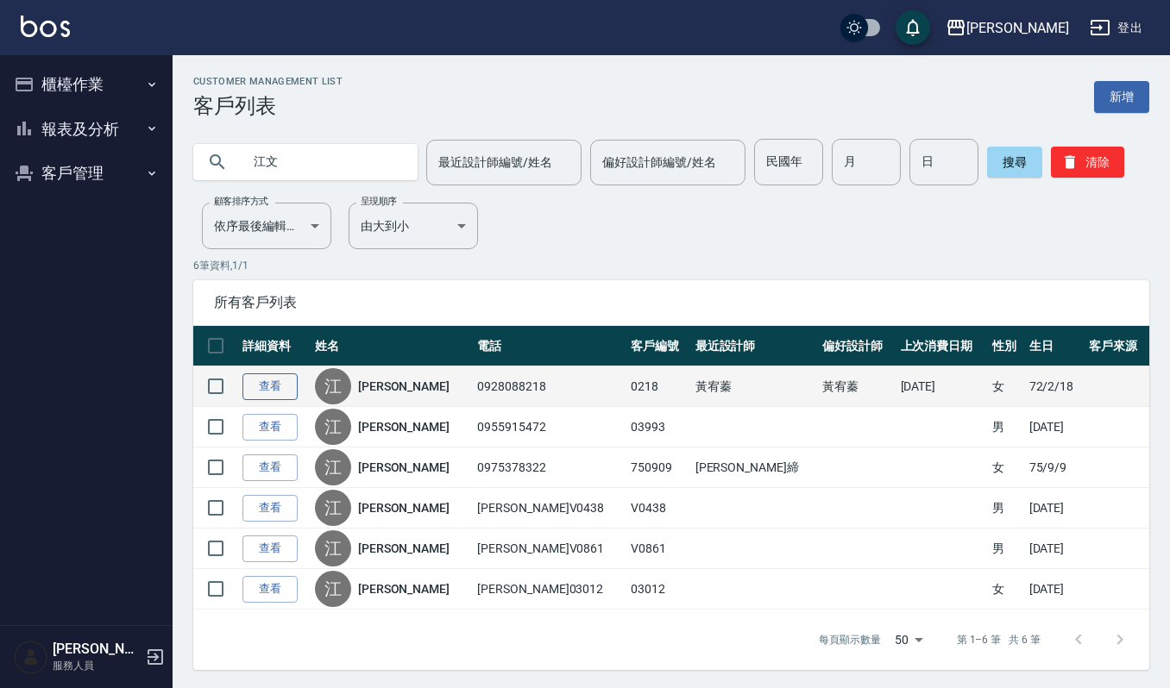
click at [256, 390] on link "查看" at bounding box center [269, 387] width 55 height 27
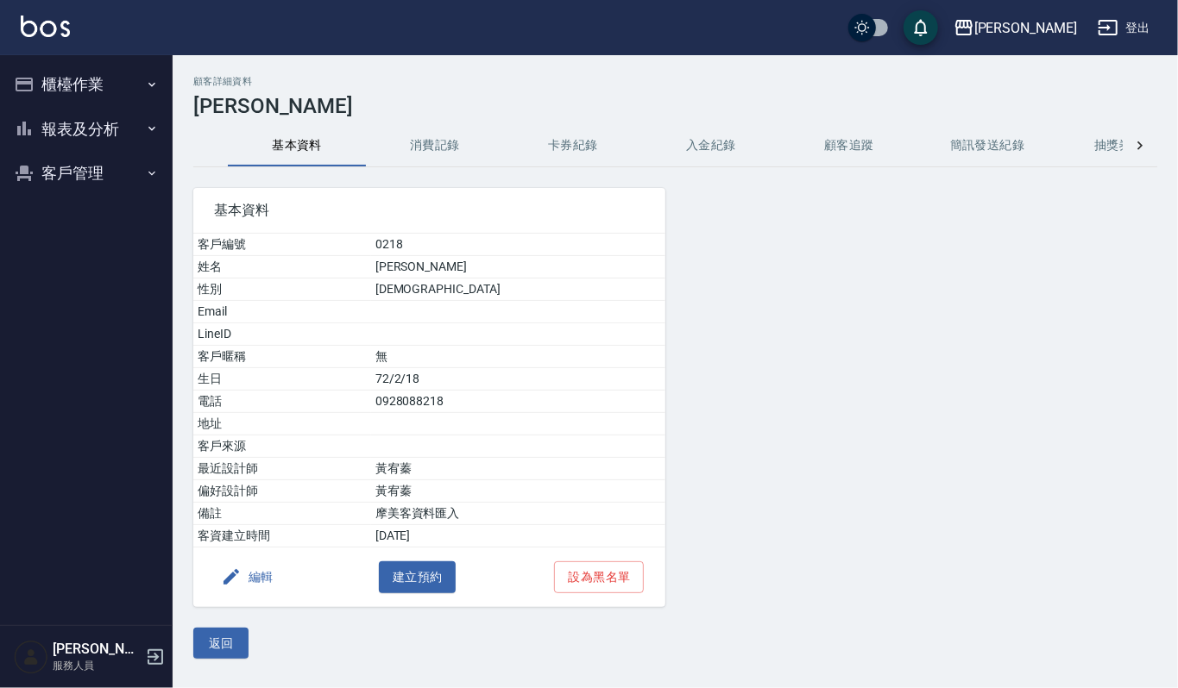
click at [442, 153] on button "消費記錄" at bounding box center [435, 145] width 138 height 41
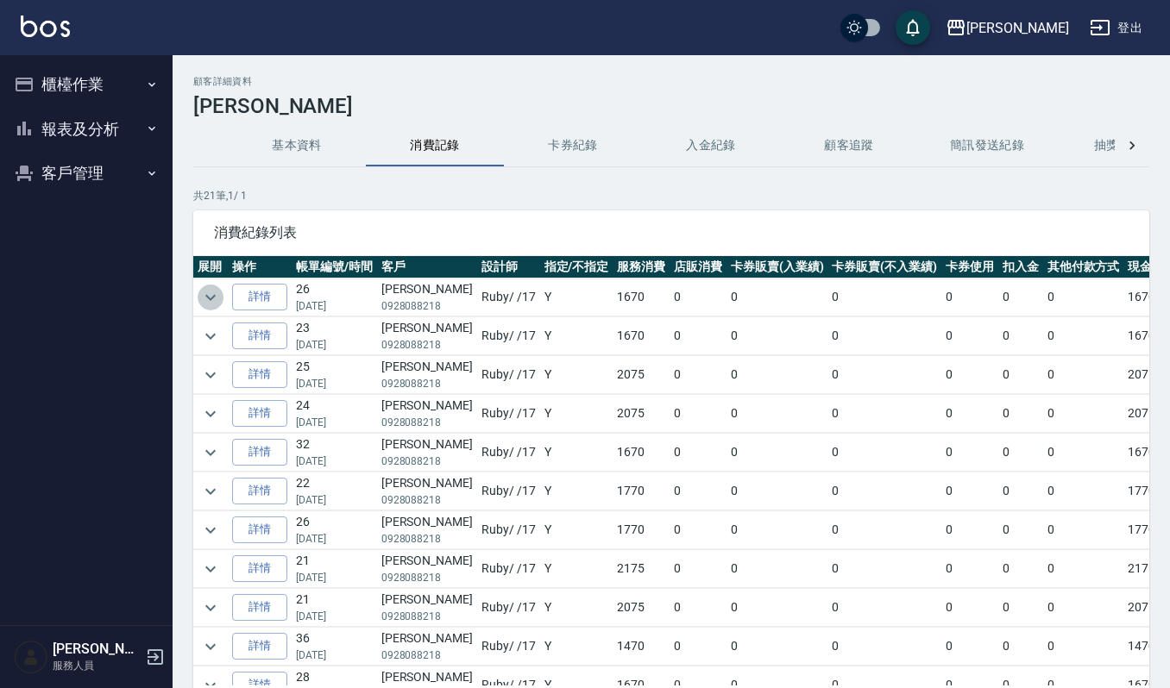
click at [208, 286] on button "expand row" at bounding box center [211, 298] width 26 height 26
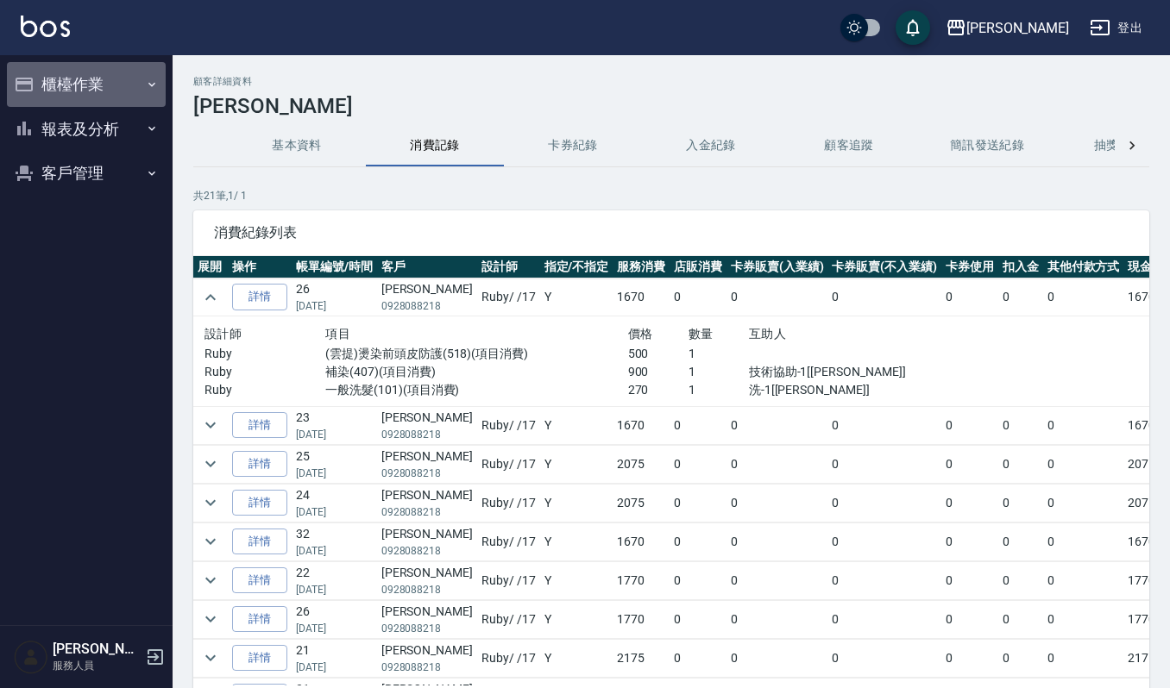
click at [97, 72] on button "櫃檯作業" at bounding box center [86, 84] width 159 height 45
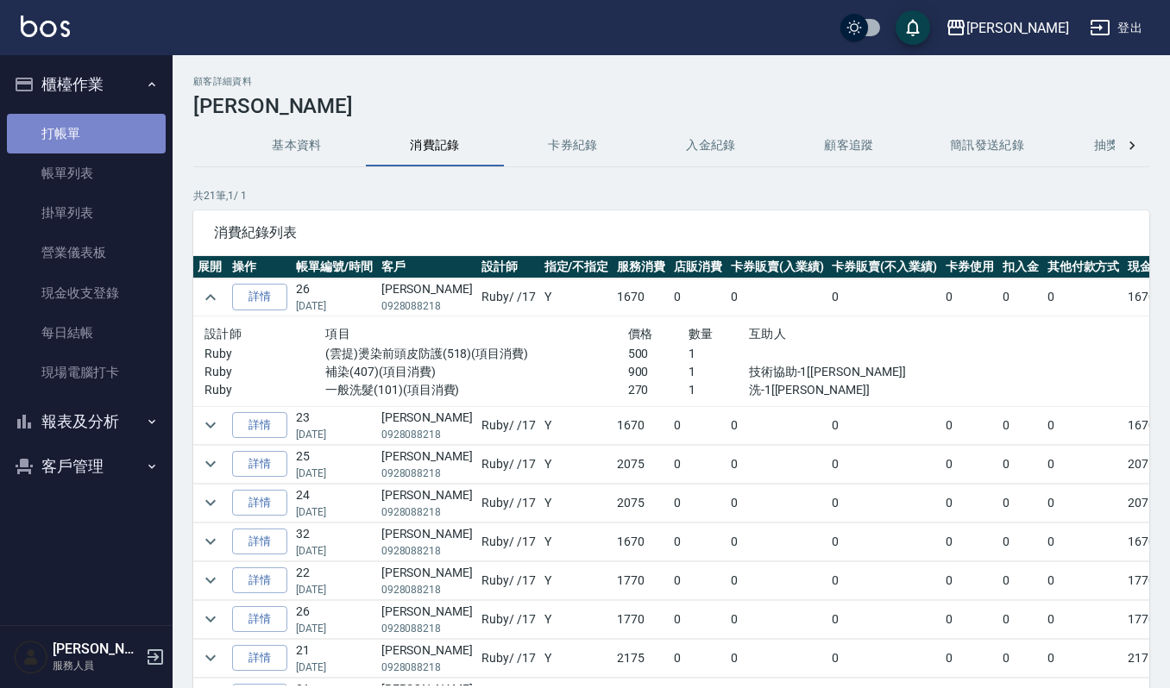
click at [87, 124] on link "打帳單" at bounding box center [86, 134] width 159 height 40
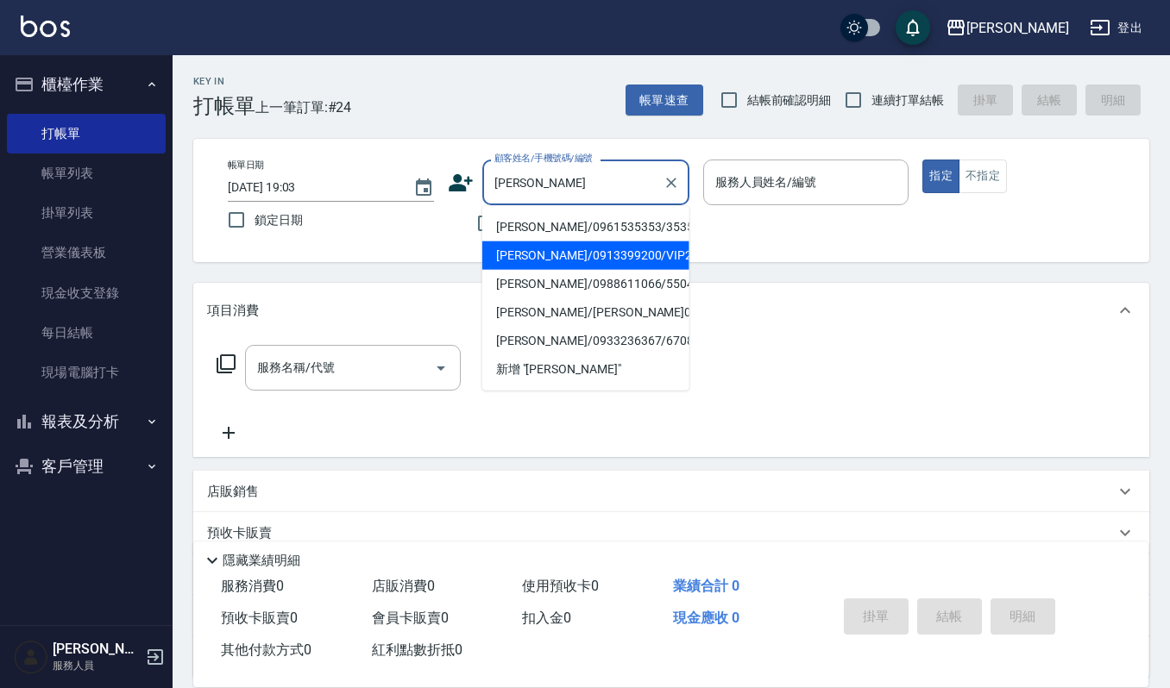
click at [618, 257] on li "周秀慧/0913399200/VIP2779" at bounding box center [585, 256] width 207 height 28
type input "周秀慧/0913399200/VIP2779"
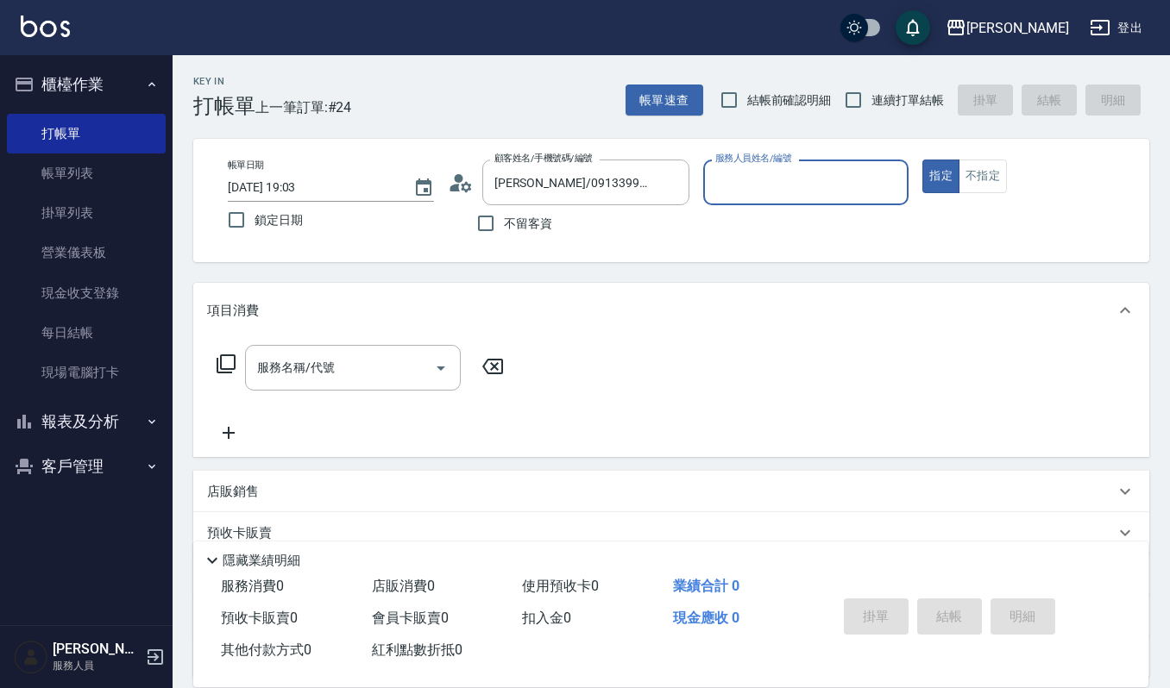
type input "吉兒-4"
click at [373, 385] on div "服務名稱/代號" at bounding box center [353, 368] width 216 height 46
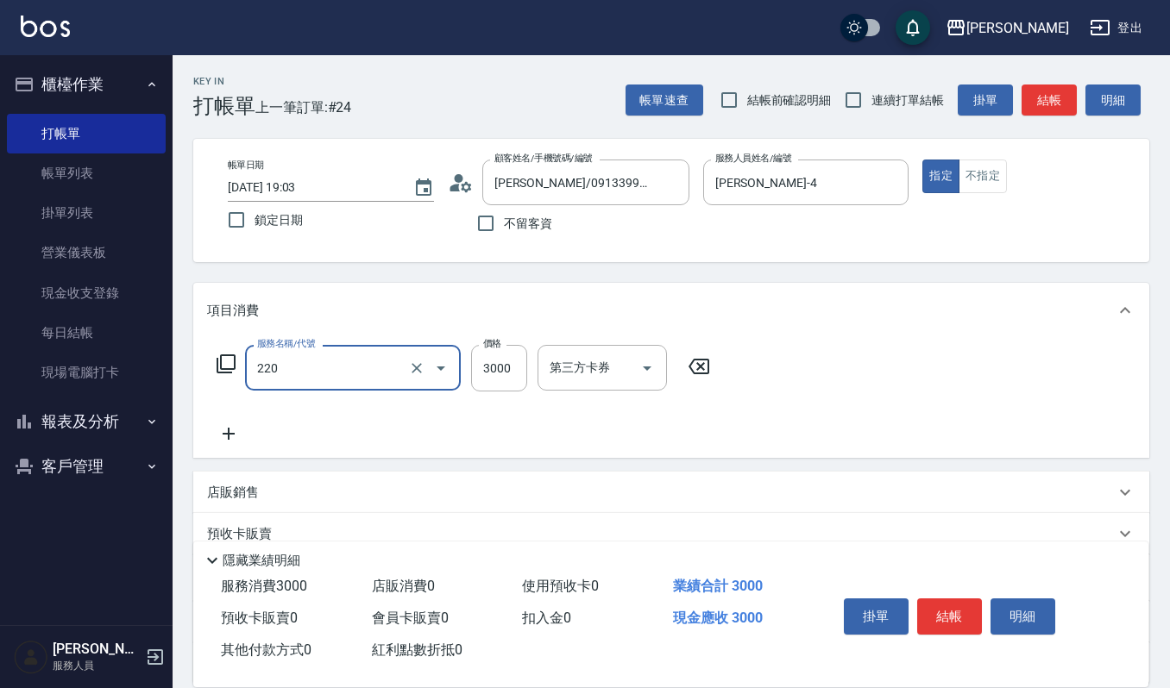
type input "溫朔燙(220)"
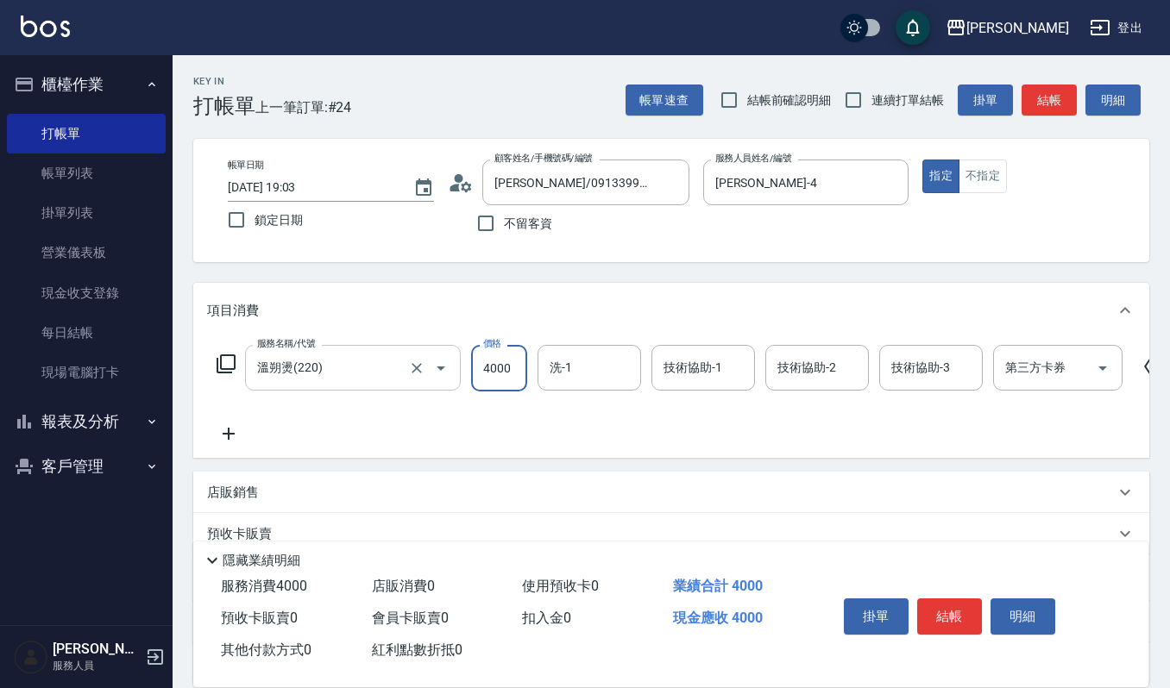
type input "4000"
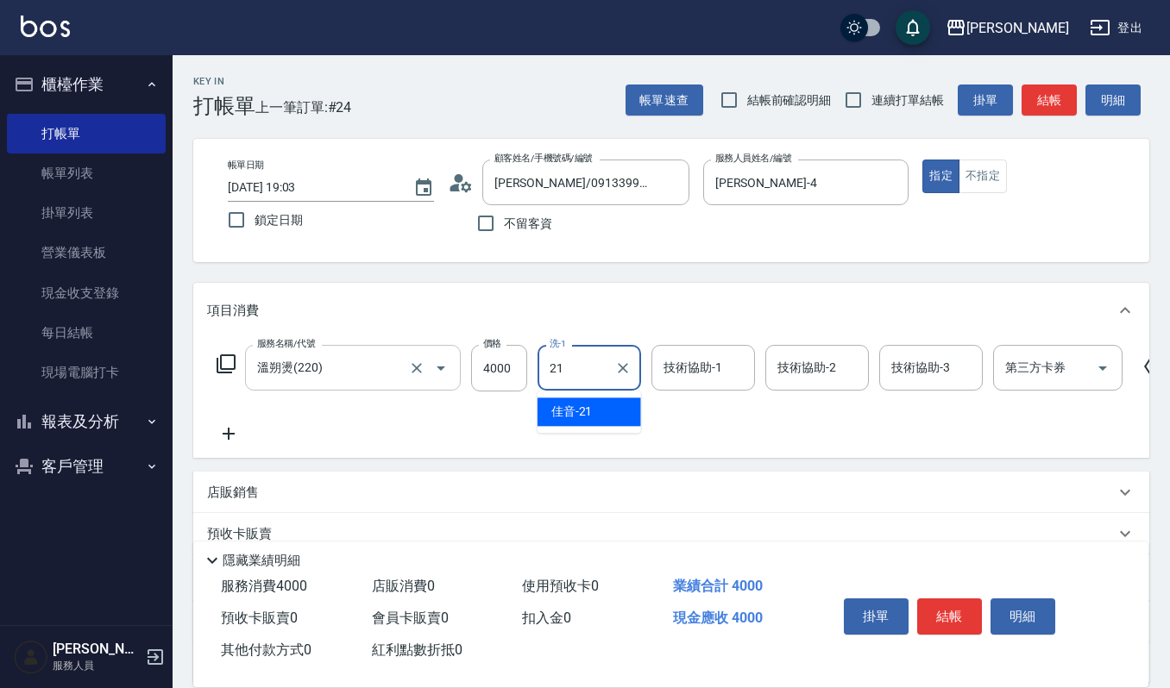
type input "佳音-21"
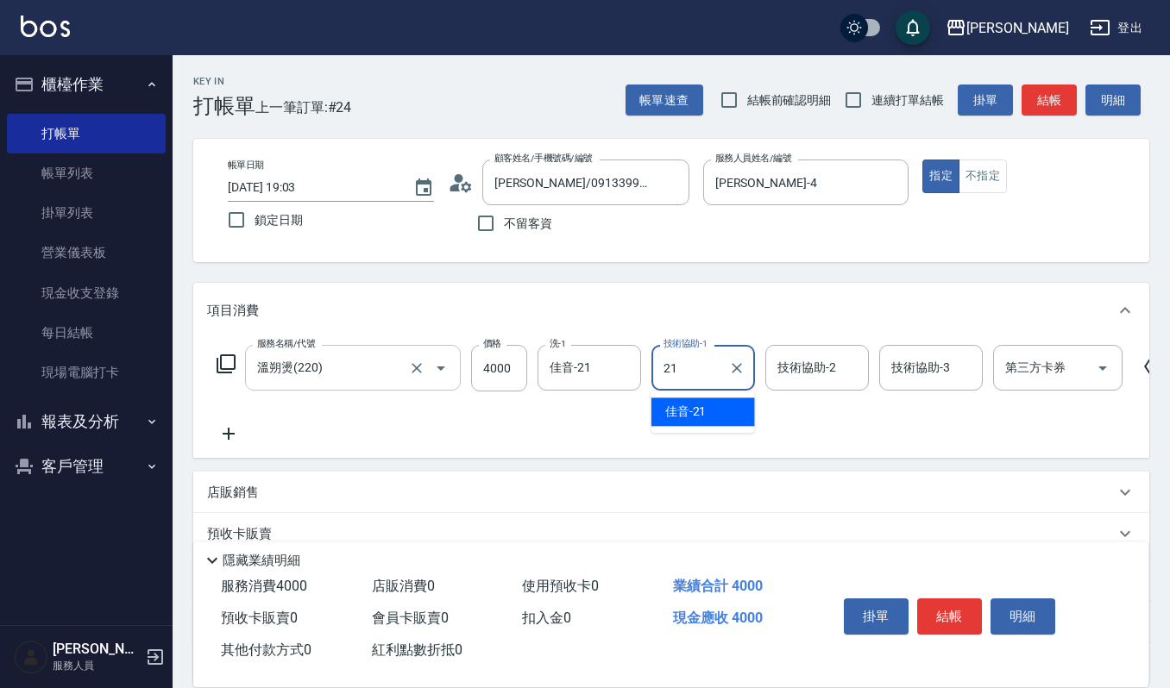
type input "佳音-21"
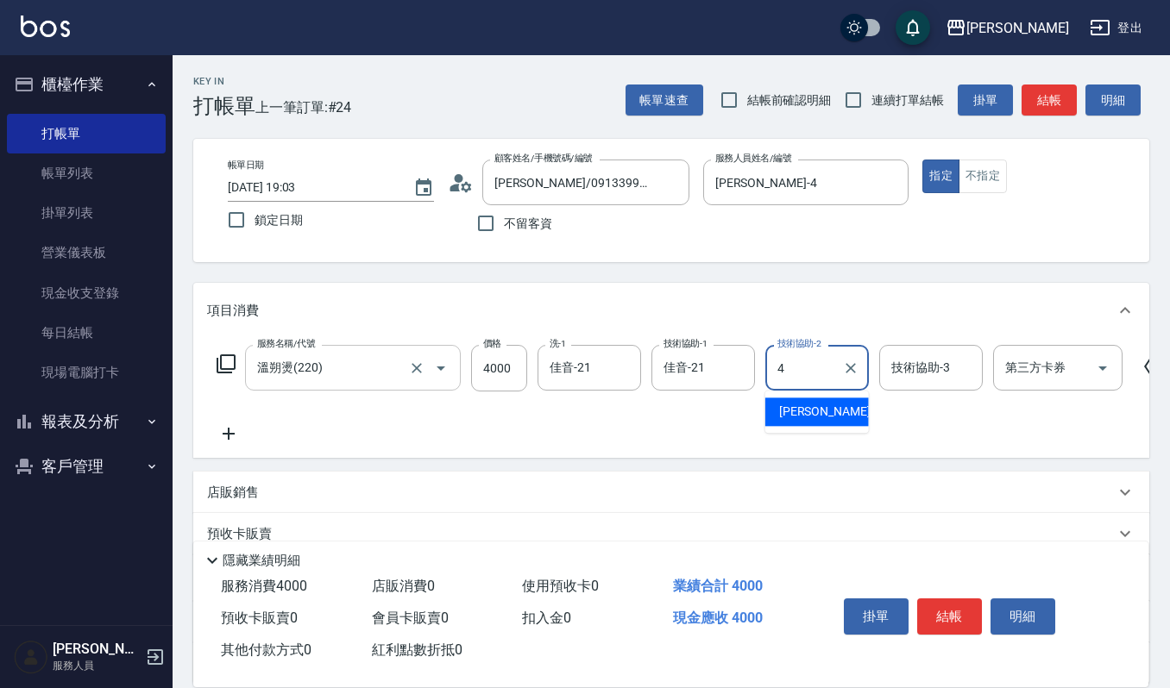
type input "吉兒-4"
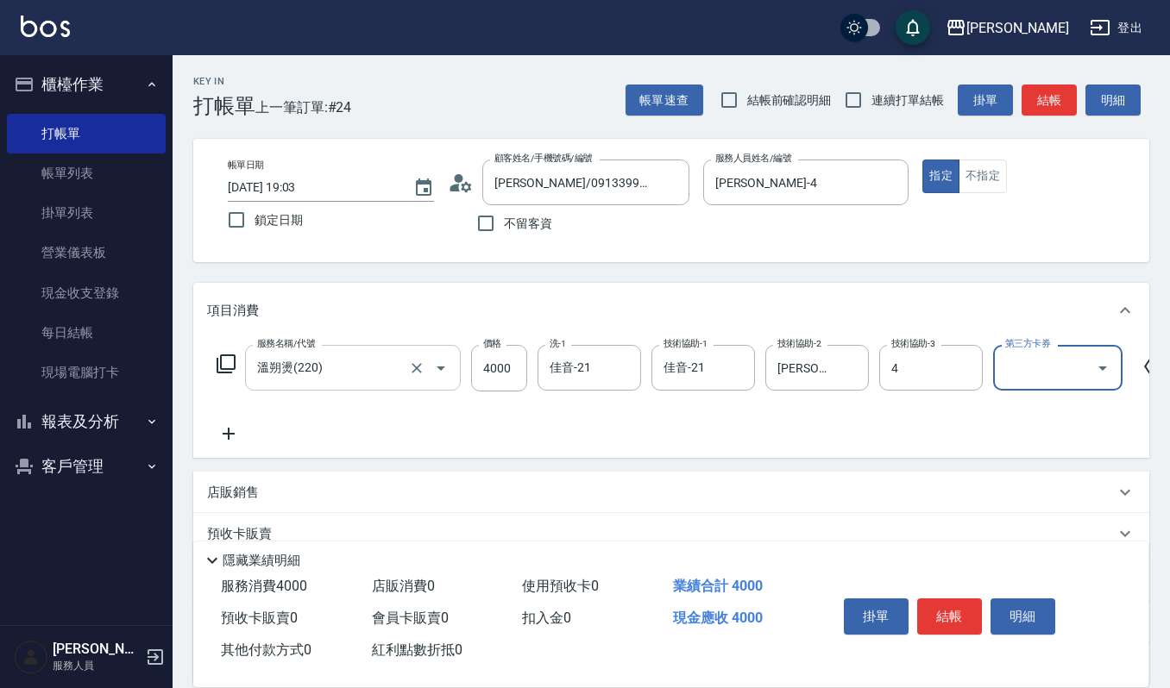
type input "吉兒-4"
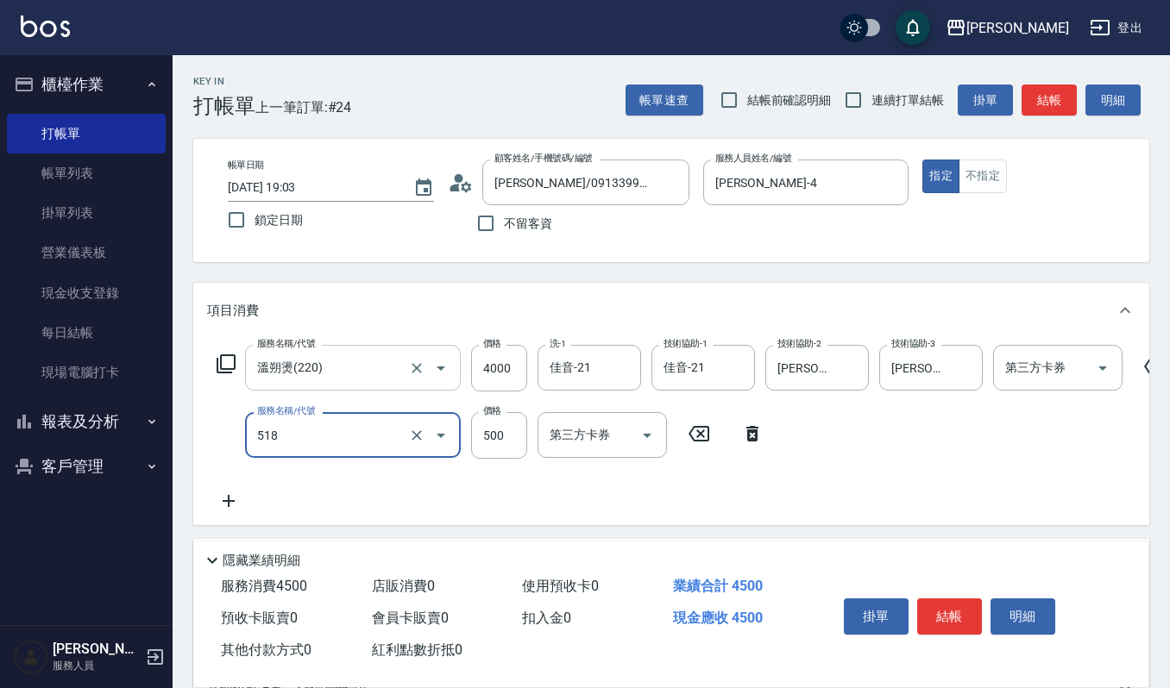
type input "(雲提)燙染前頭皮防護(518)"
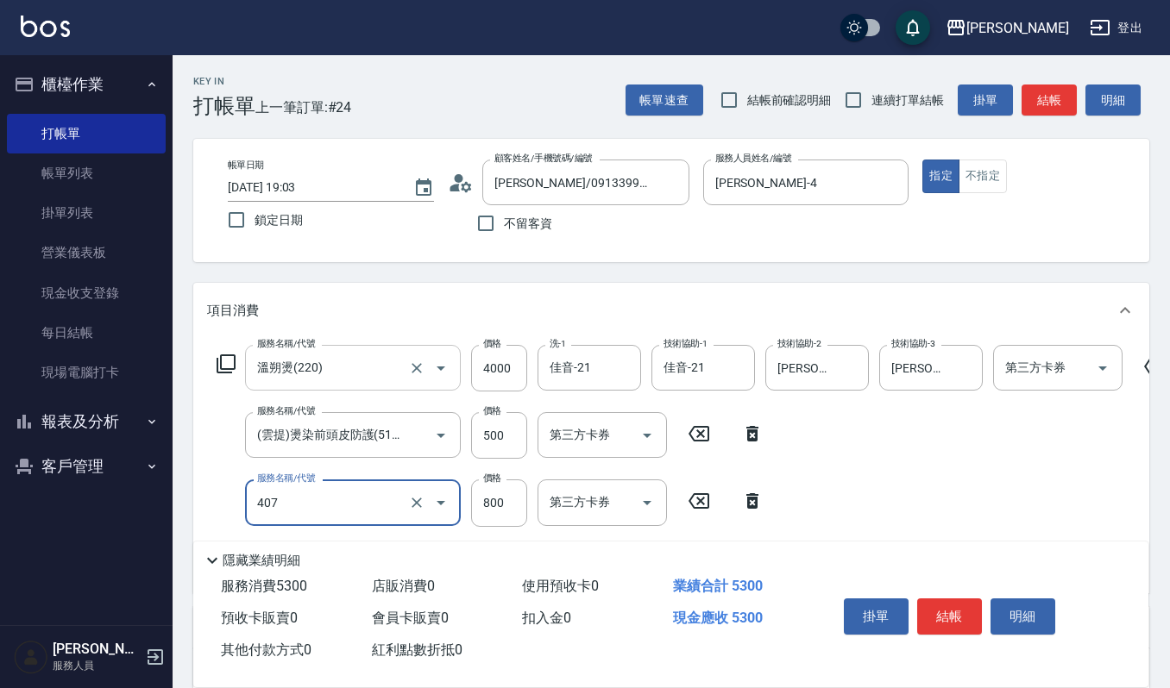
type input "補染(407)"
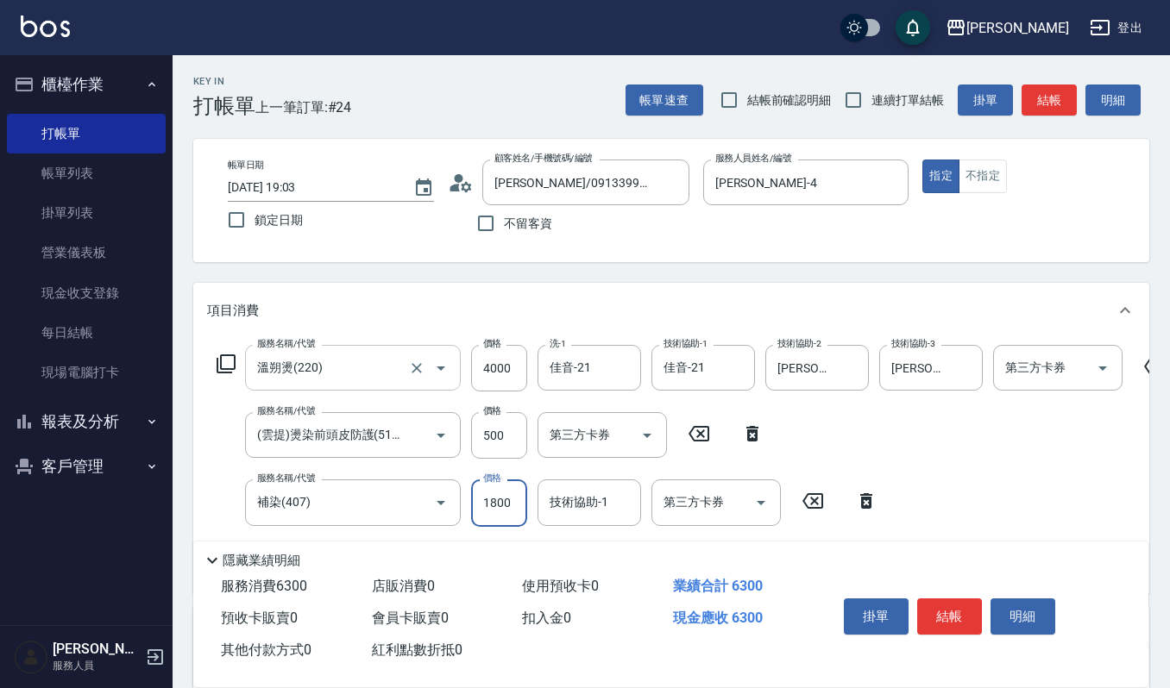
type input "1800"
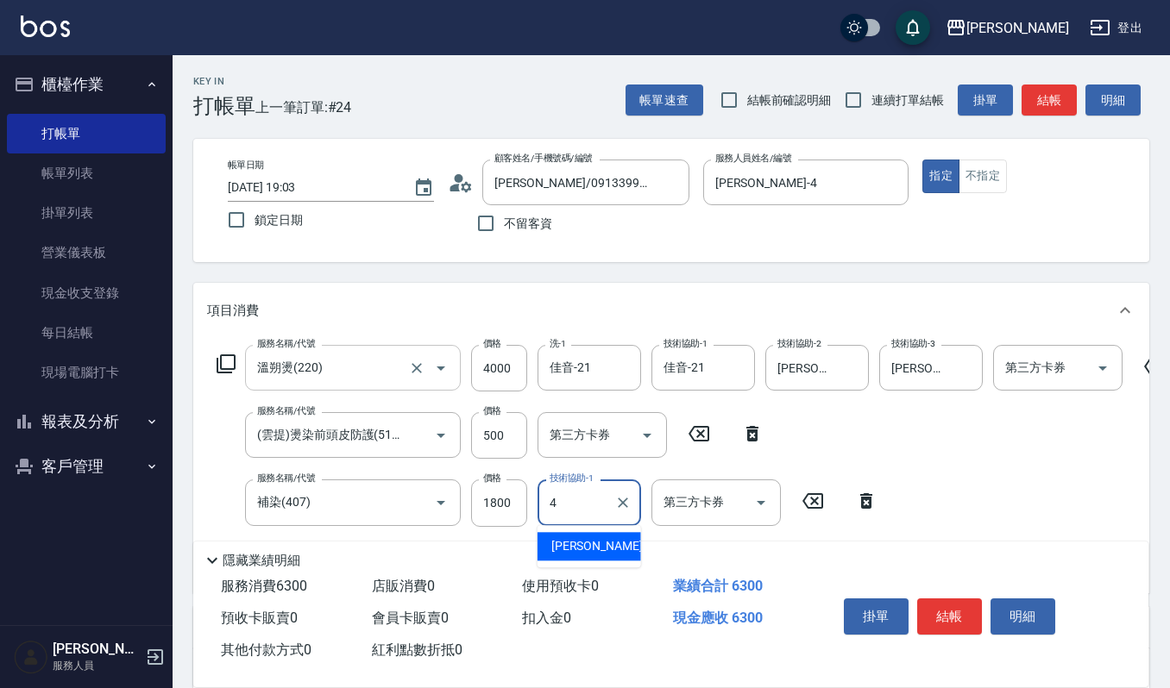
type input "吉兒-4"
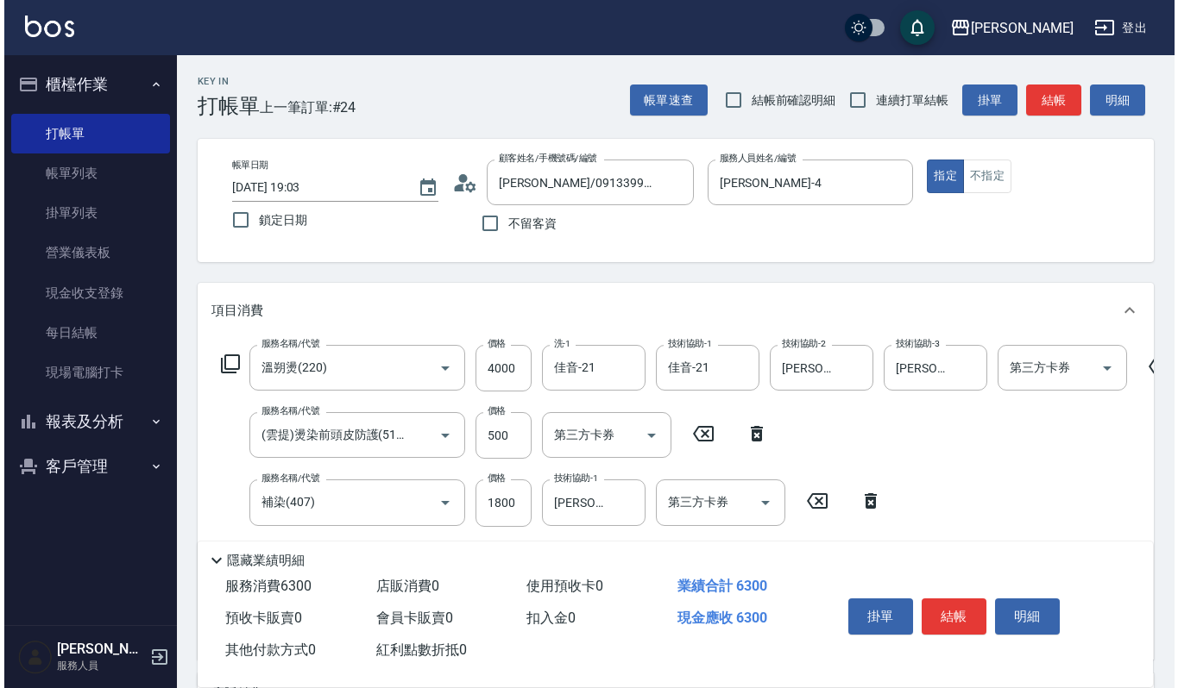
scroll to position [229, 0]
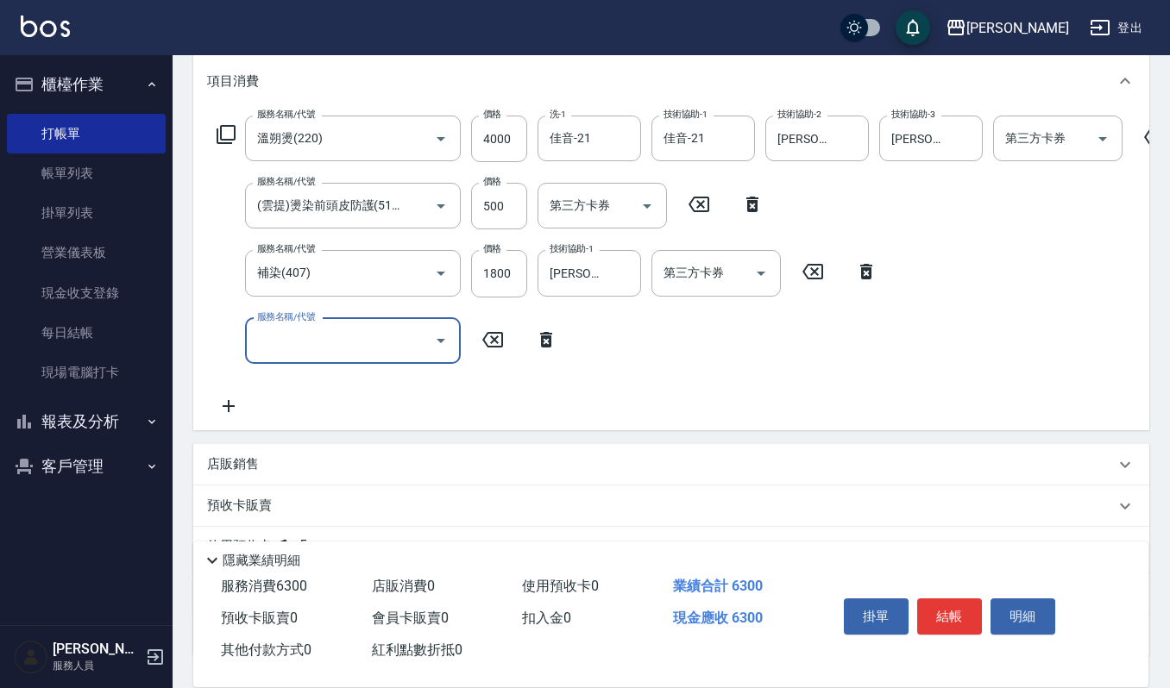
type input "7"
type input "(設計師自備)藍色小精靈(570)"
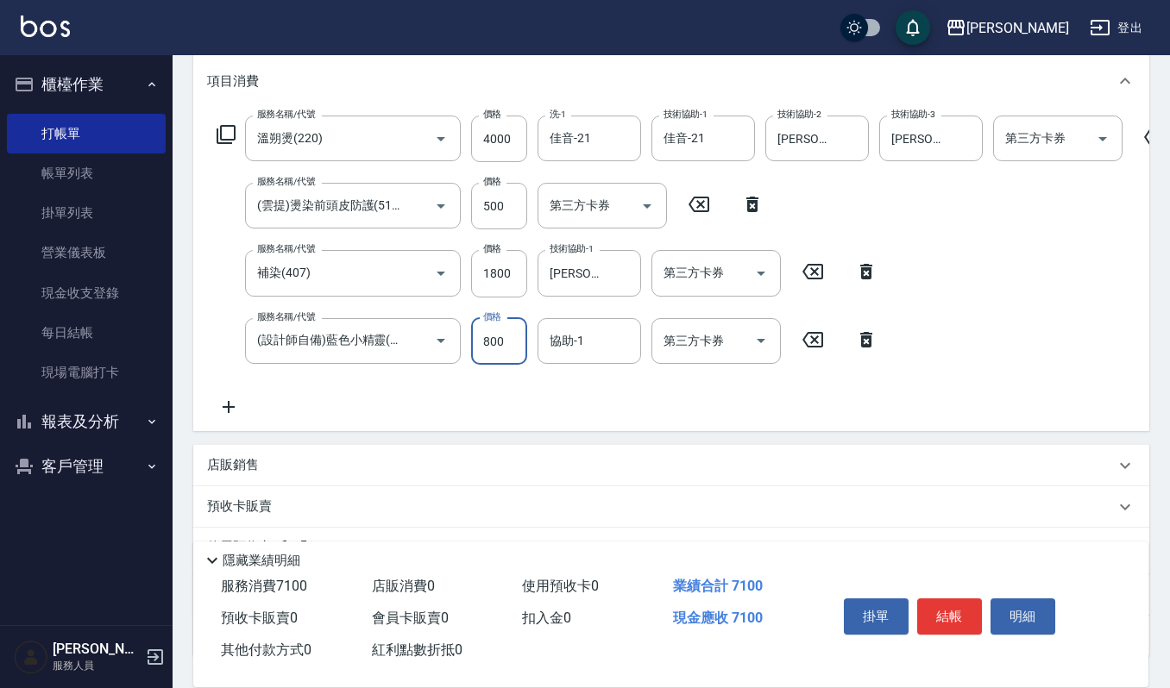
type input "800"
type input "佳音-21"
click at [1044, 614] on button "明細" at bounding box center [1022, 617] width 65 height 36
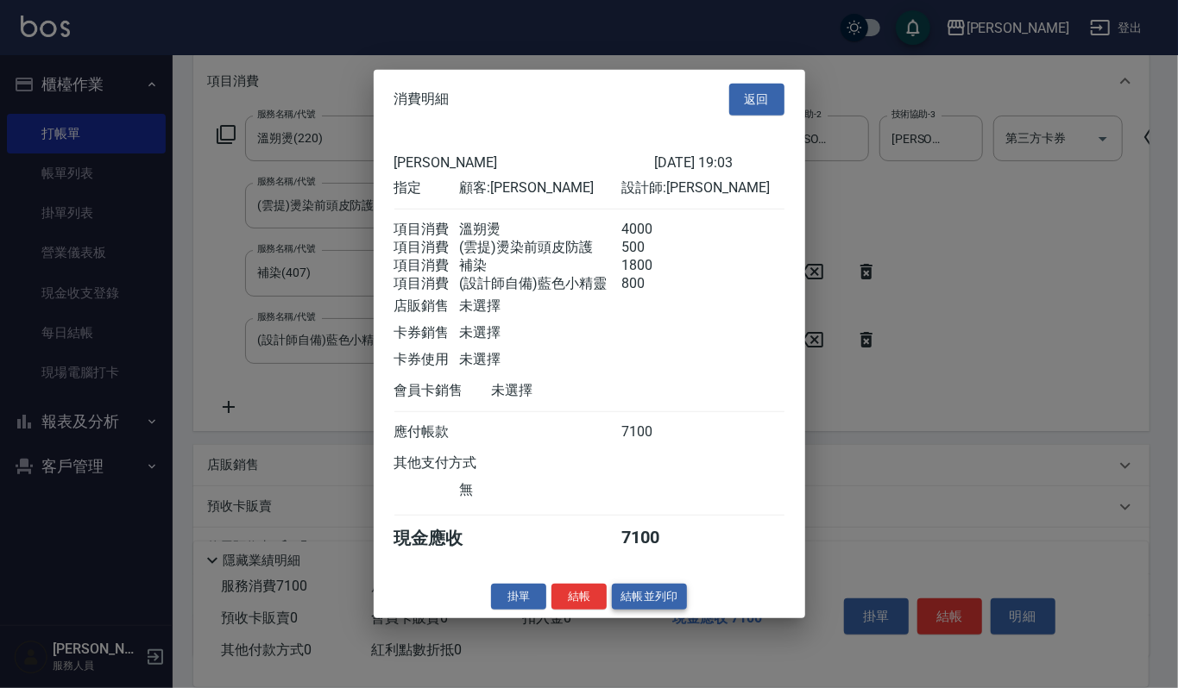
click at [659, 608] on button "結帳並列印" at bounding box center [649, 596] width 75 height 27
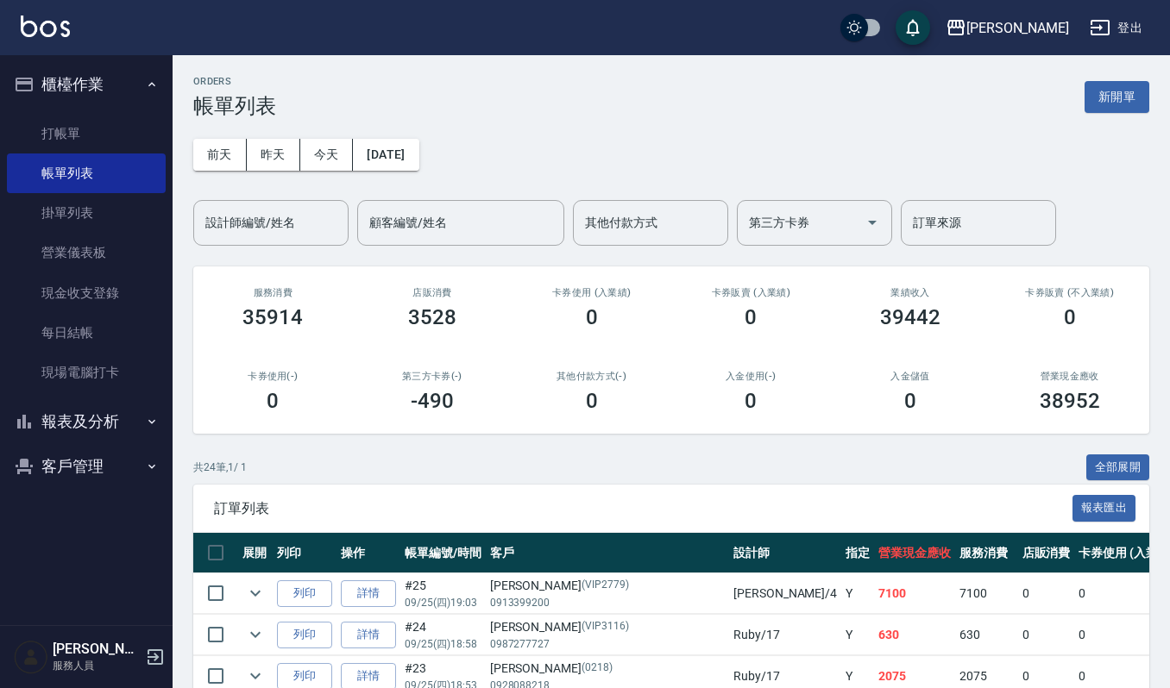
scroll to position [115, 0]
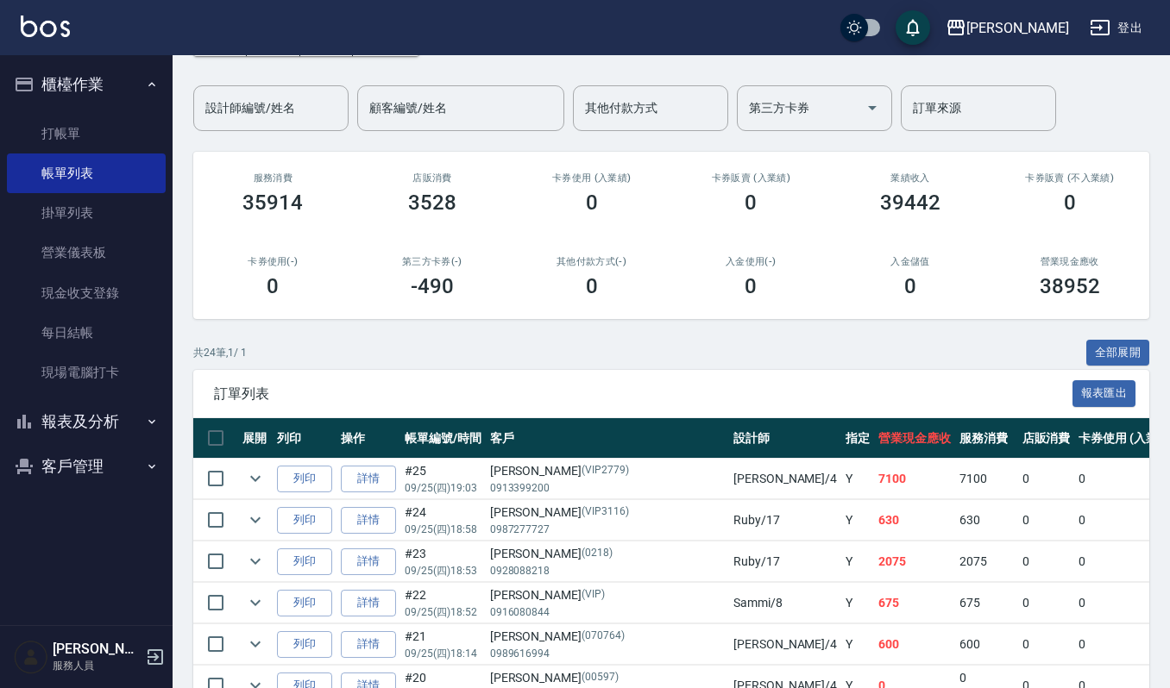
click at [547, 374] on div "訂單列表 報表匯出" at bounding box center [671, 393] width 956 height 47
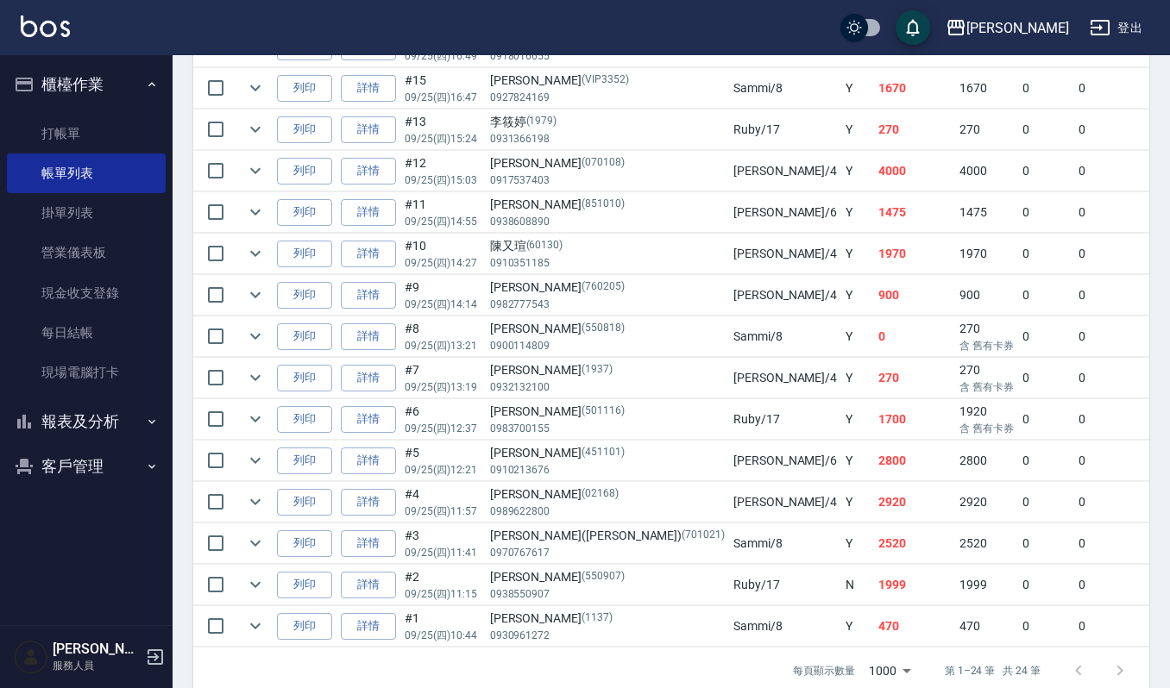
scroll to position [805, 0]
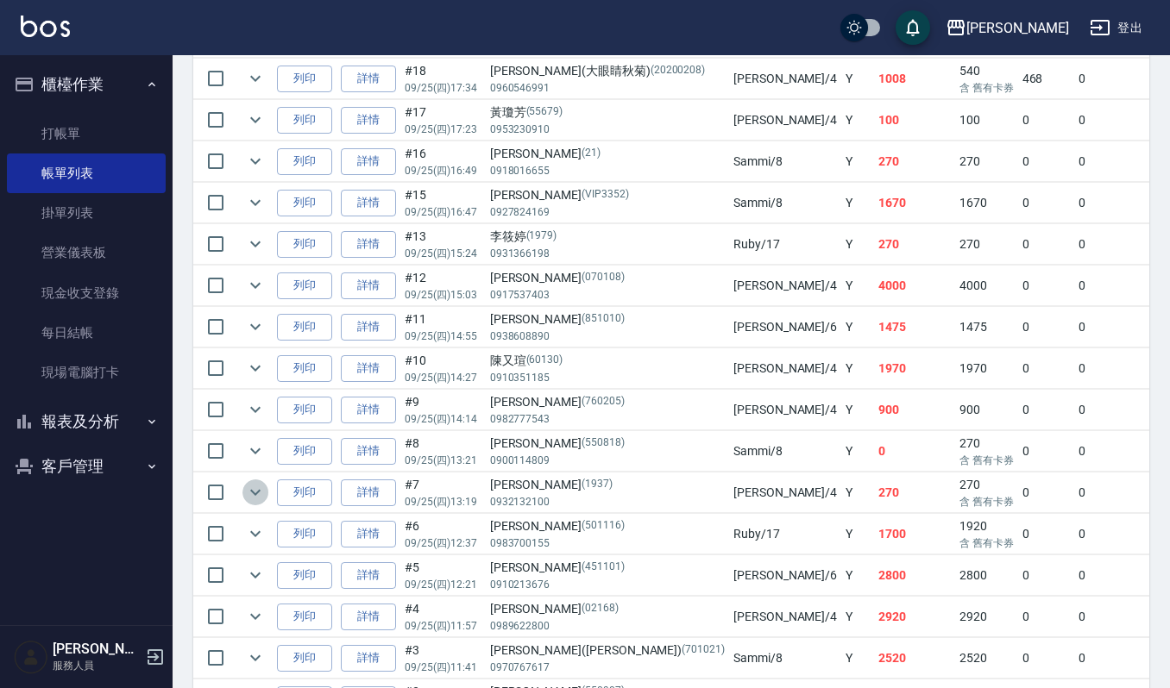
click at [242, 502] on button "expand row" at bounding box center [255, 493] width 26 height 26
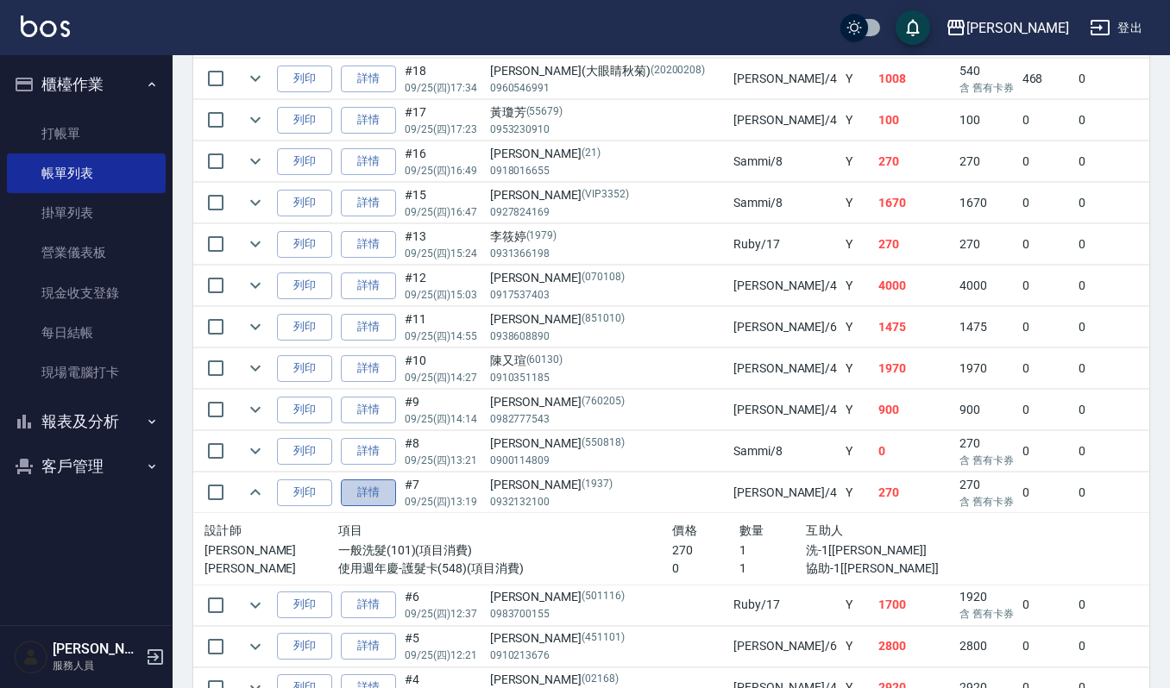
click at [395, 505] on link "詳情" at bounding box center [368, 493] width 55 height 27
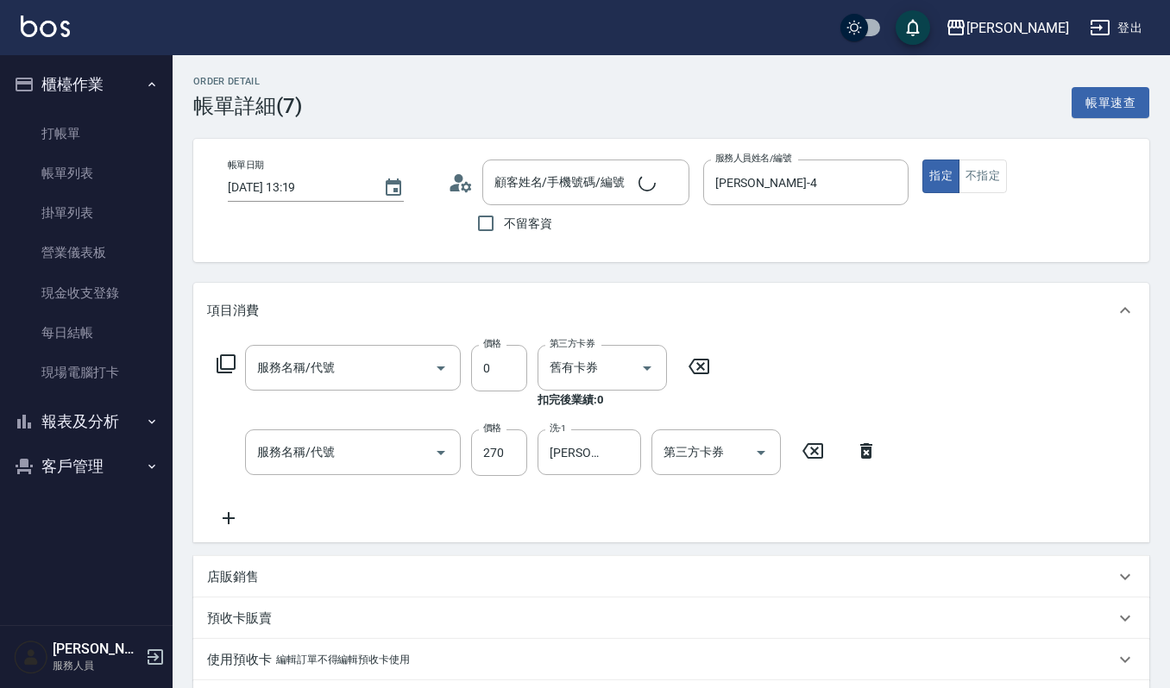
type input "2025/09/25 13:19"
type input "吉兒-4"
type input "胡瓊文/0932132100/1937"
type input "使用週年慶-護髮卡(548)"
type input "一般洗髮(101)"
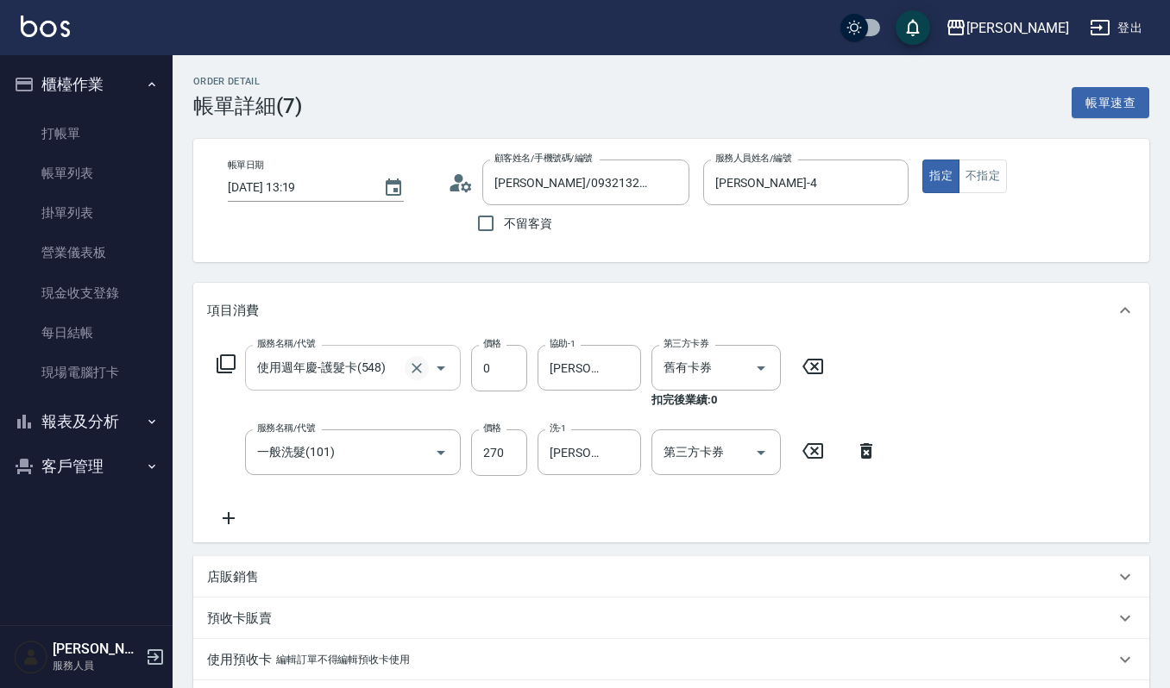
click at [421, 366] on icon "Clear" at bounding box center [416, 368] width 17 height 17
click at [398, 369] on input "服務名稱/代號" at bounding box center [329, 368] width 152 height 30
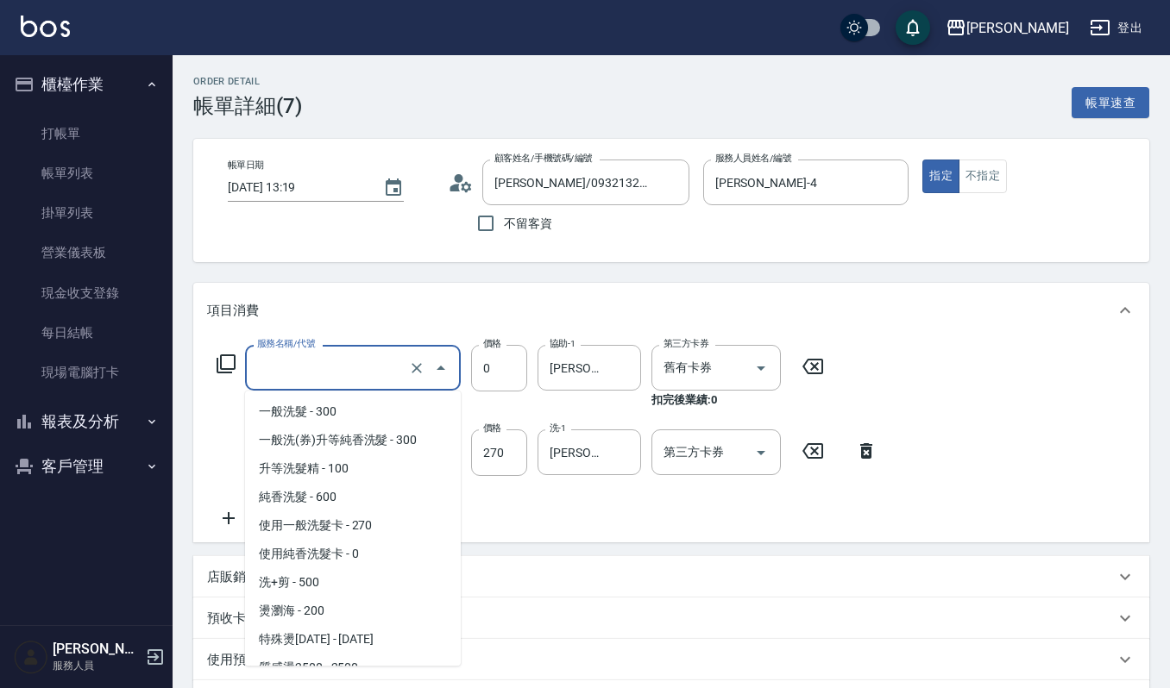
scroll to position [1543, 0]
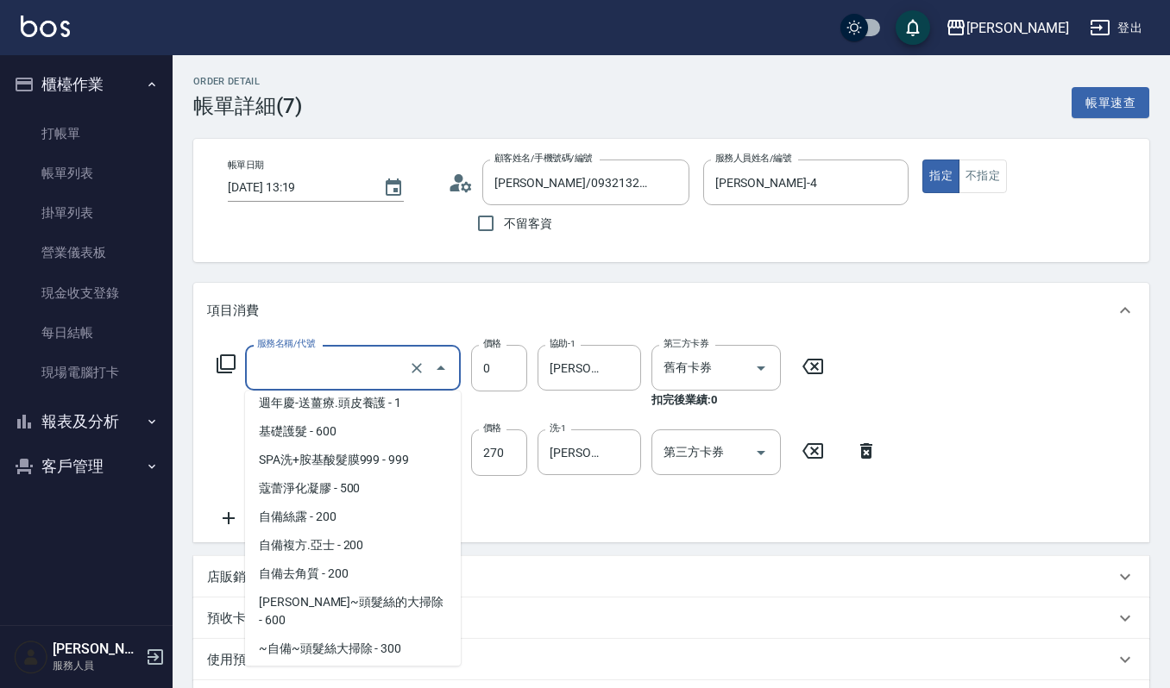
type input "使用週年慶-護髮卡(548)"
click at [805, 356] on icon at bounding box center [812, 366] width 43 height 21
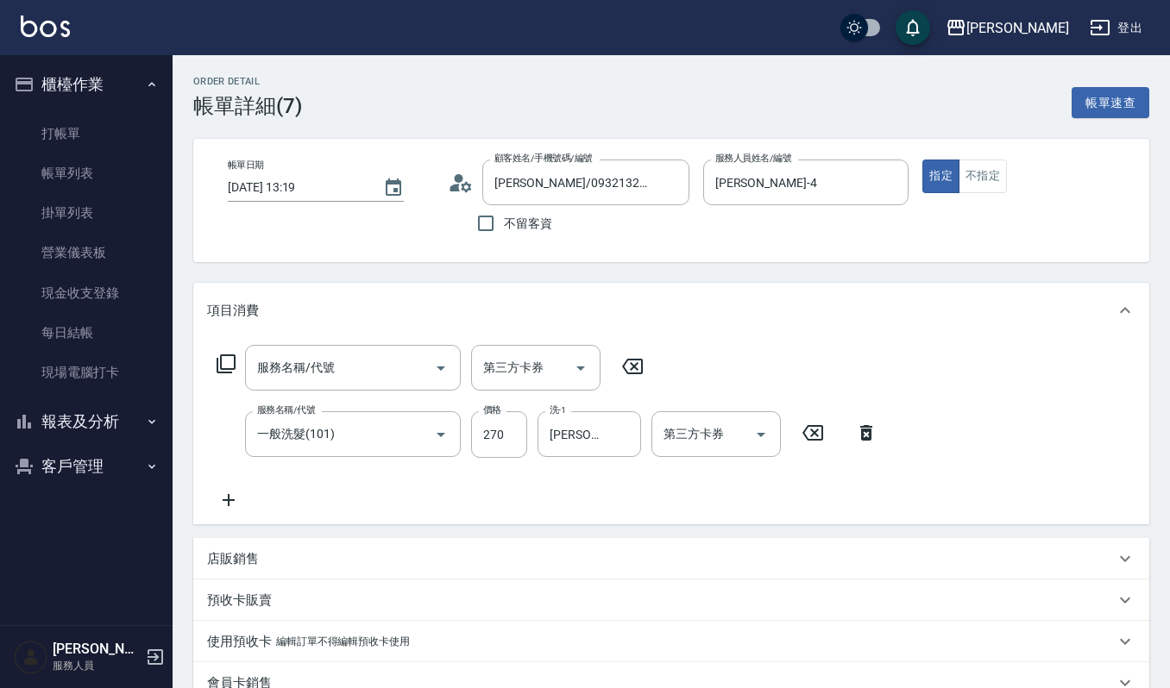
click at [861, 439] on icon at bounding box center [866, 433] width 12 height 16
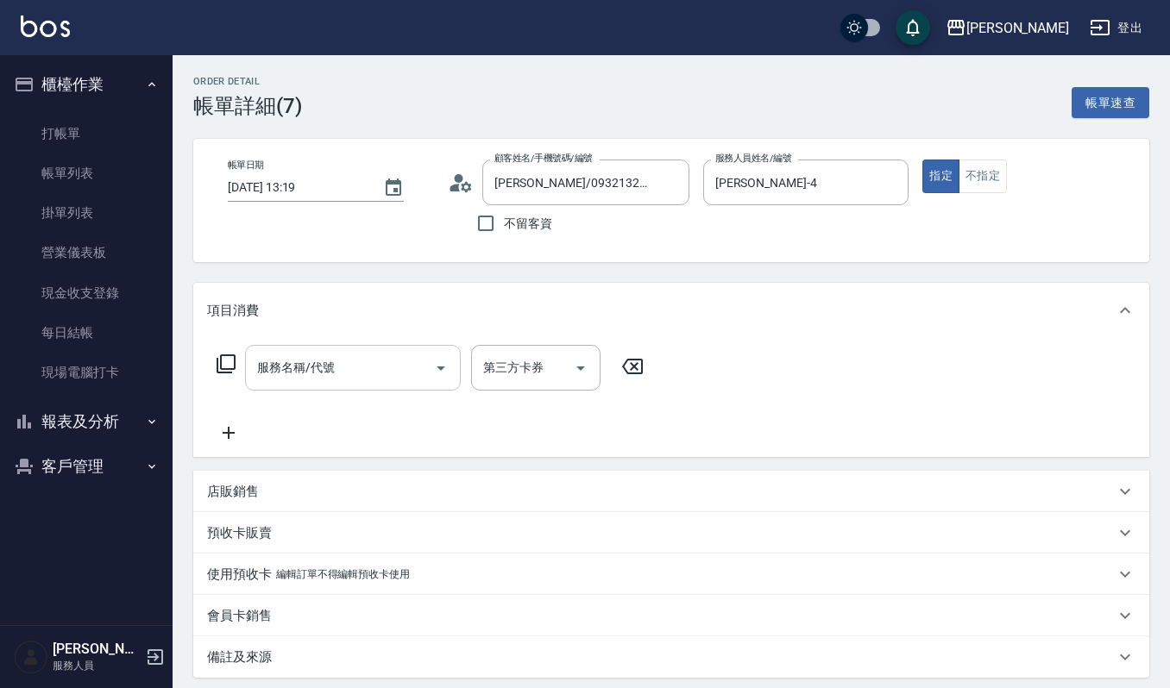
click at [347, 374] on input "服務名稱/代號" at bounding box center [340, 368] width 174 height 30
type input "喜"
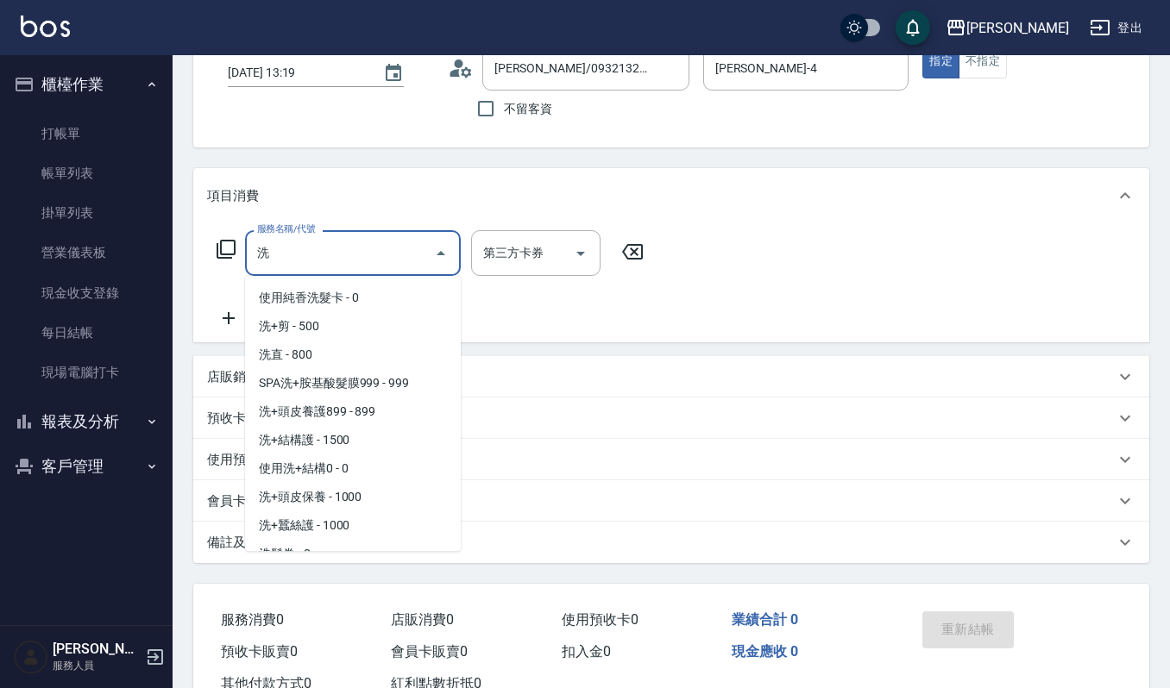
scroll to position [164, 0]
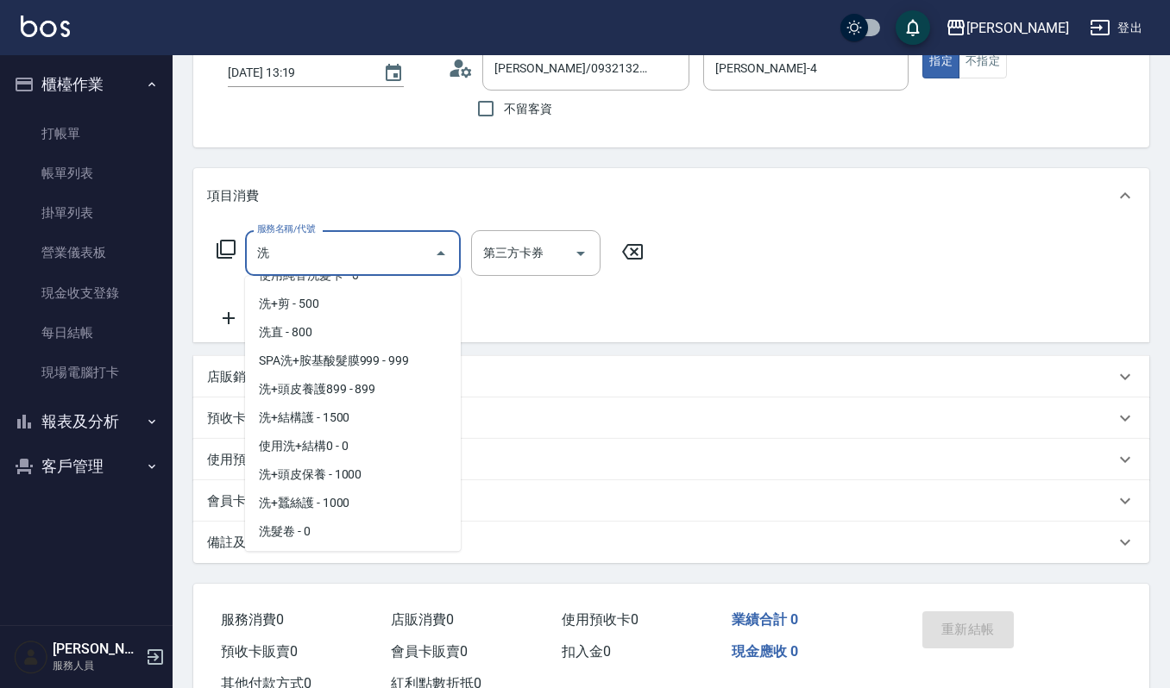
click at [338, 318] on span "洗+剪 - 500" at bounding box center [353, 304] width 216 height 28
type input "洗+剪(122)"
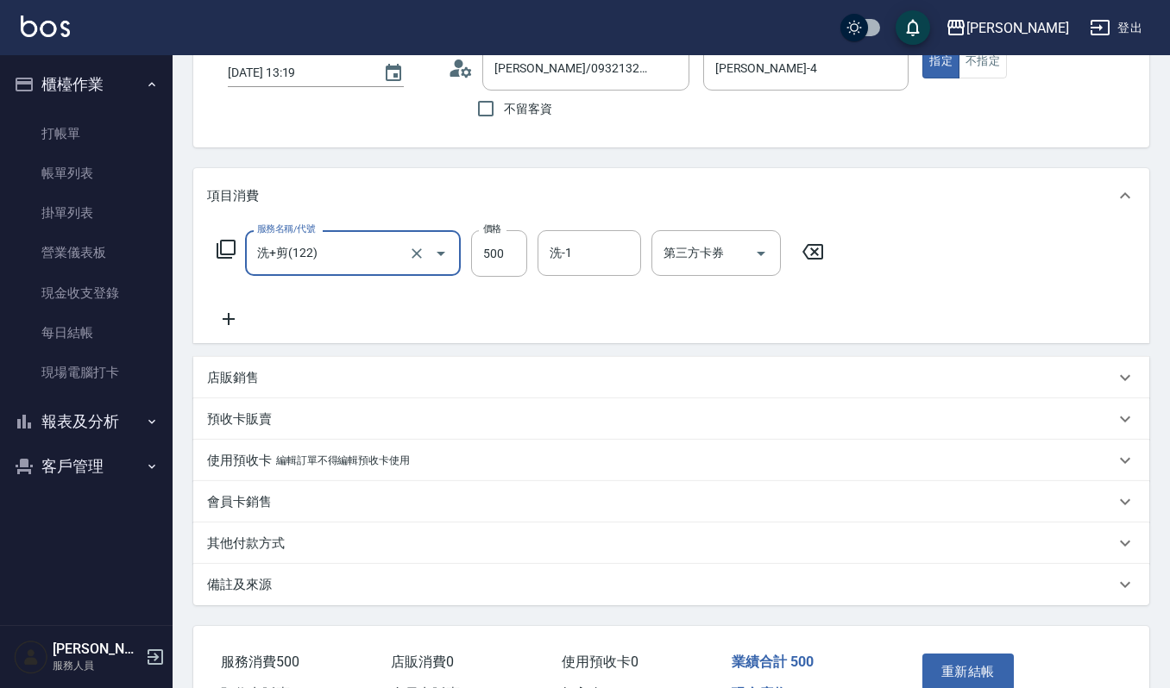
click at [349, 242] on input "洗+剪(122)" at bounding box center [329, 253] width 152 height 30
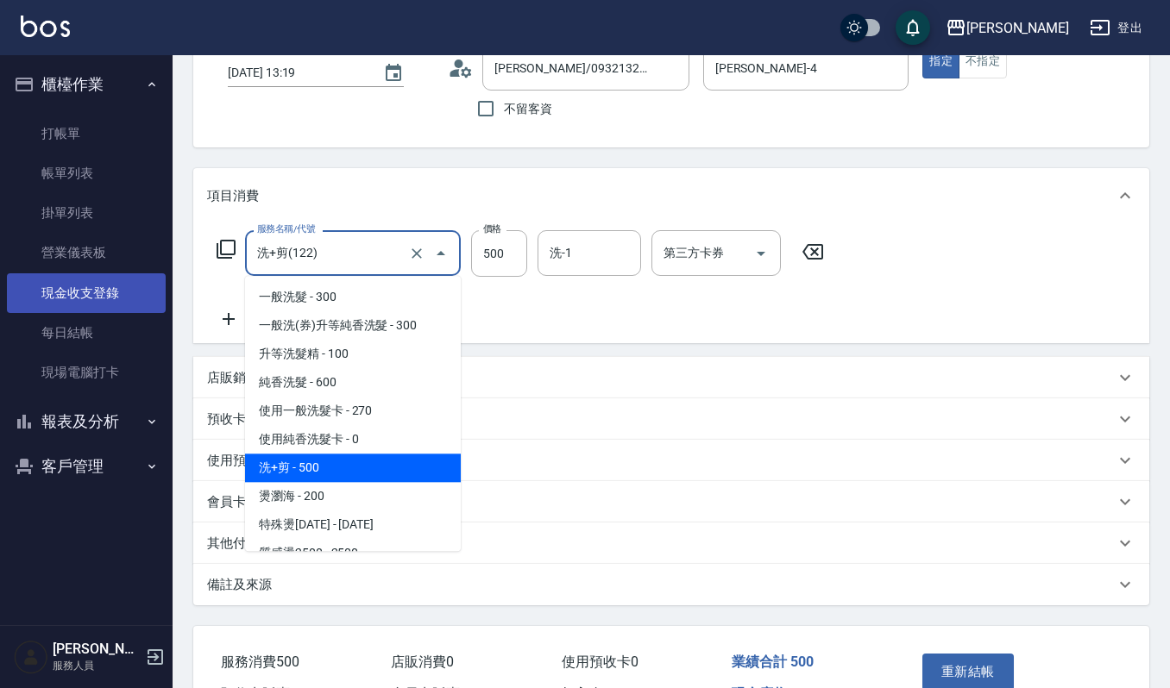
drag, startPoint x: 349, startPoint y: 242, endPoint x: 42, endPoint y: 273, distance: 308.7
click at [42, 273] on div "上越傑森 登出 櫃檯作業 打帳單 帳單列表 掛單列表 營業儀表板 現金收支登錄 每日結帳 現場電腦打卡 報表及分析 報表目錄 店家區間累計表 店家日報表 互助…" at bounding box center [585, 334] width 1170 height 899
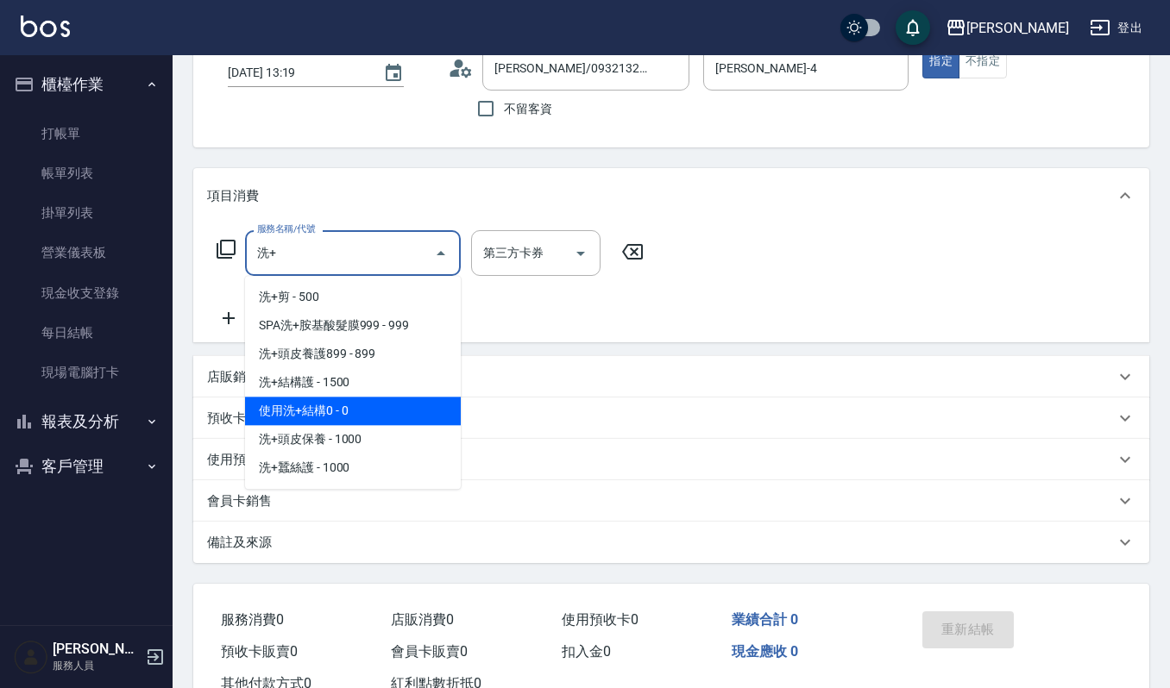
click at [355, 411] on span "使用洗+結構0 - 0" at bounding box center [353, 411] width 216 height 28
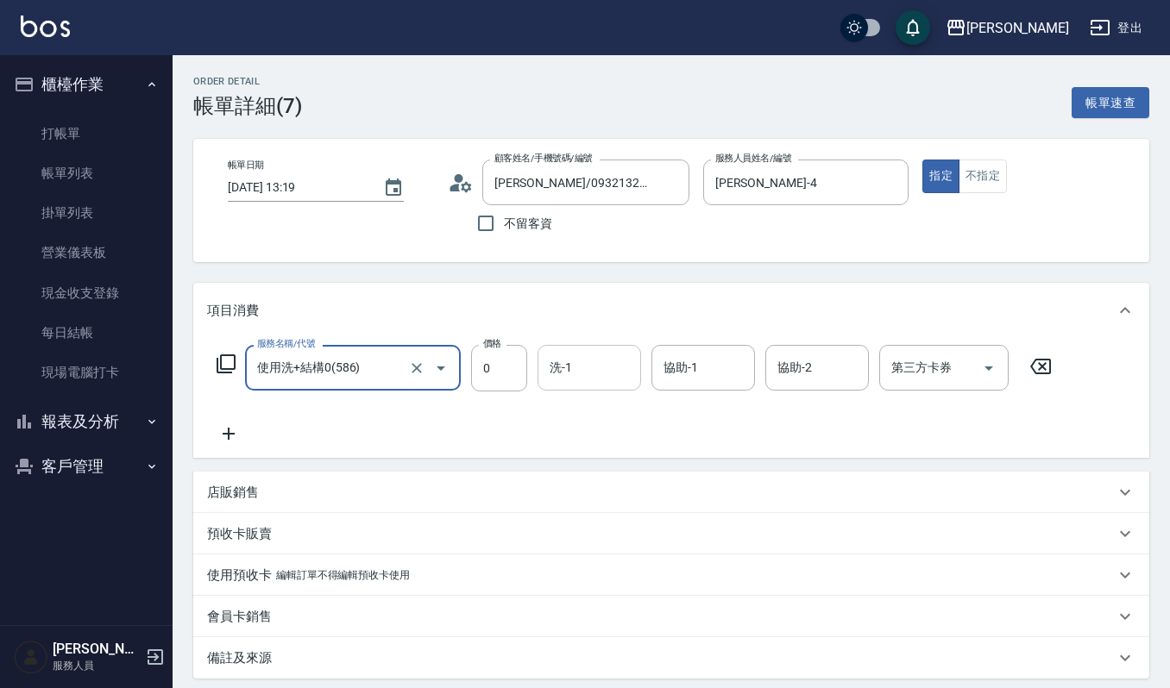
type input "使用洗+結構0(586)"
click at [611, 383] on input "洗-1" at bounding box center [589, 368] width 88 height 30
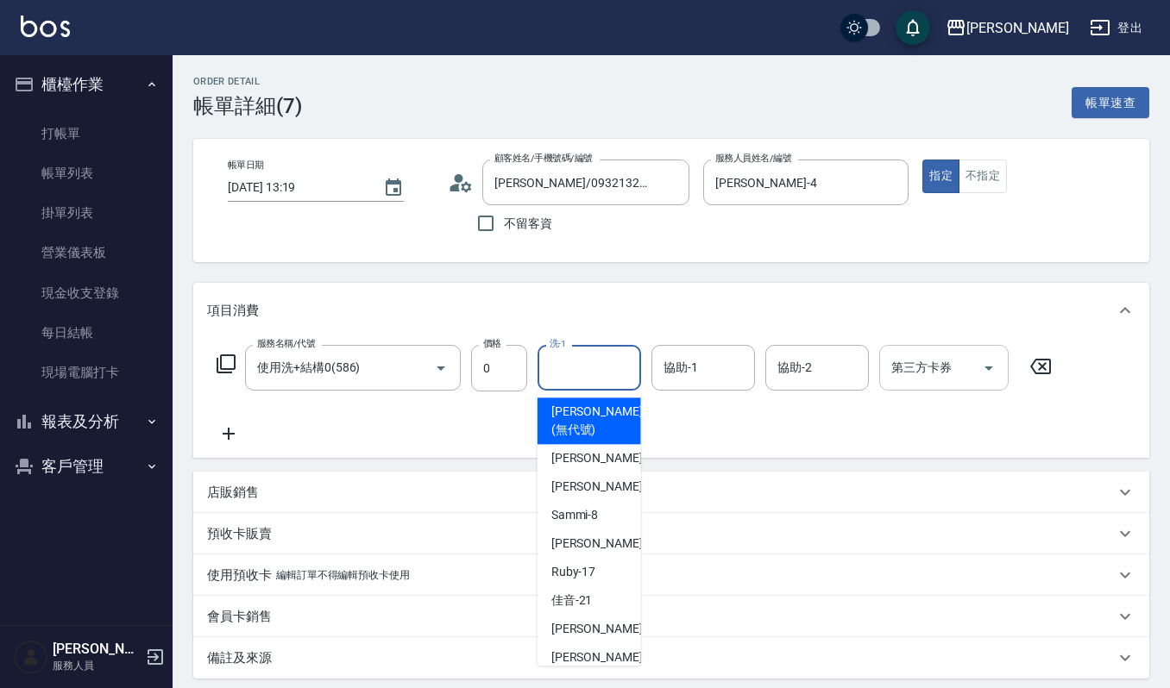
click at [933, 357] on div "第三方卡券 第三方卡券" at bounding box center [943, 368] width 129 height 46
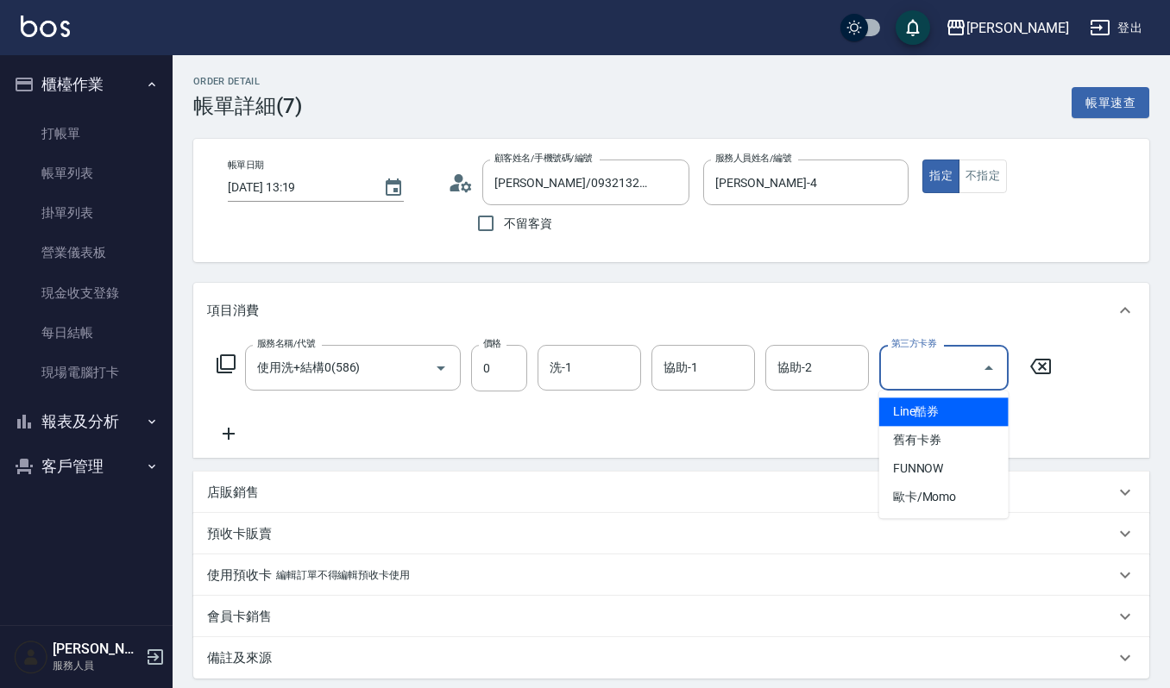
click at [937, 442] on span "舊有卡券" at bounding box center [943, 440] width 129 height 28
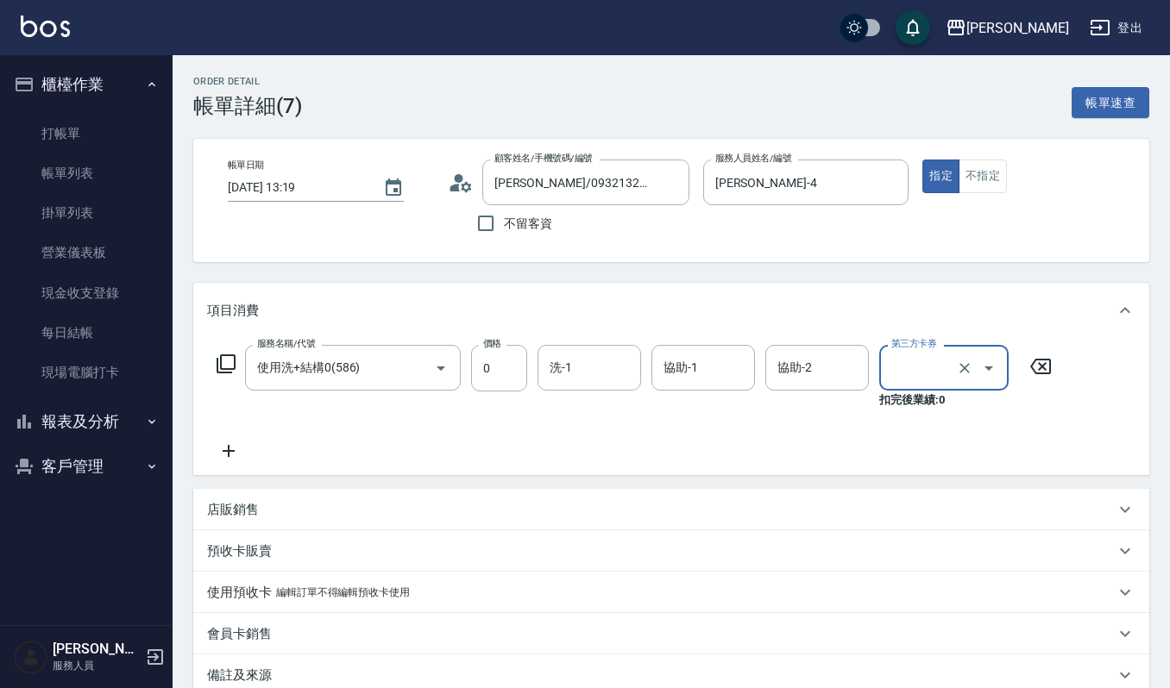
type input "舊有卡券"
click at [576, 359] on input "洗-1" at bounding box center [589, 368] width 88 height 30
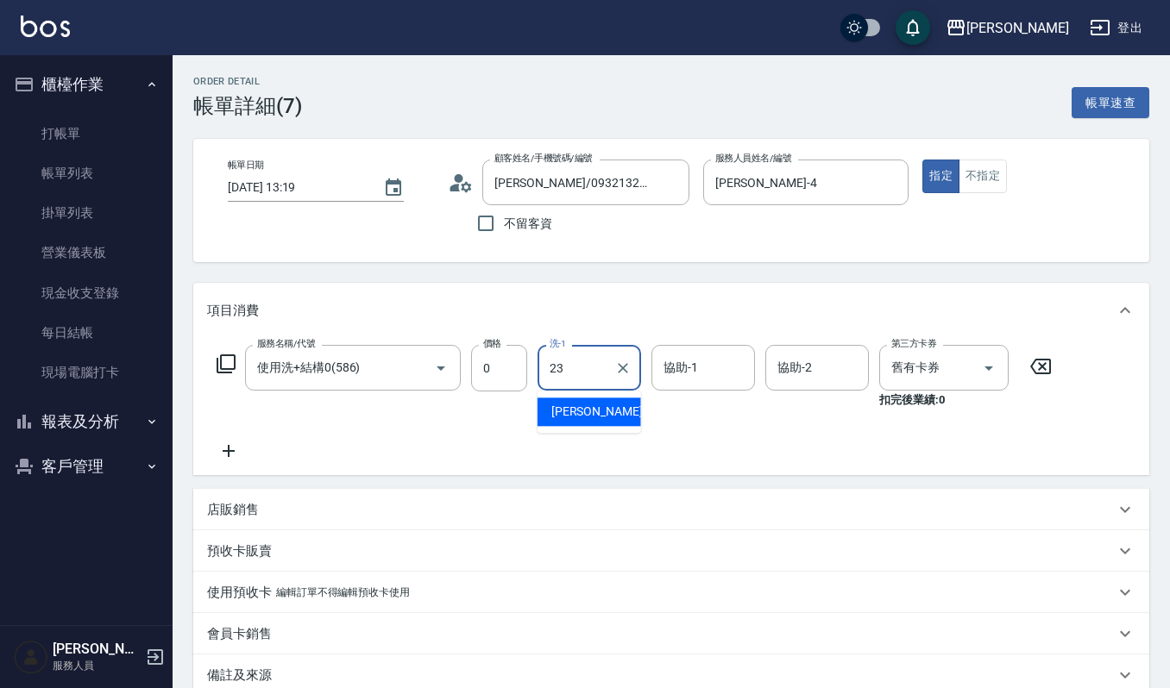
type input "郁涵-23"
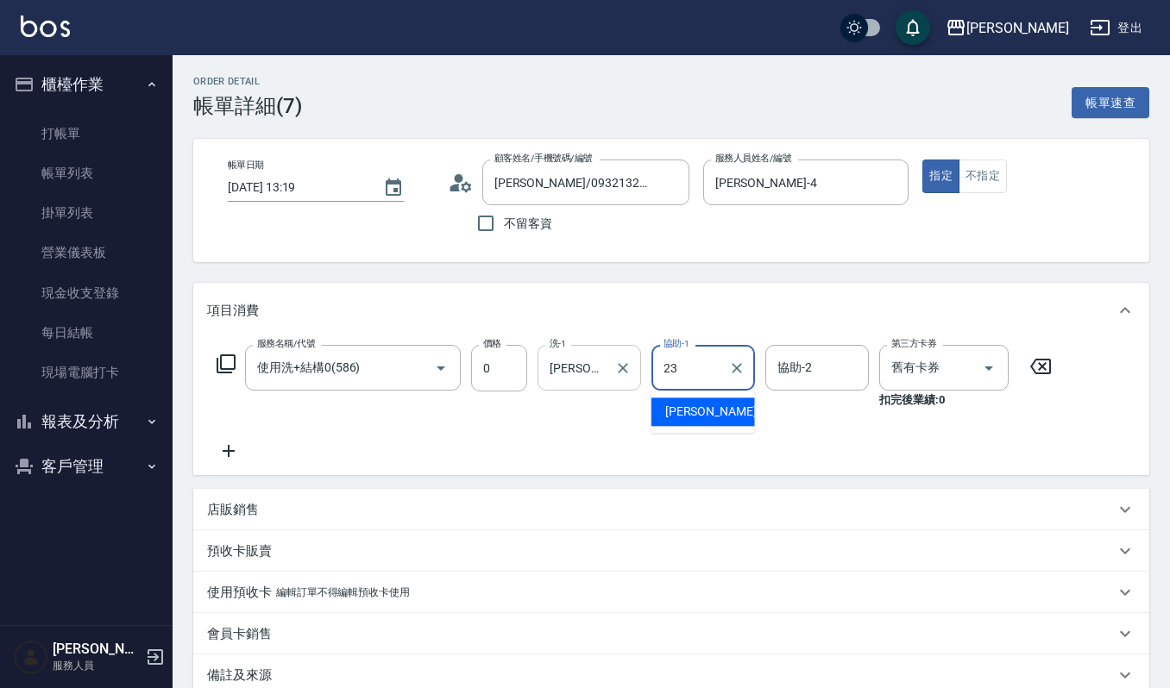
type input "郁涵-23"
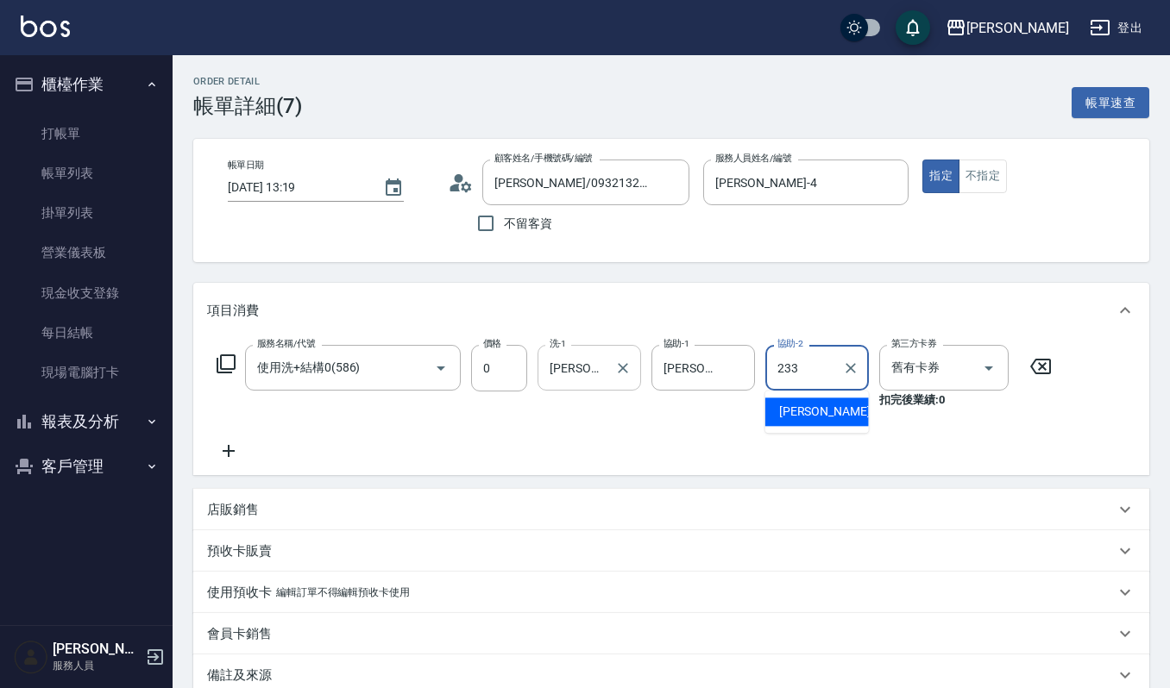
type input "233"
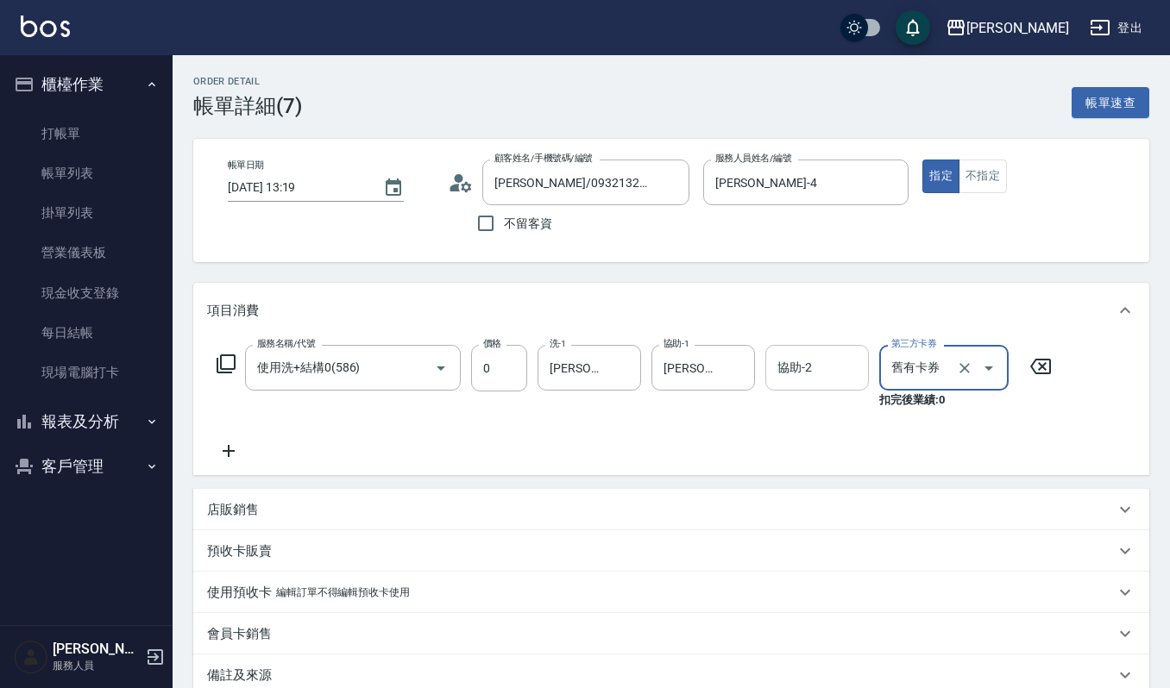
click at [795, 369] on input "協助-2" at bounding box center [817, 368] width 88 height 30
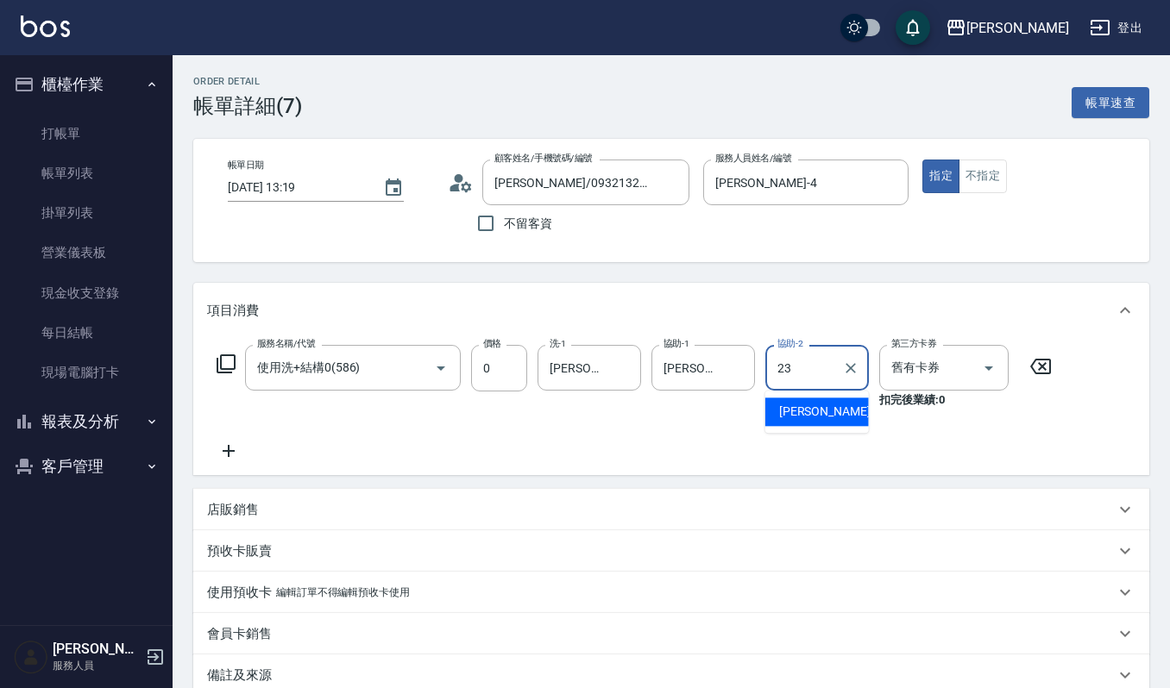
type input "郁涵-23"
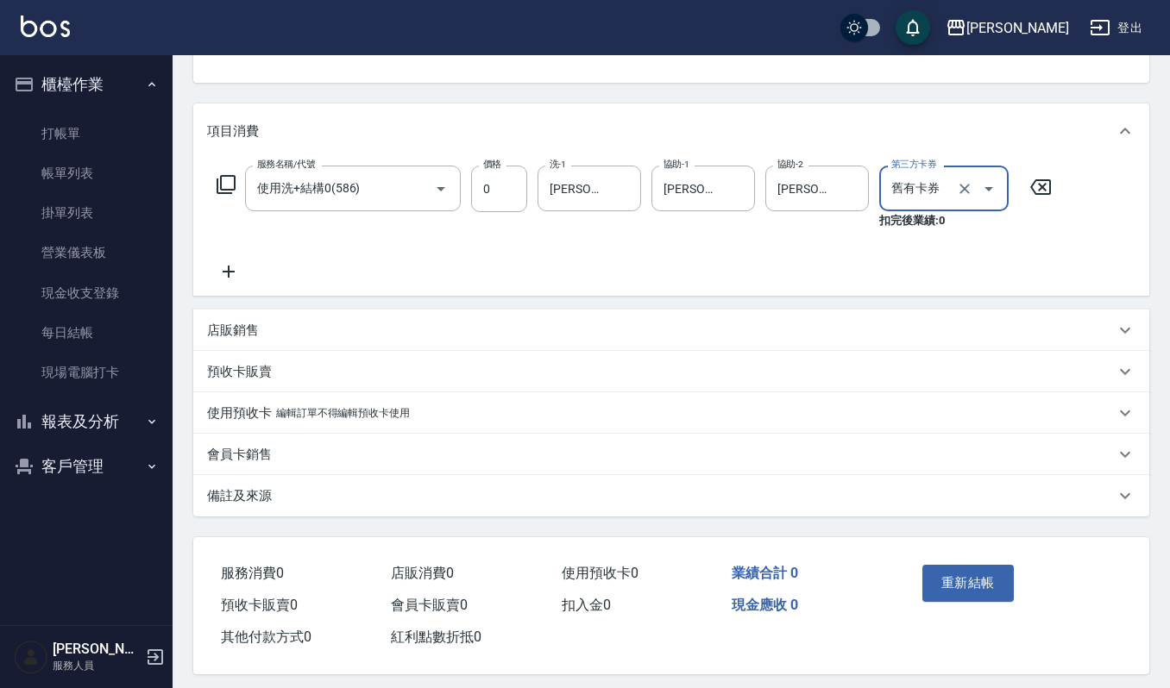
scroll to position [190, 0]
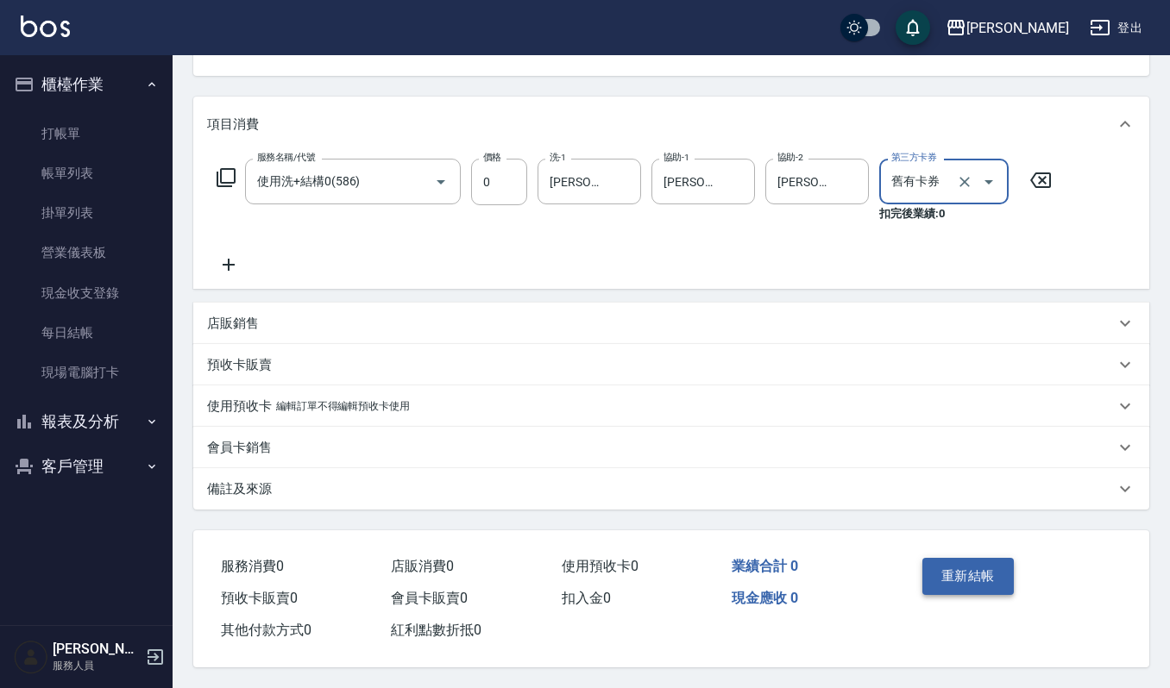
click at [980, 577] on button "重新結帳" at bounding box center [967, 576] width 91 height 36
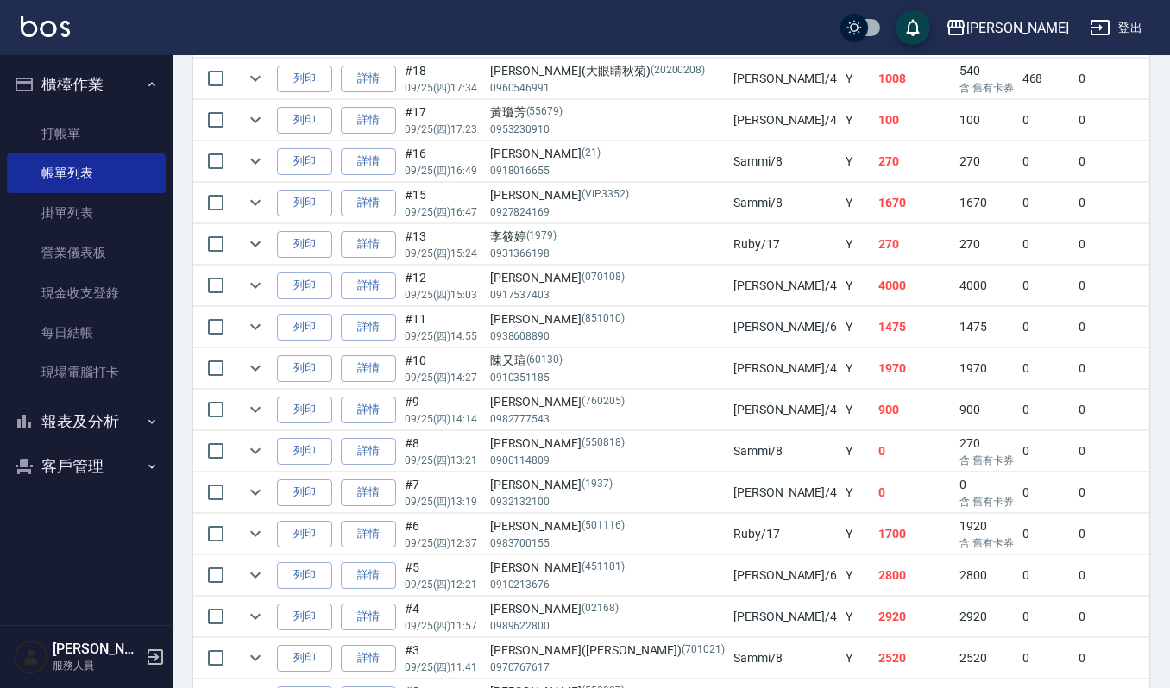
scroll to position [863, 0]
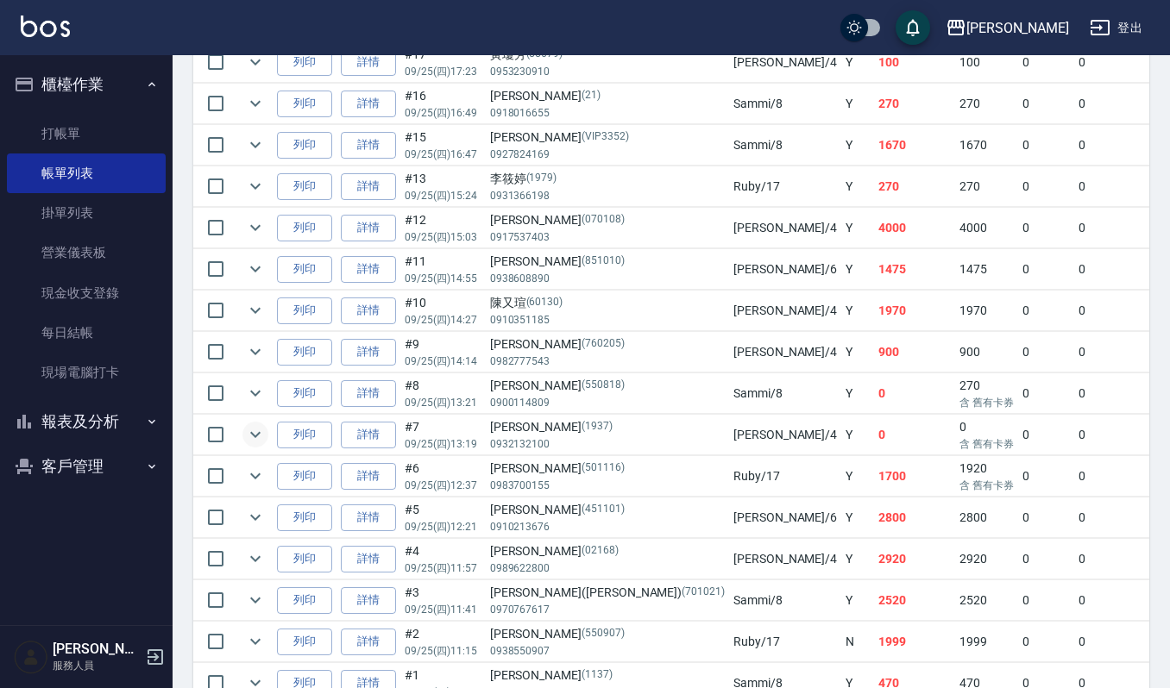
click at [249, 445] on icon "expand row" at bounding box center [255, 434] width 21 height 21
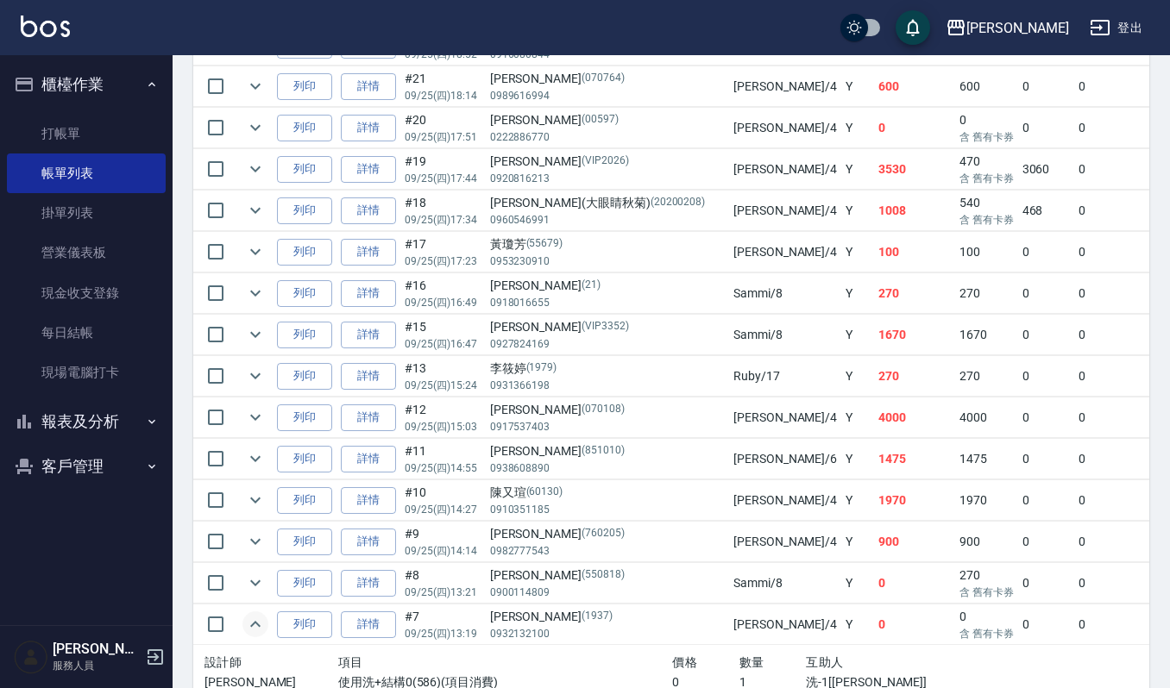
scroll to position [632, 0]
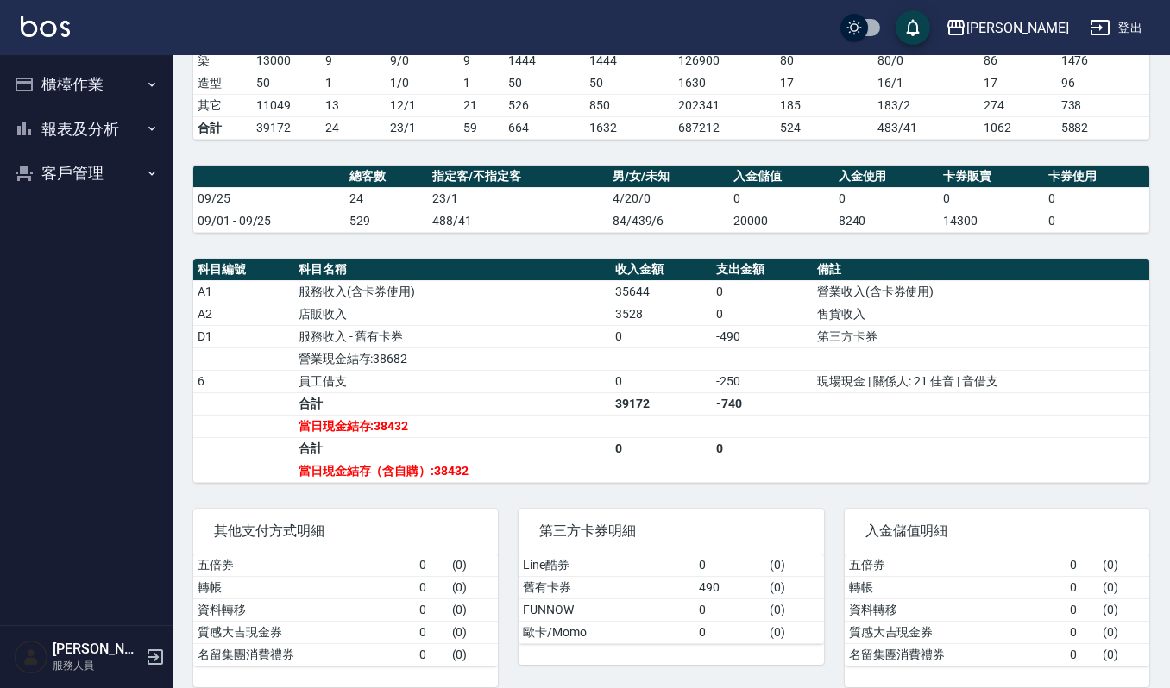
scroll to position [345, 0]
